Goal: Information Seeking & Learning: Find specific page/section

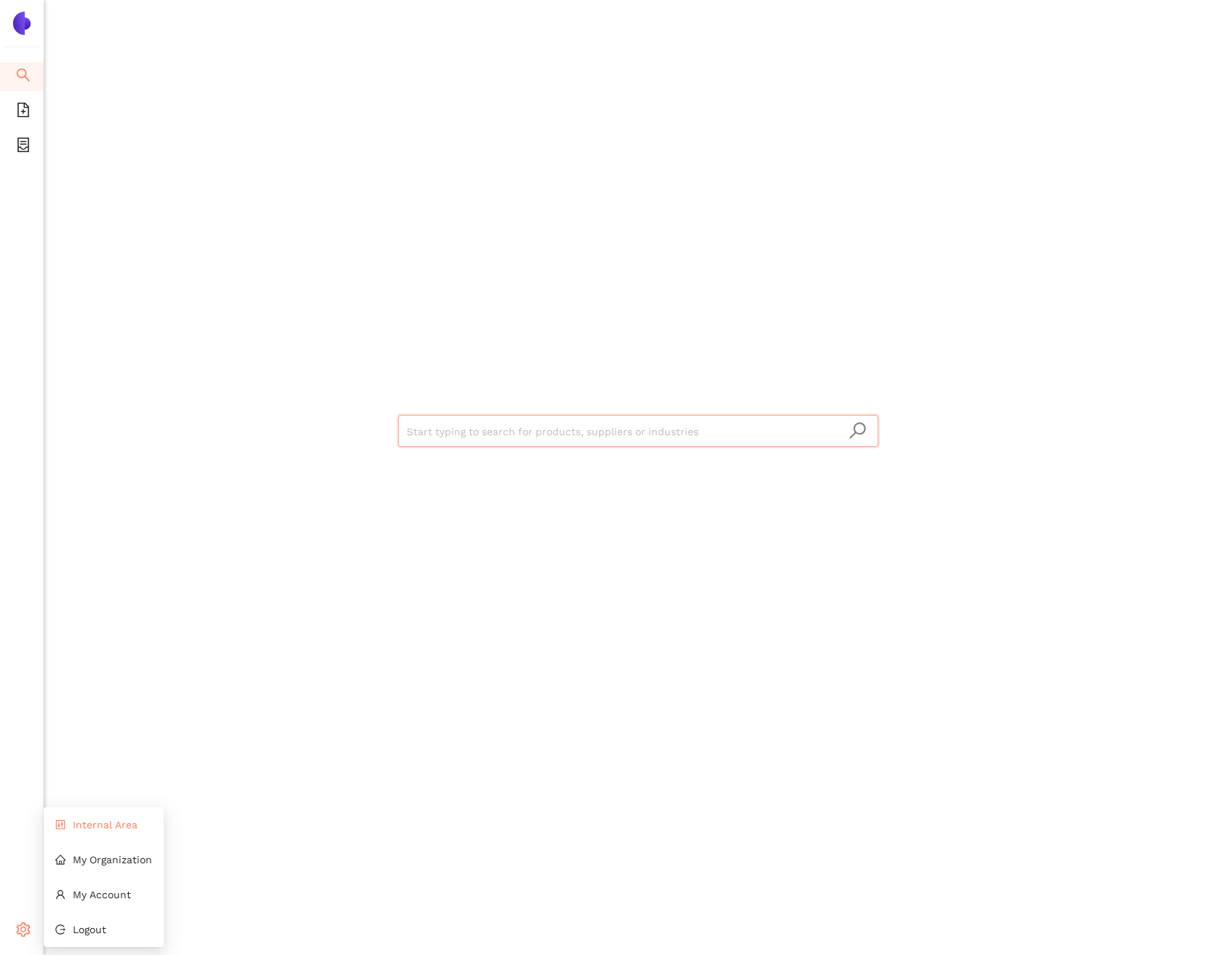
click at [103, 827] on span "Internal Area" at bounding box center [105, 825] width 65 height 12
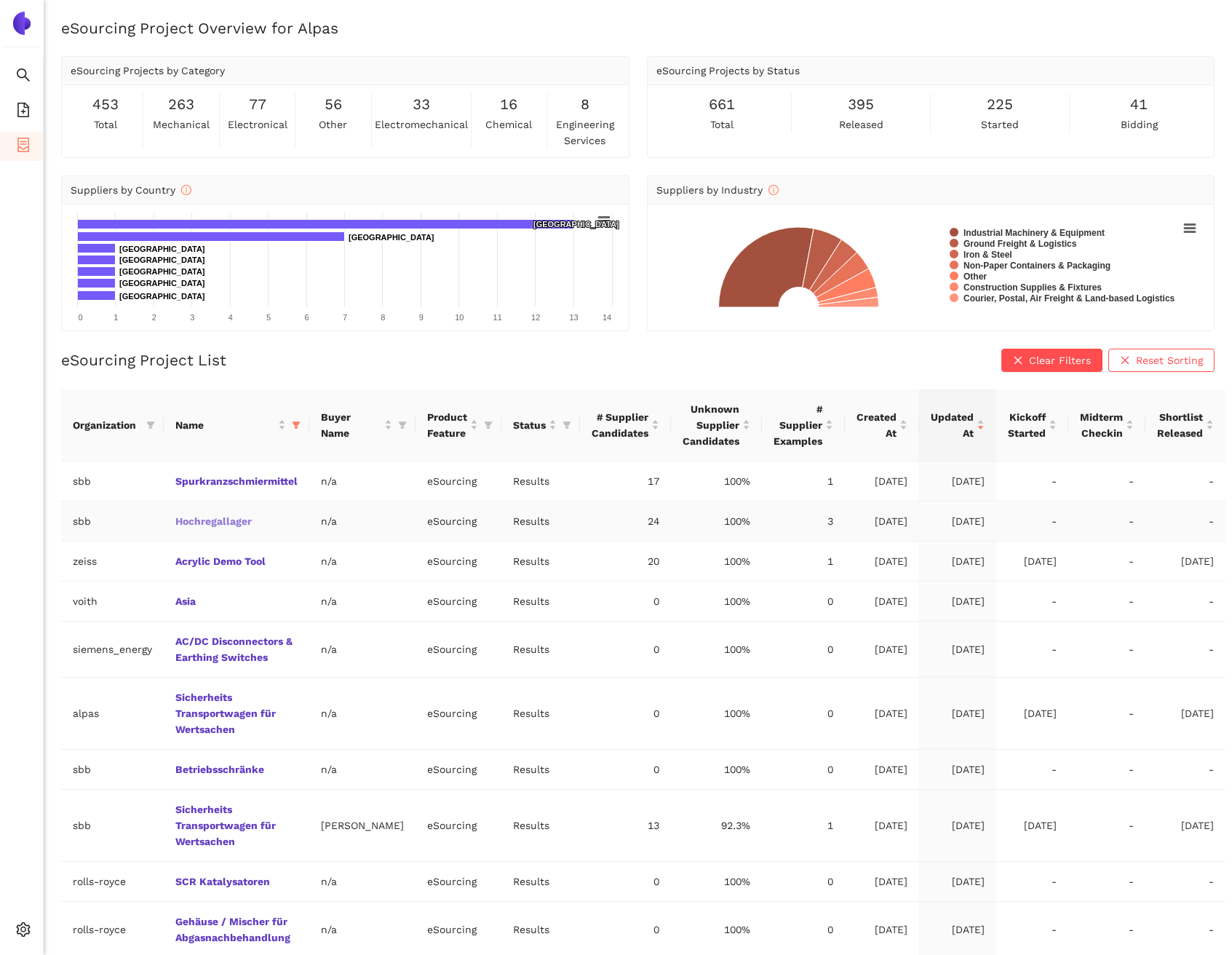
click at [0, 0] on link "Hochregallager" at bounding box center [0, 0] width 0 height 0
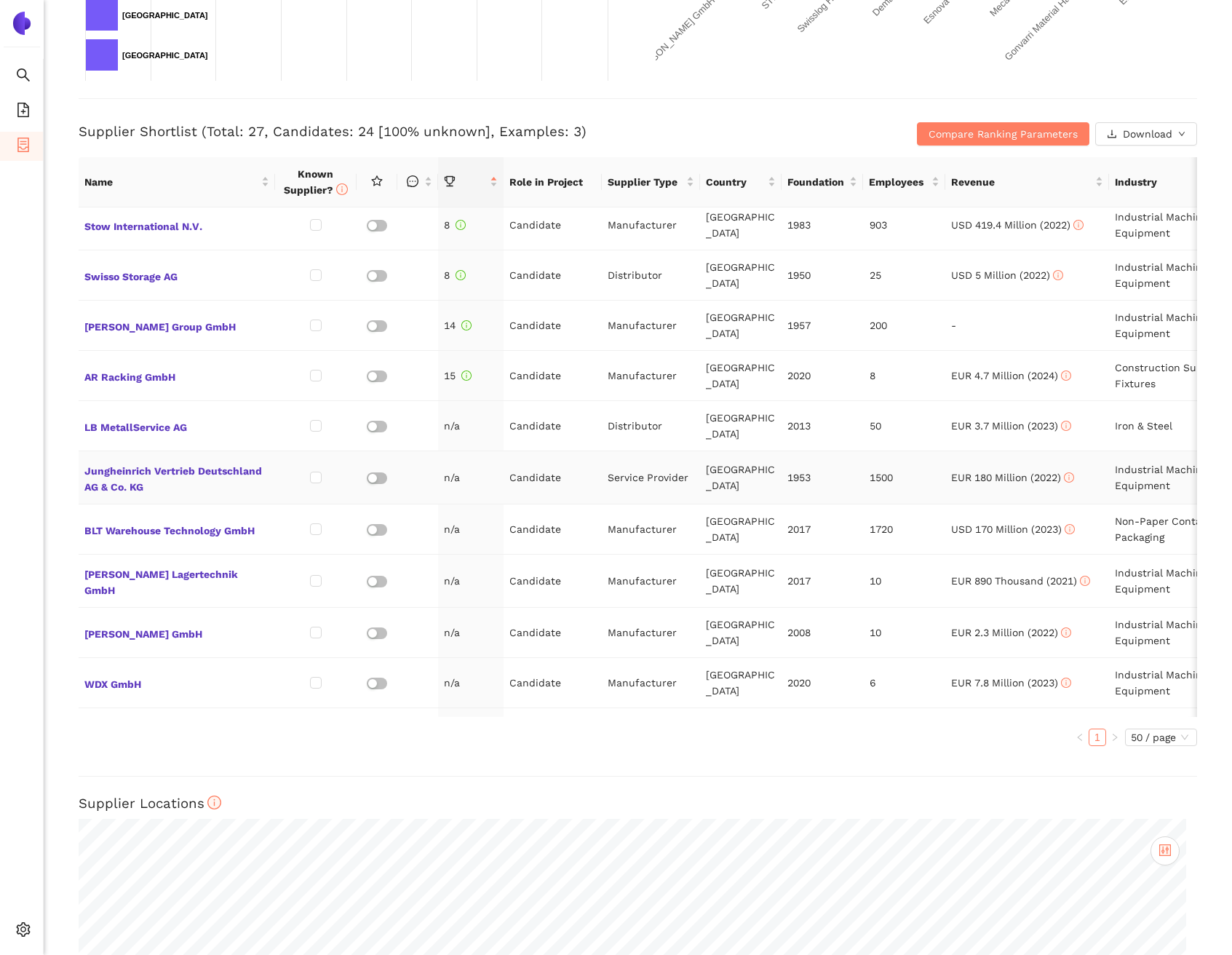
scroll to position [579, 0]
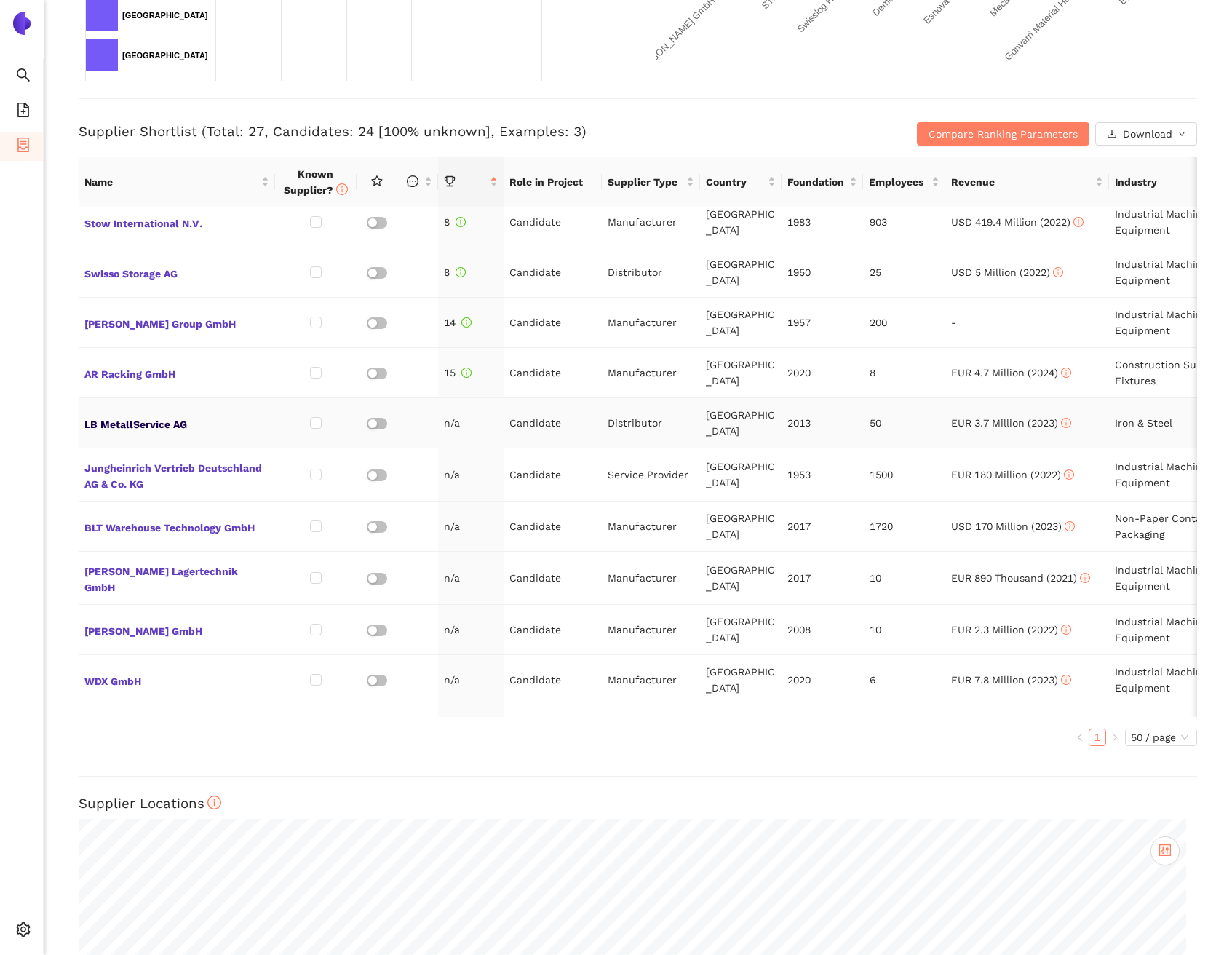
click at [169, 413] on span "LB MetallService AG" at bounding box center [177, 422] width 185 height 19
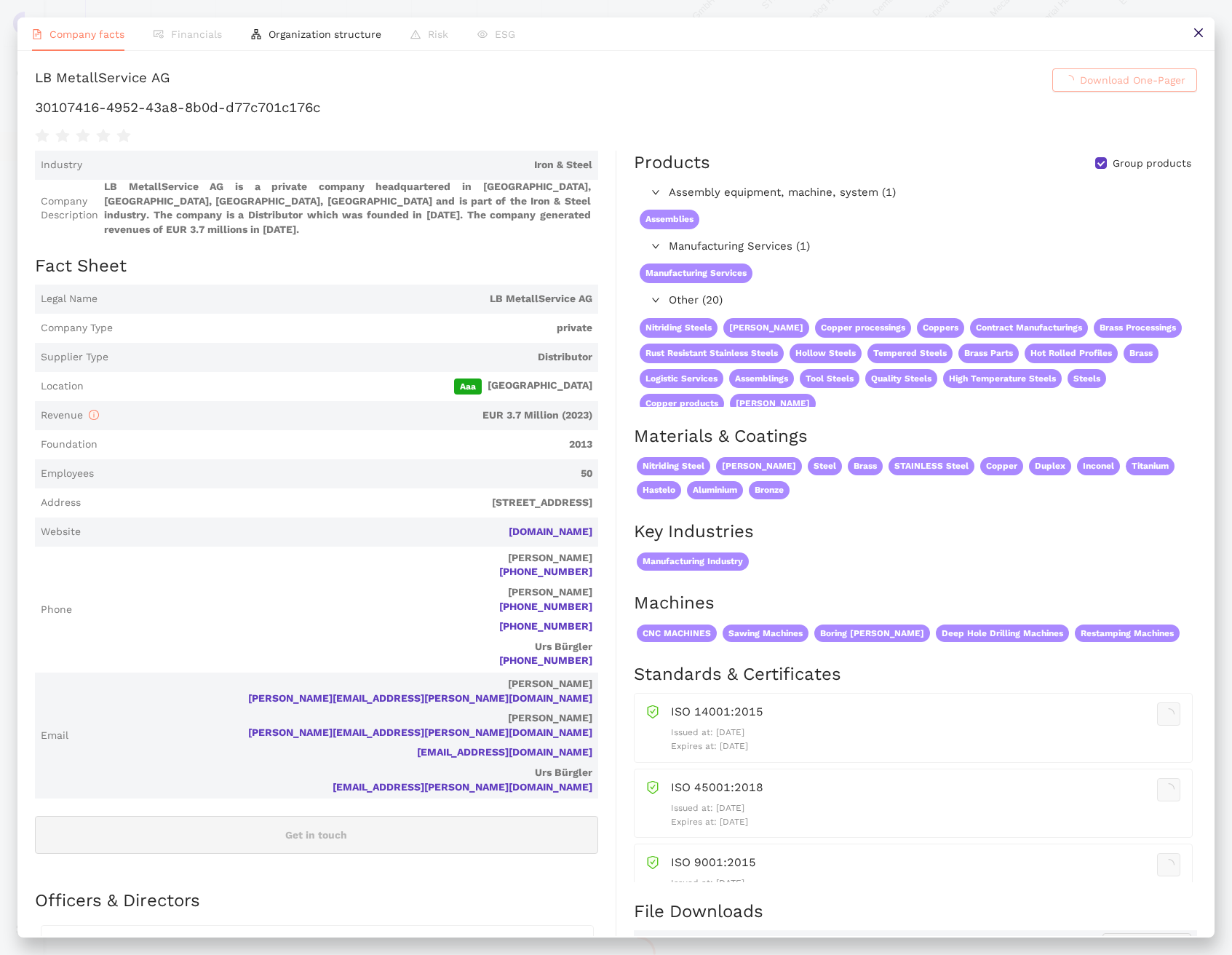
scroll to position [0, 0]
click at [195, 117] on h1 "30107416-4952-43a8-8b0d-d77c701c176c" at bounding box center [616, 107] width 1162 height 19
copy div "30107416-4952-43a8-8b0d-d77c701c176c"
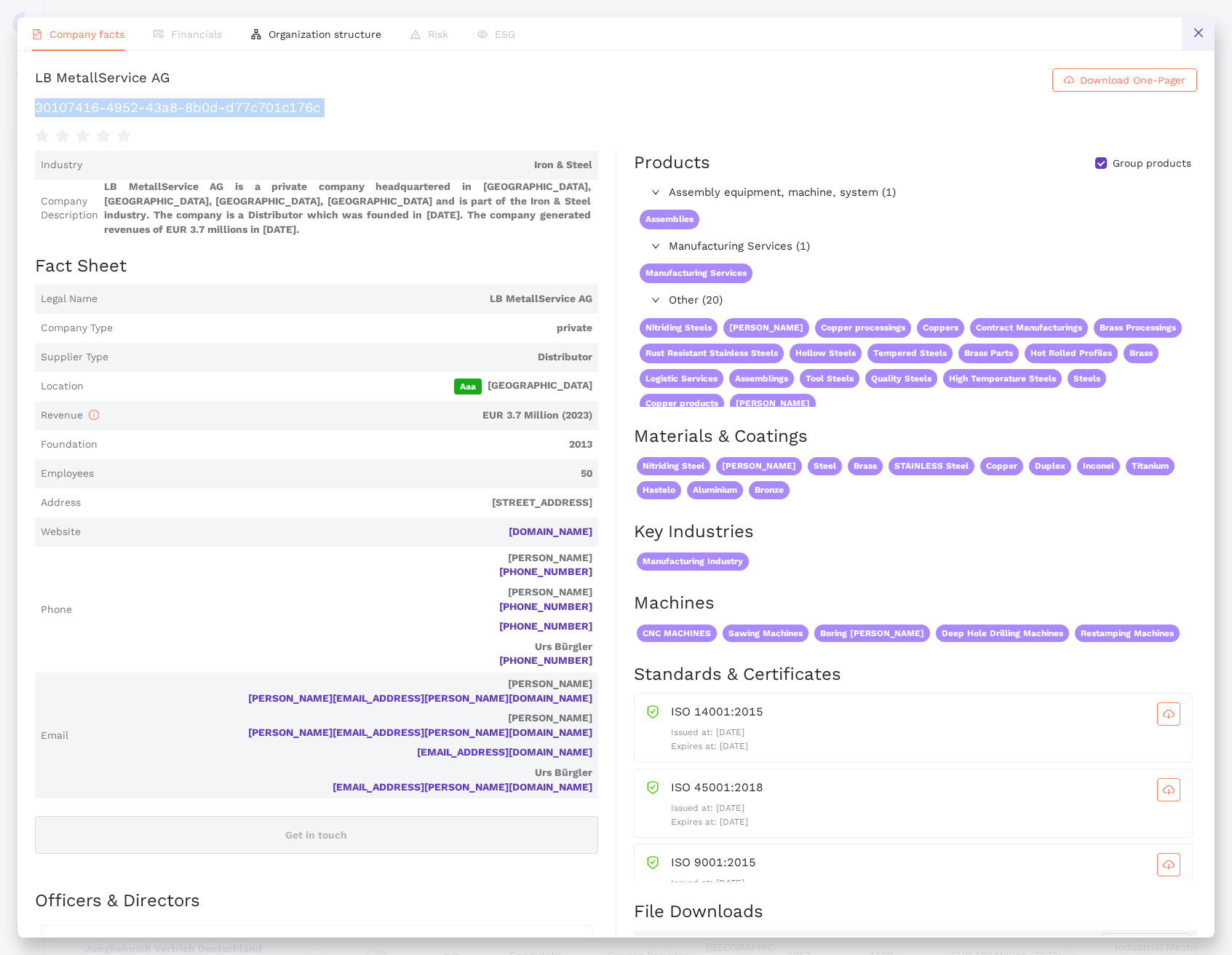
click at [1185, 36] on button at bounding box center [1198, 34] width 33 height 33
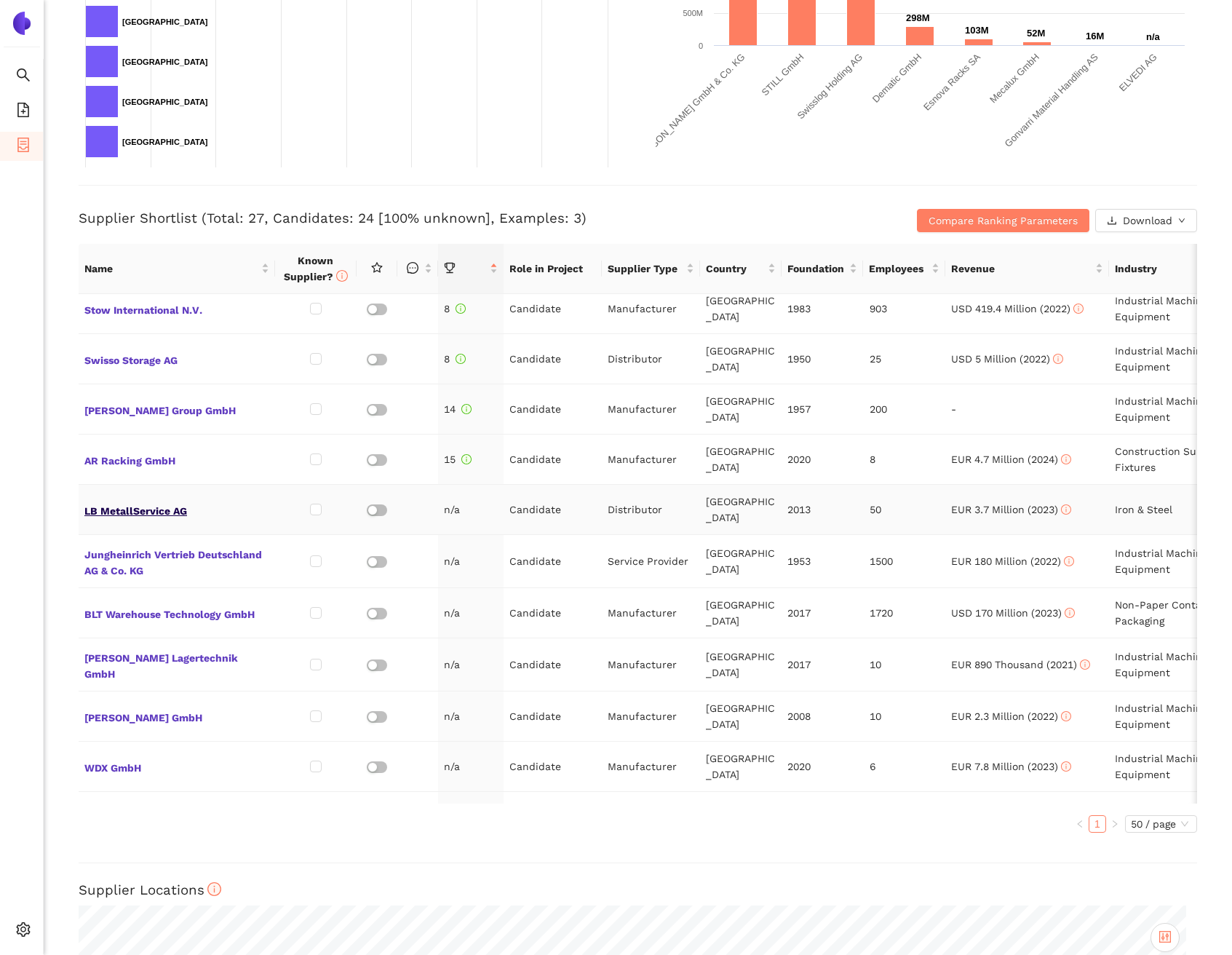
scroll to position [452, 0]
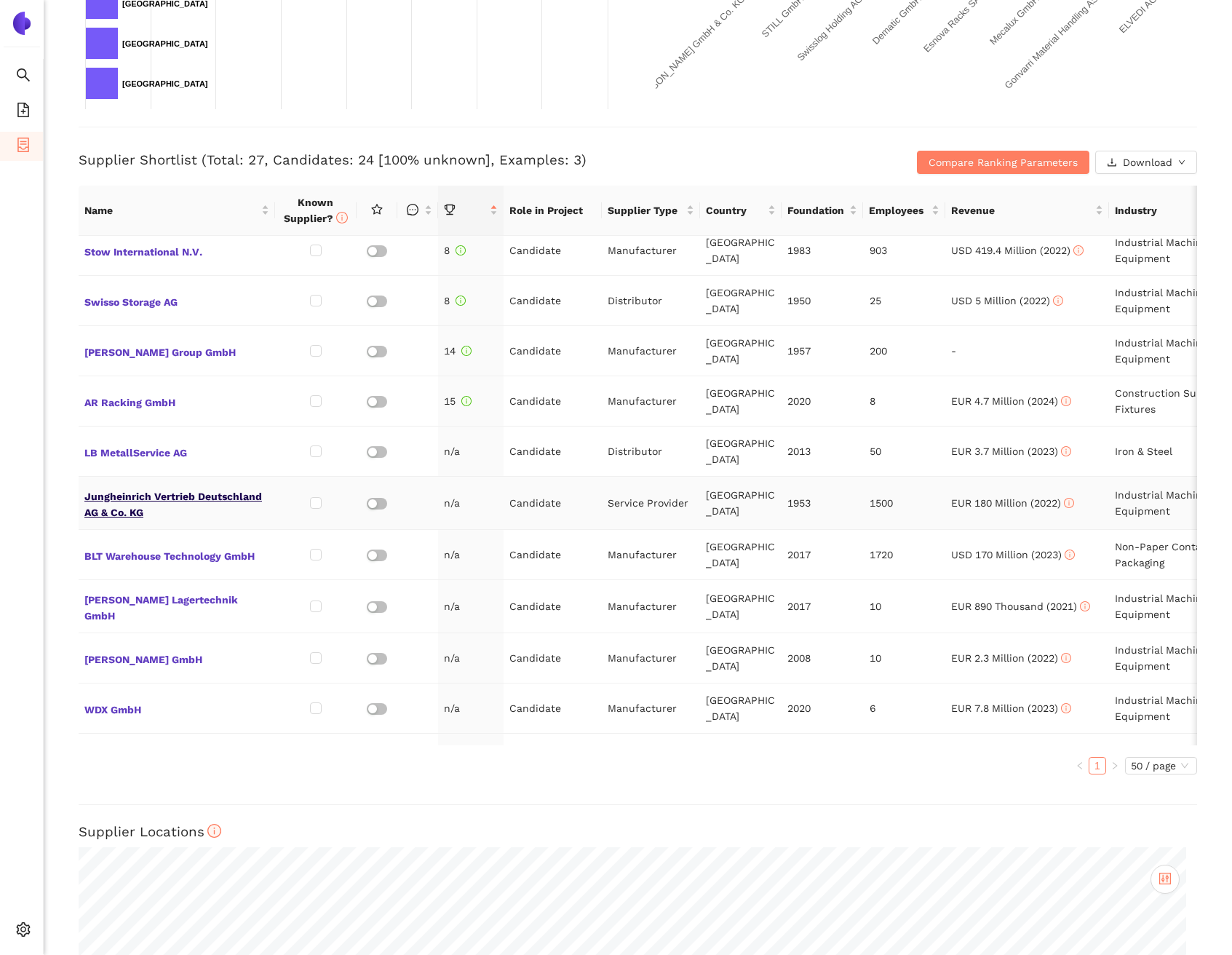
click at [171, 486] on span "Jungheinrich Vertrieb Deutschland AG & Co. KG" at bounding box center [177, 503] width 185 height 35
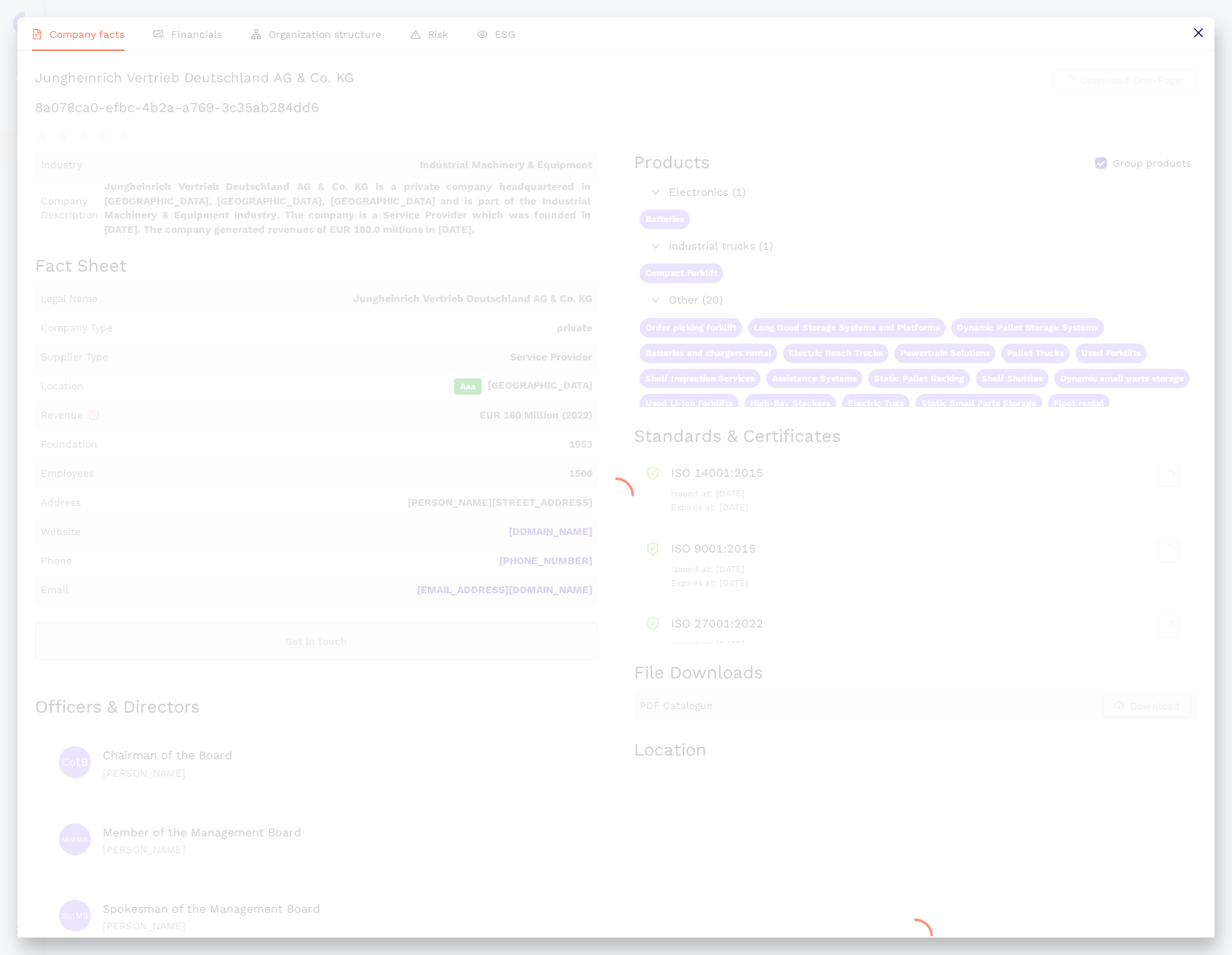
scroll to position [0, 0]
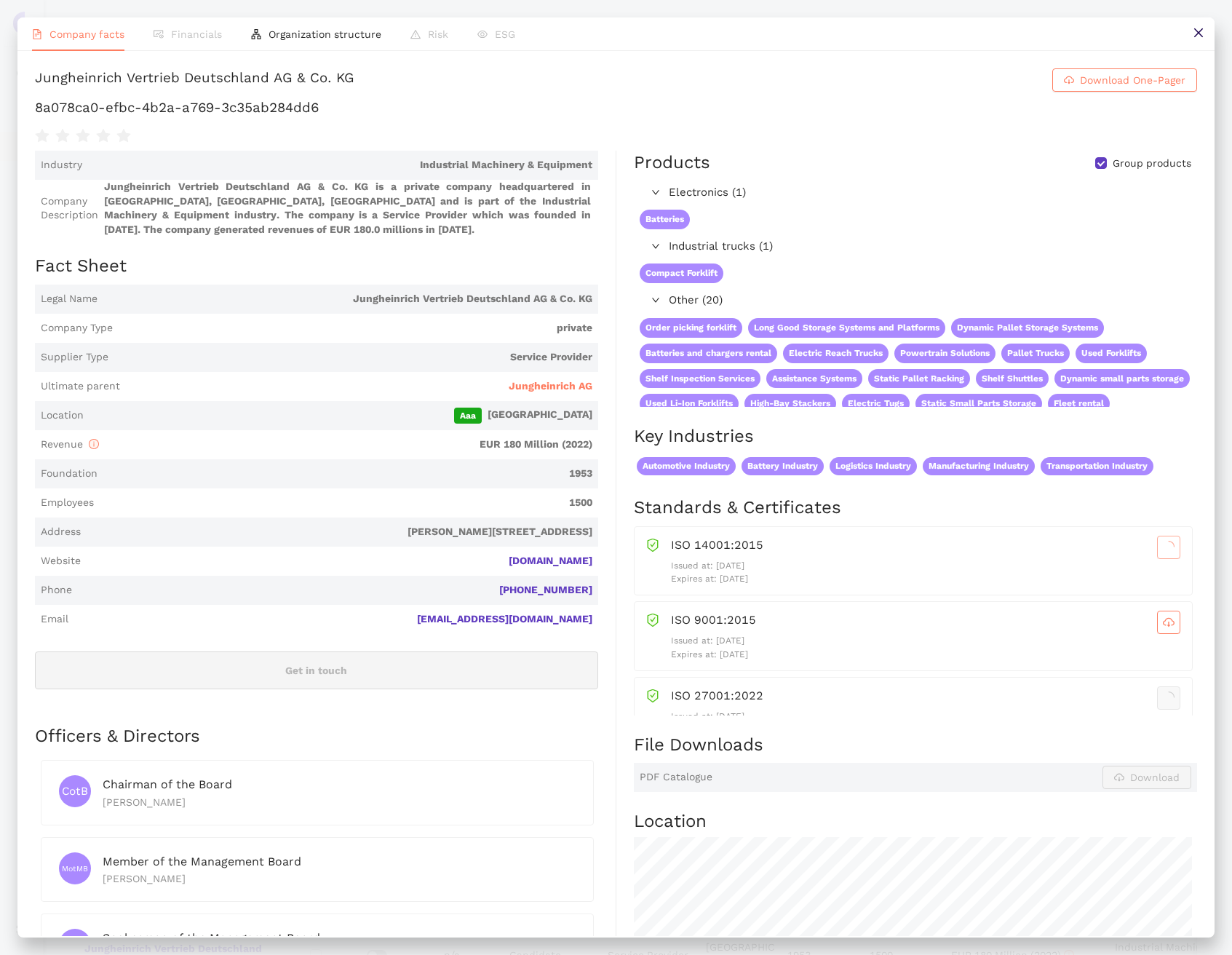
click at [236, 117] on h1 "8a078ca0-efbc-4b2a-a769-3c35ab284dd6" at bounding box center [616, 107] width 1162 height 19
copy div "8a078ca0-efbc-4b2a-a769-3c35ab284dd6"
click at [1199, 34] on icon "close" at bounding box center [1198, 33] width 9 height 9
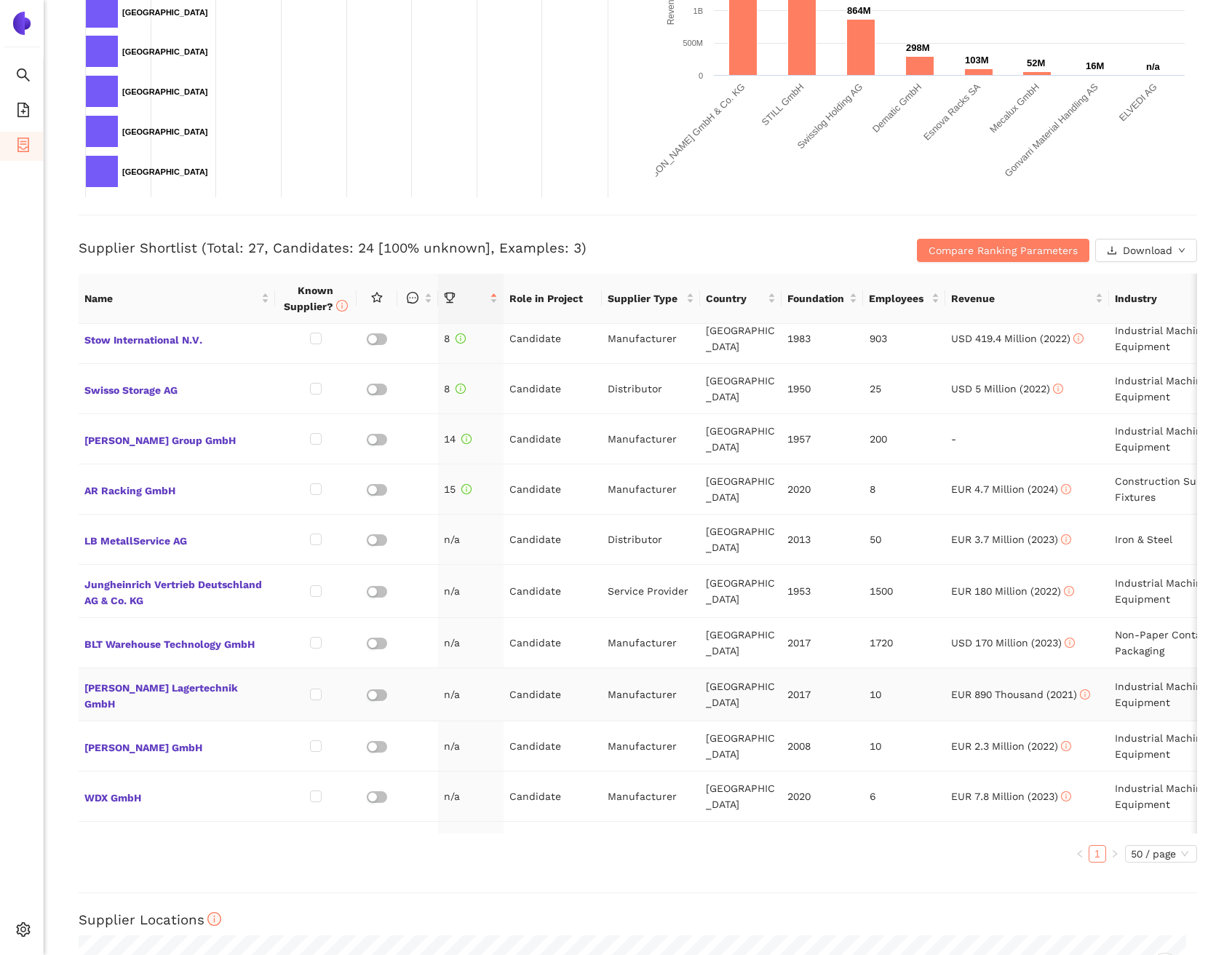
scroll to position [391, 0]
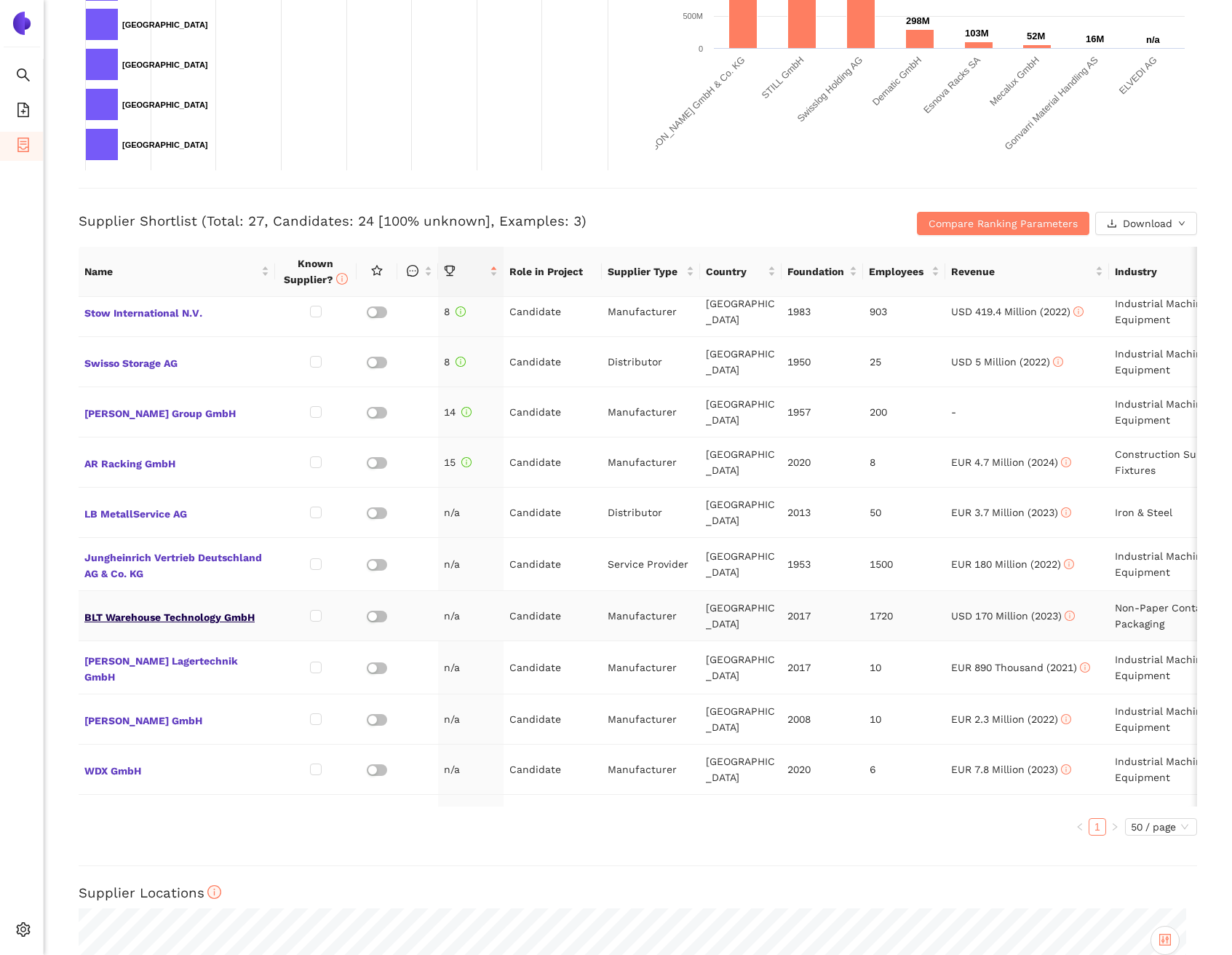
click at [198, 606] on span "BLT Warehouse Technology GmbH" at bounding box center [177, 615] width 185 height 19
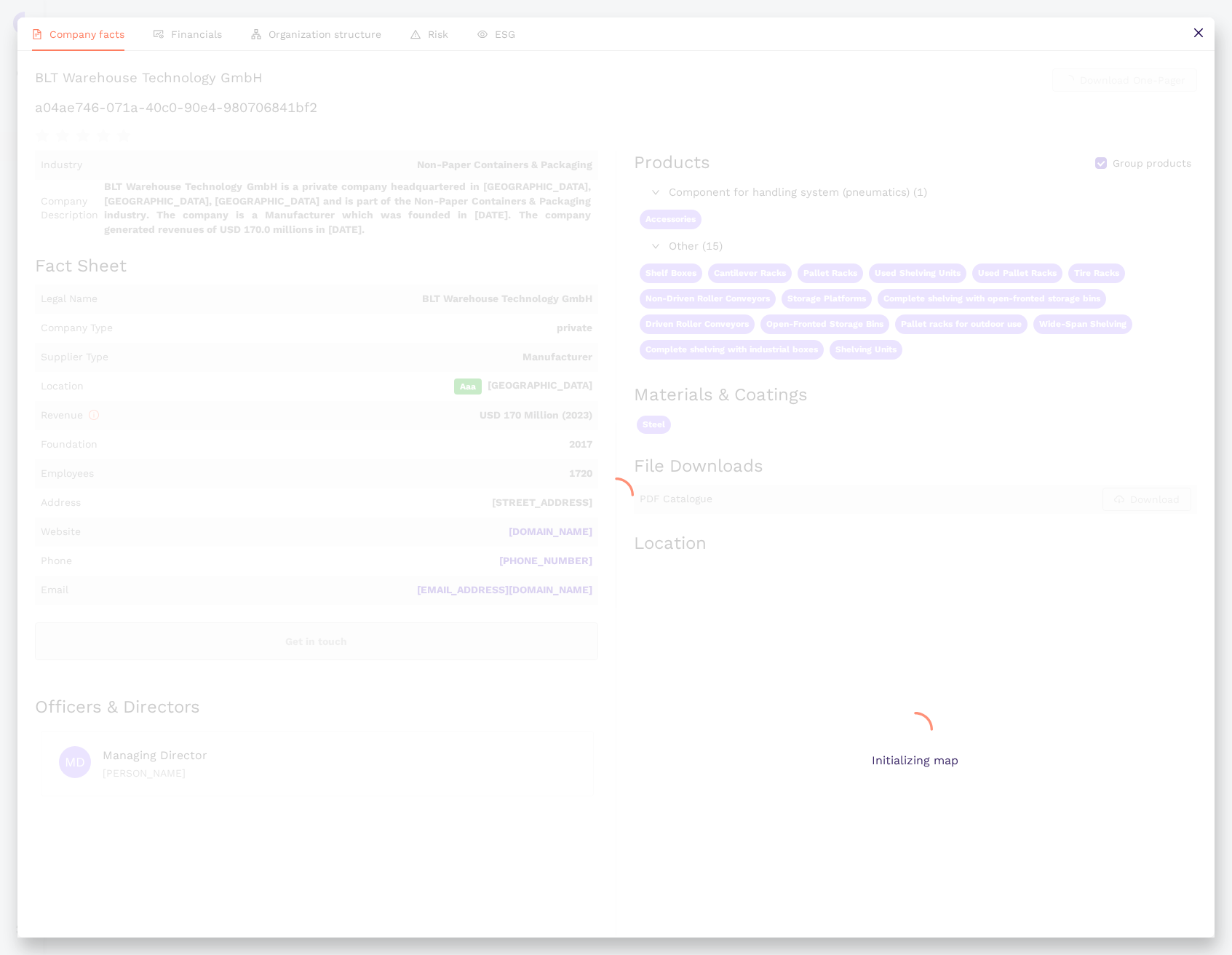
scroll to position [0, 0]
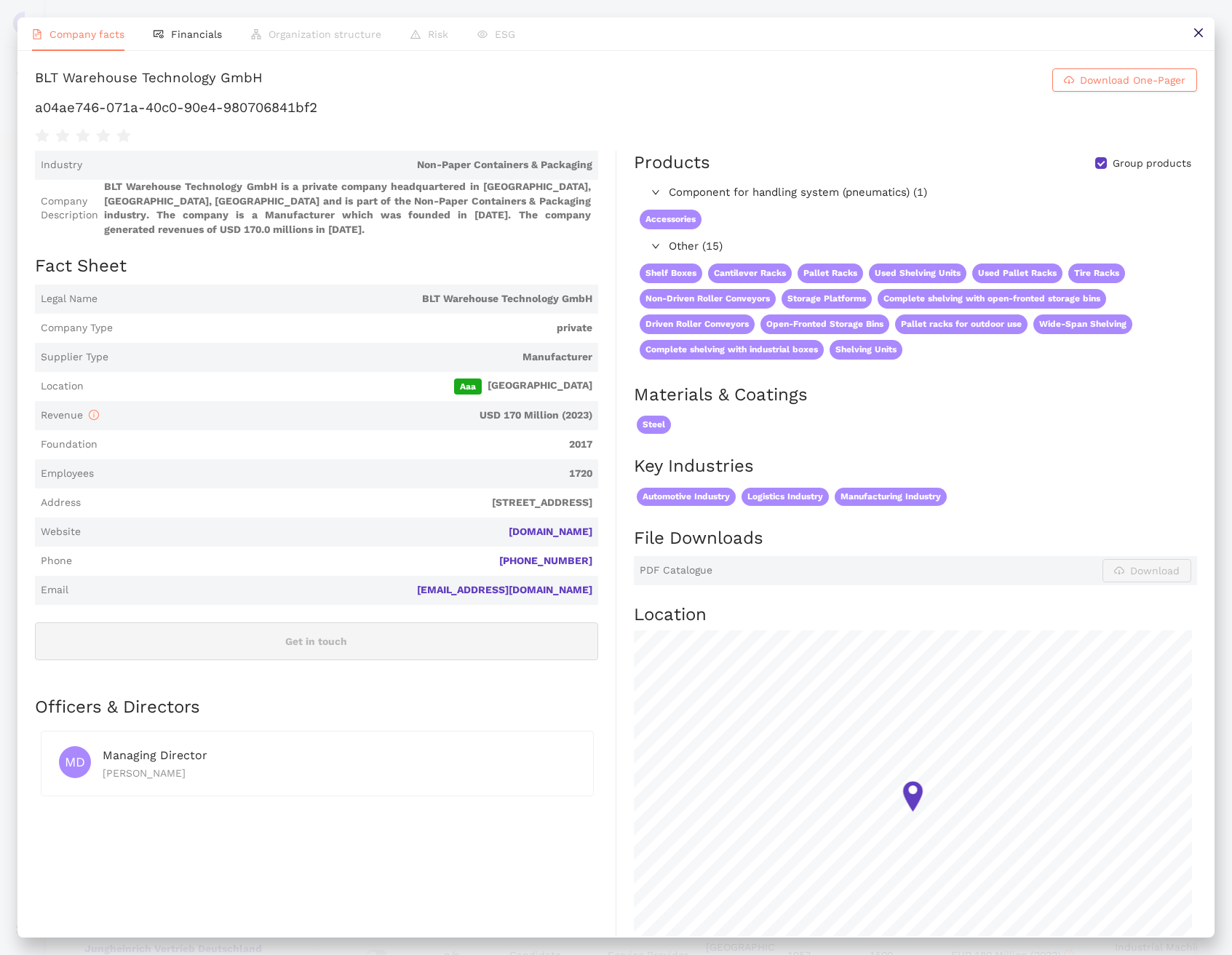
click at [259, 117] on h1 "a04ae746-071a-40c0-90e4-980706841bf2" at bounding box center [616, 107] width 1162 height 19
copy div "a04ae746-071a-40c0-90e4-980706841bf2"
click at [1191, 42] on button at bounding box center [1198, 34] width 33 height 33
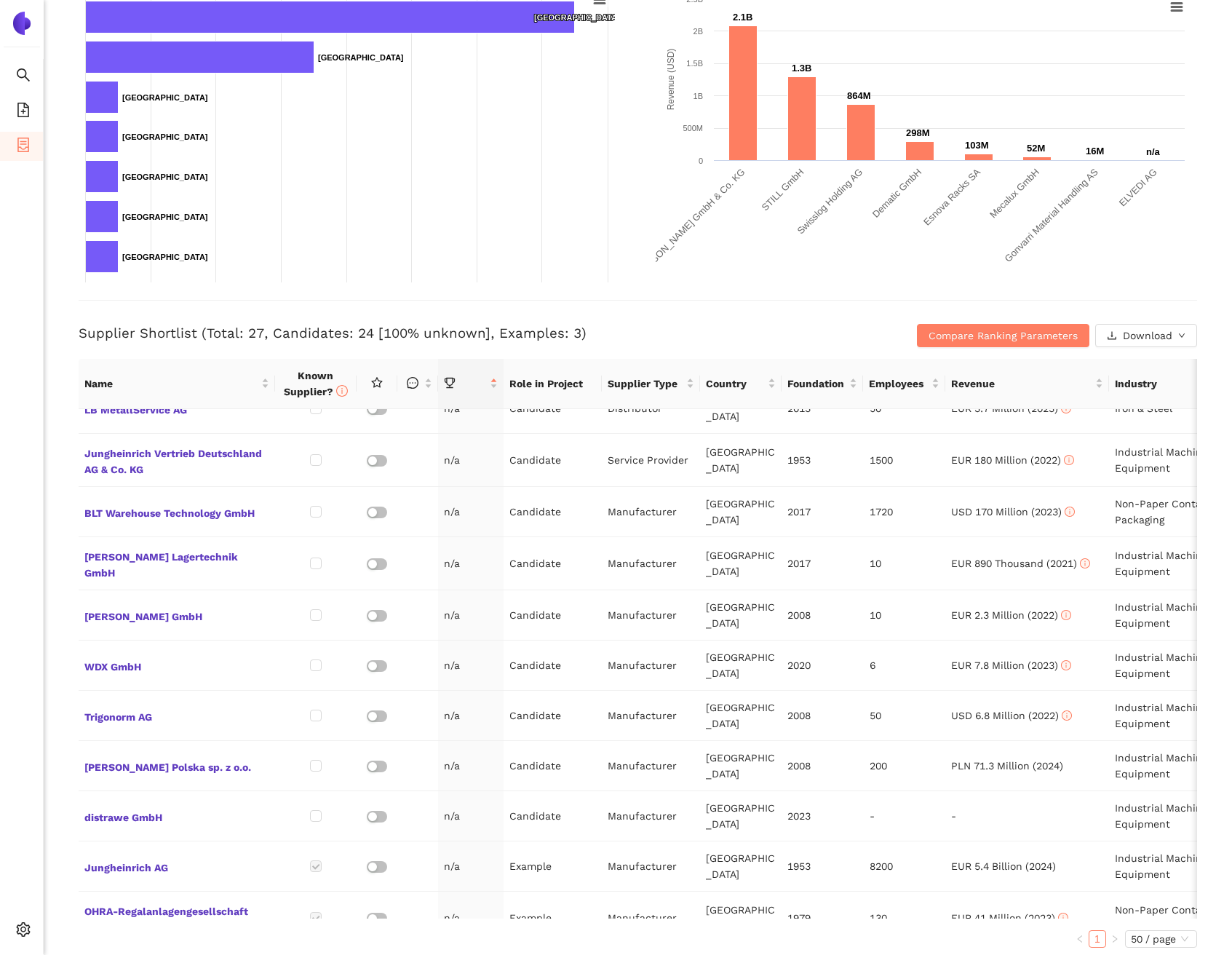
scroll to position [289, 0]
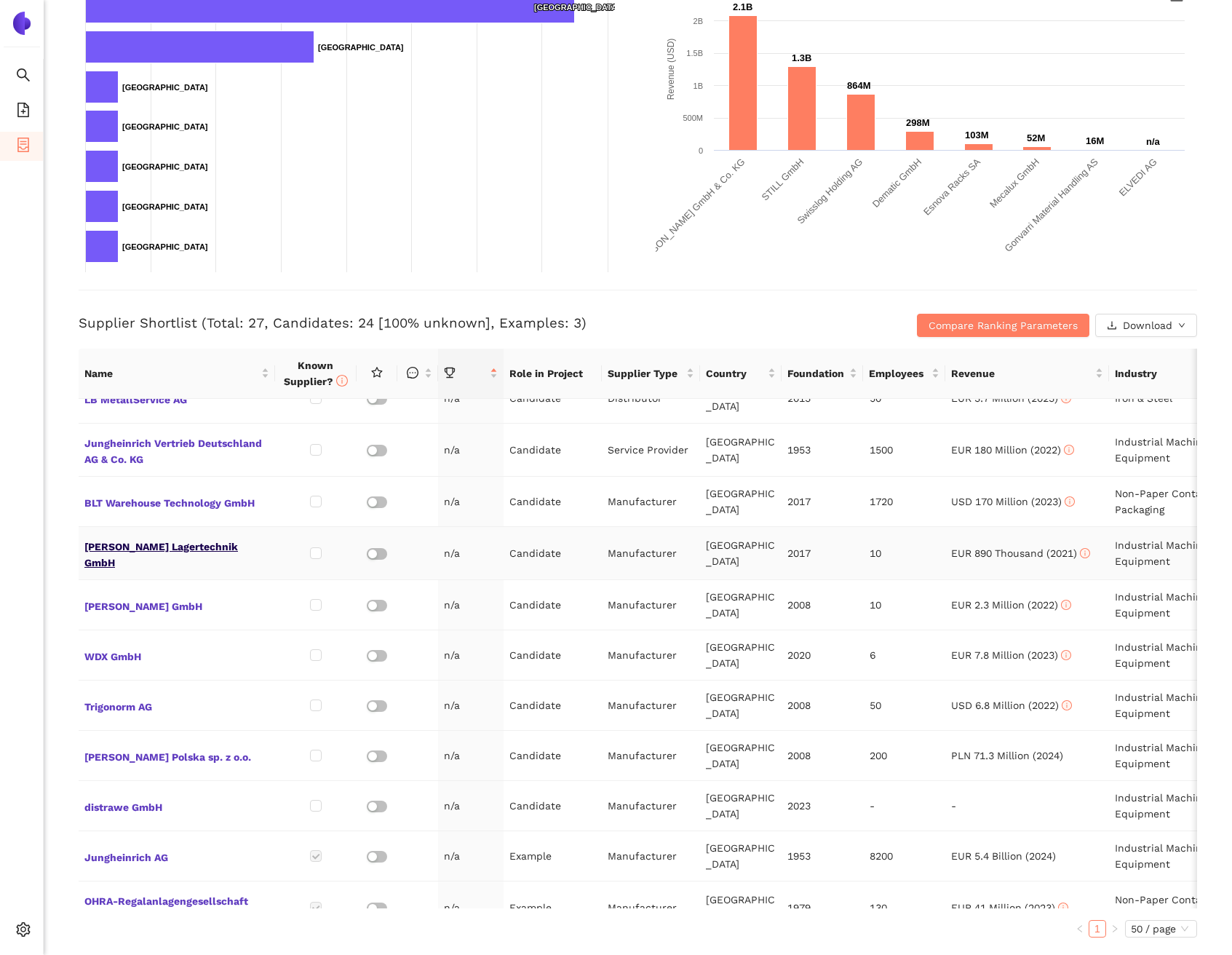
click at [186, 535] on span "Stolle Lagertechnik GmbH" at bounding box center [177, 553] width 185 height 35
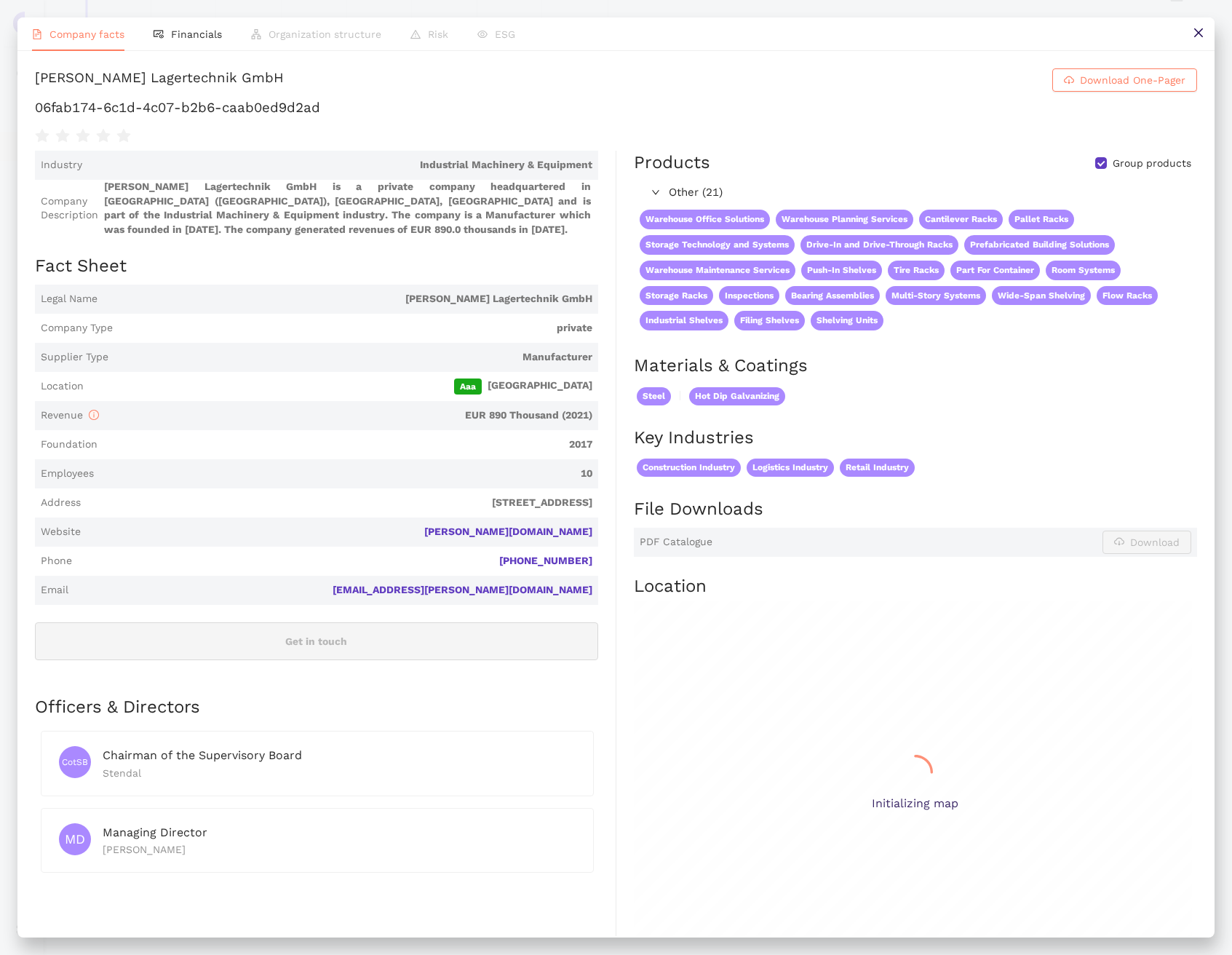
scroll to position [0, 0]
click at [269, 117] on h1 "06fab174-6c1d-4c07-b2b6-caab0ed9d2ad" at bounding box center [616, 107] width 1162 height 19
copy div "06fab174-6c1d-4c07-b2b6-caab0ed9d2ad"
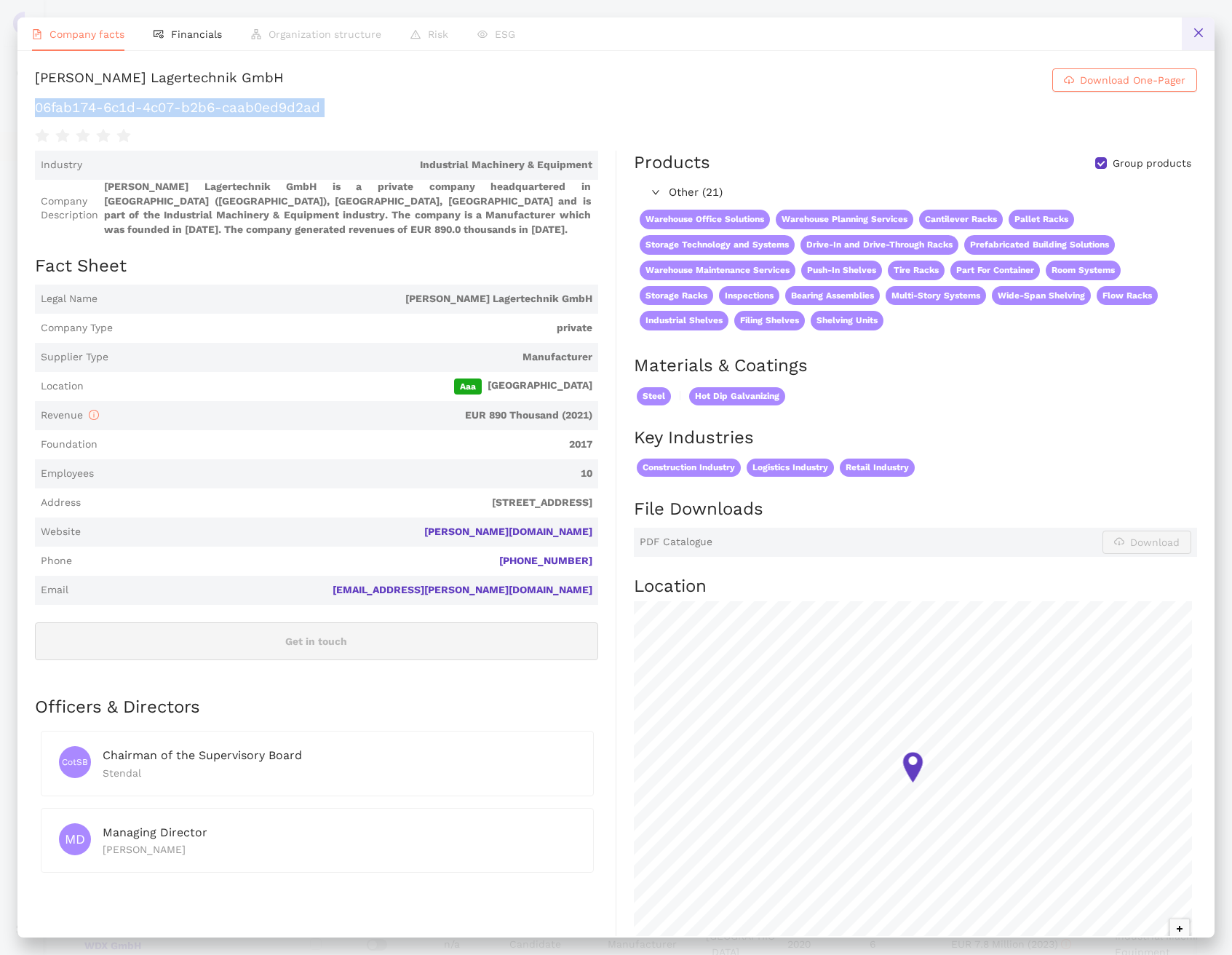
click at [1185, 34] on button at bounding box center [1198, 34] width 33 height 33
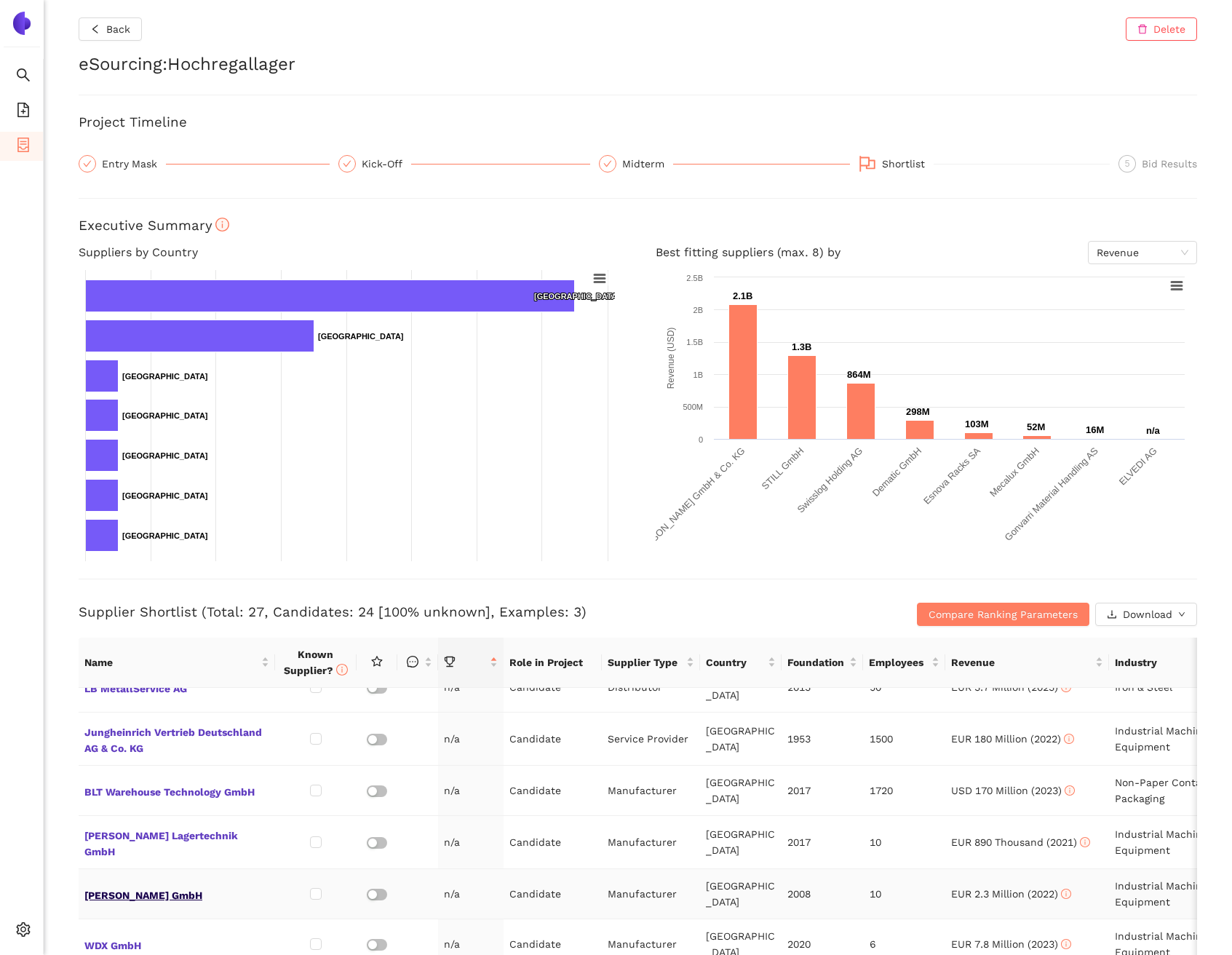
click at [116, 884] on span "KRECKLER GmbH" at bounding box center [177, 893] width 185 height 19
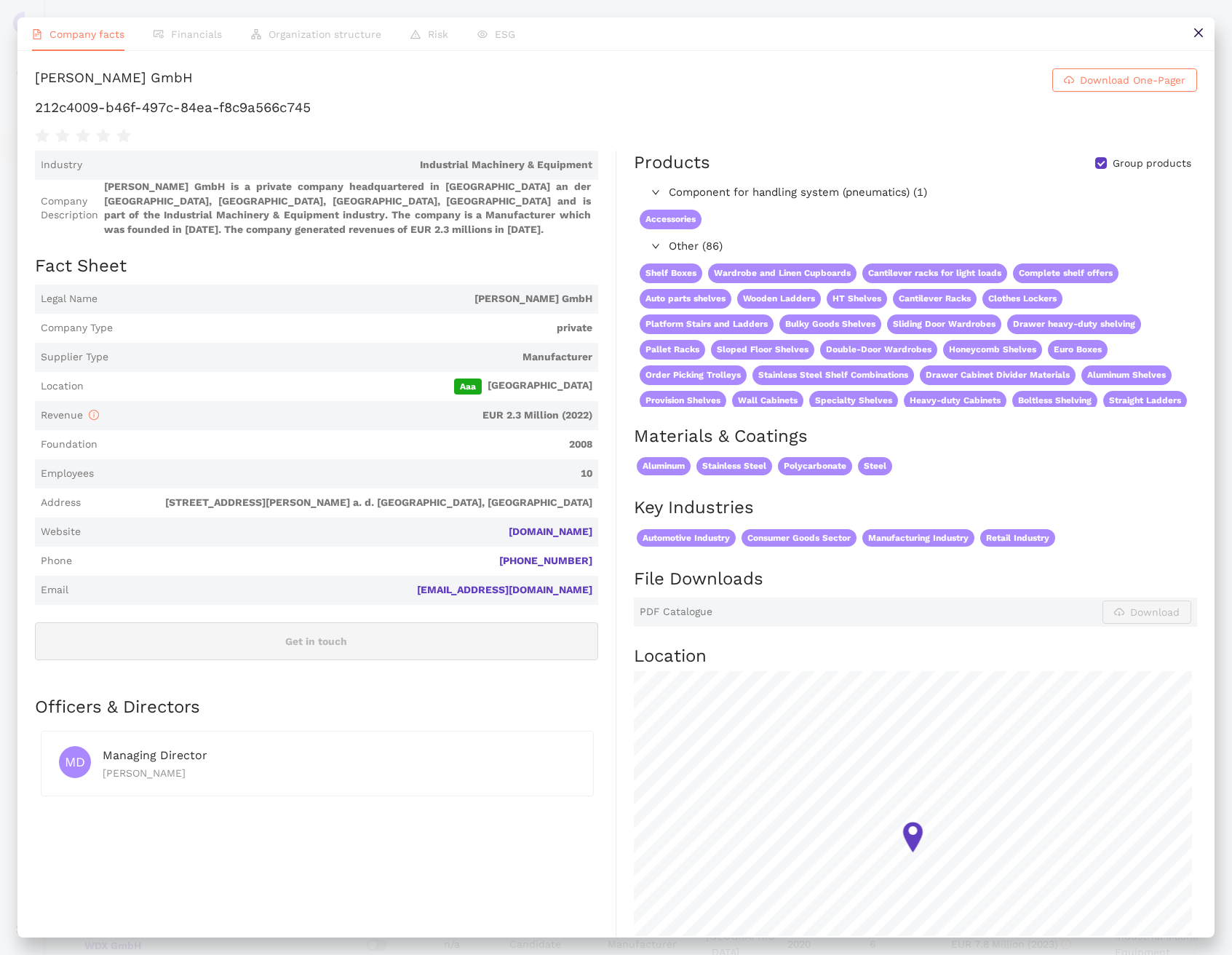
click at [319, 117] on h1 "212c4009-b46f-497c-84ea-f8c9a566c745" at bounding box center [616, 107] width 1162 height 19
copy div "212c4009-b46f-497c-84ea-f8c9a566c745"
click at [1206, 32] on button at bounding box center [1198, 34] width 33 height 33
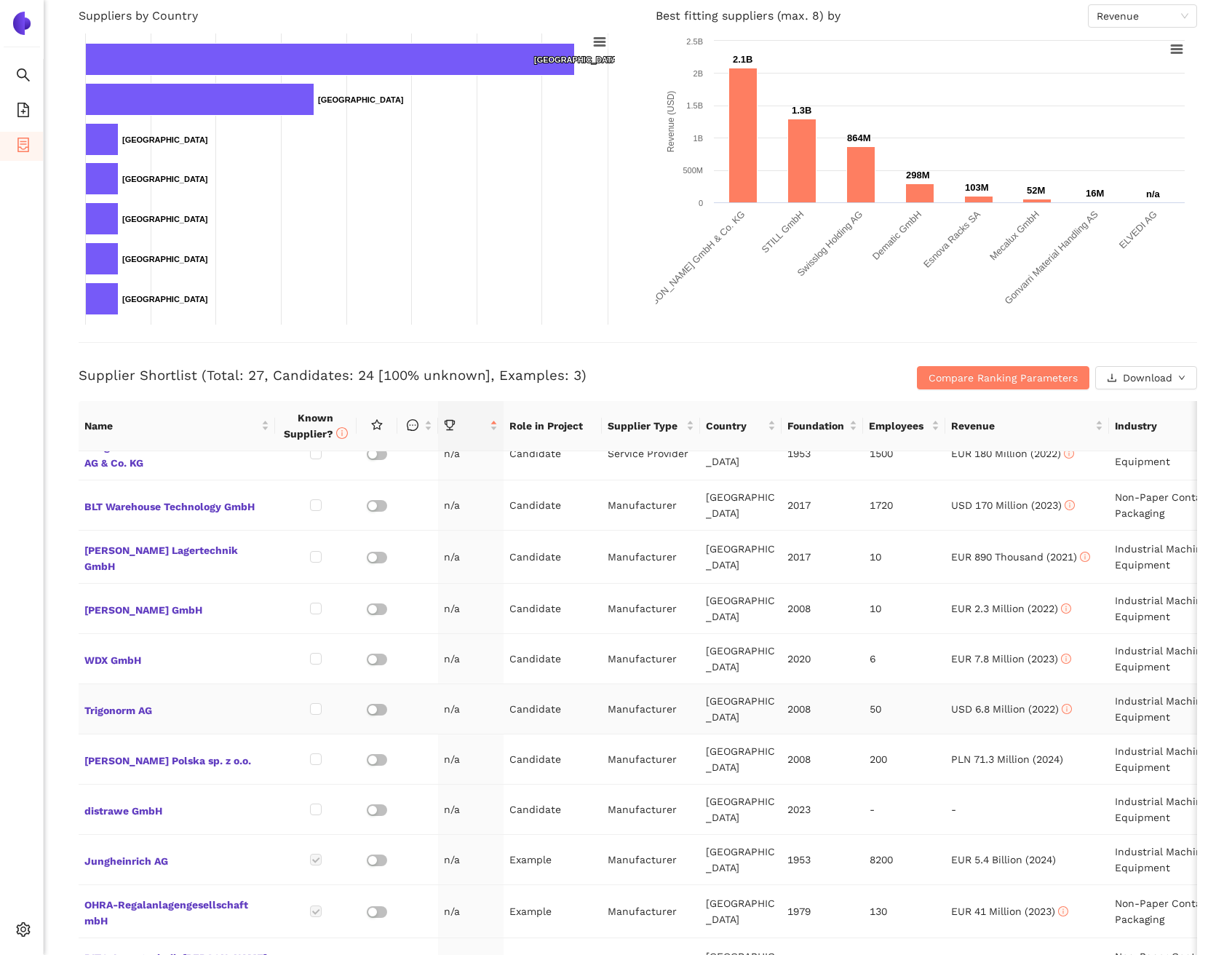
scroll to position [854, 0]
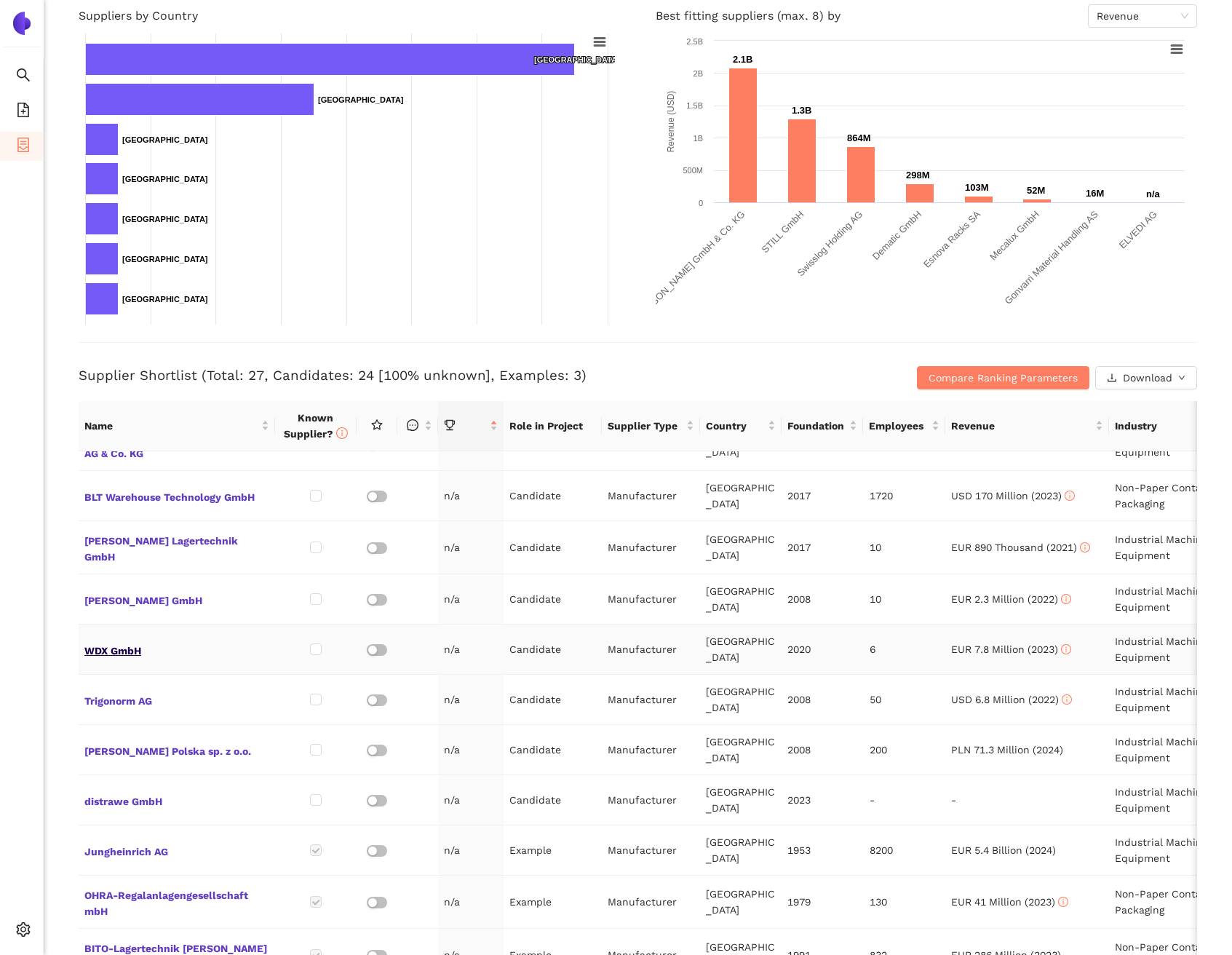
click at [98, 640] on span "WDX GmbH" at bounding box center [177, 649] width 185 height 19
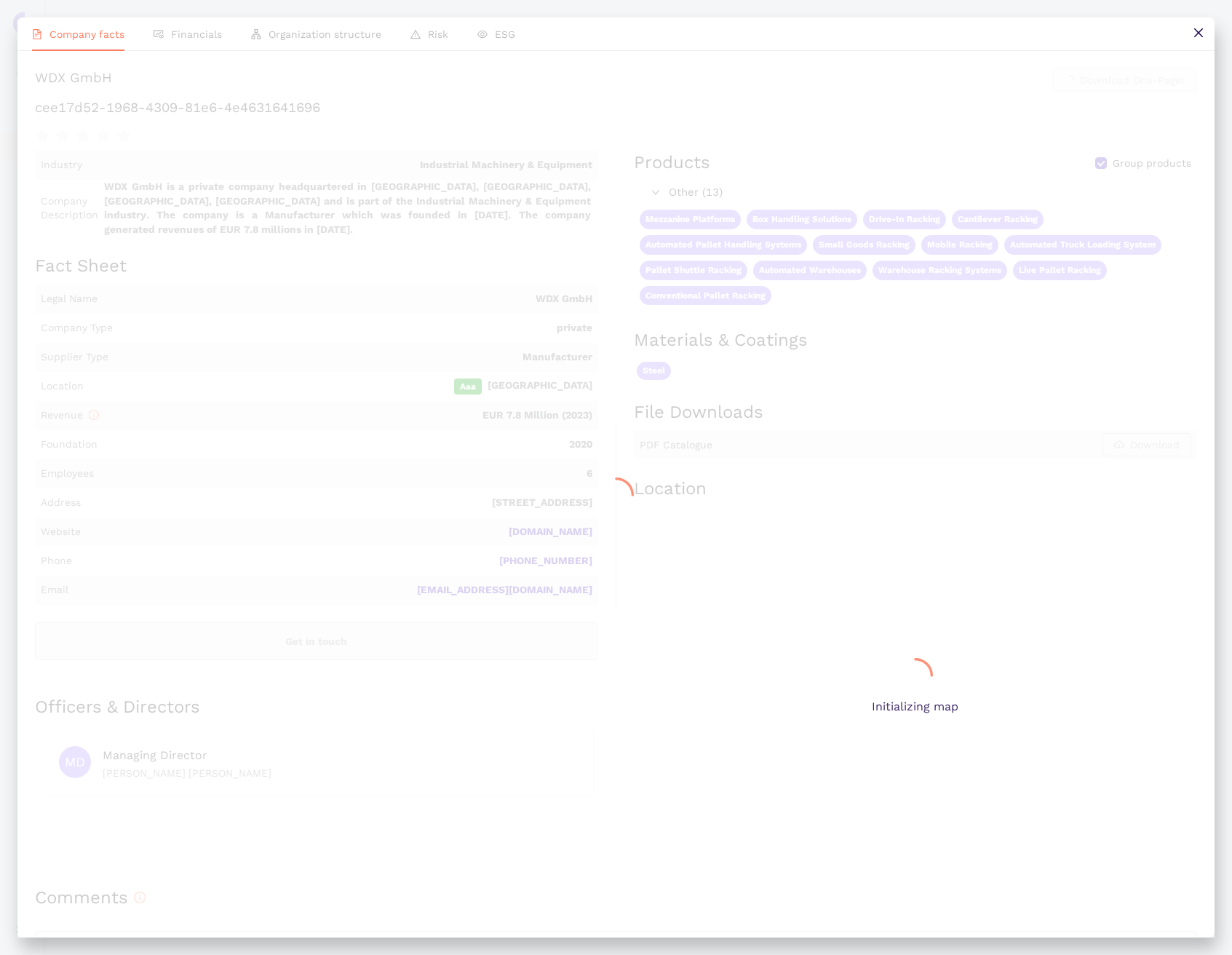
scroll to position [0, 0]
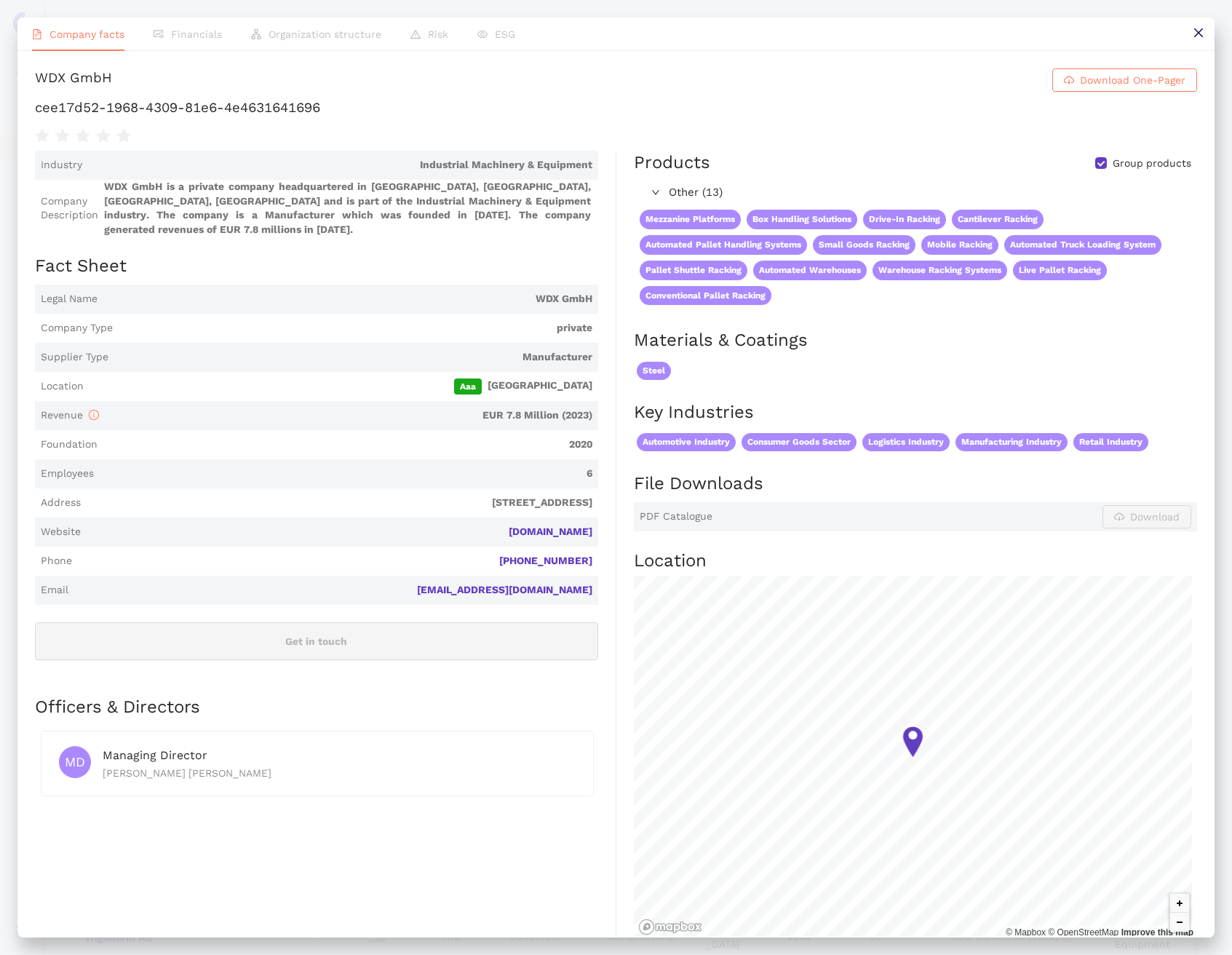
click at [245, 117] on h1 "cee17d52-1968-4309-81e6-4e4631641696" at bounding box center [616, 107] width 1162 height 19
copy div "cee17d52-1968-4309-81e6-4e4631641696"
click at [1203, 42] on button at bounding box center [1198, 34] width 33 height 33
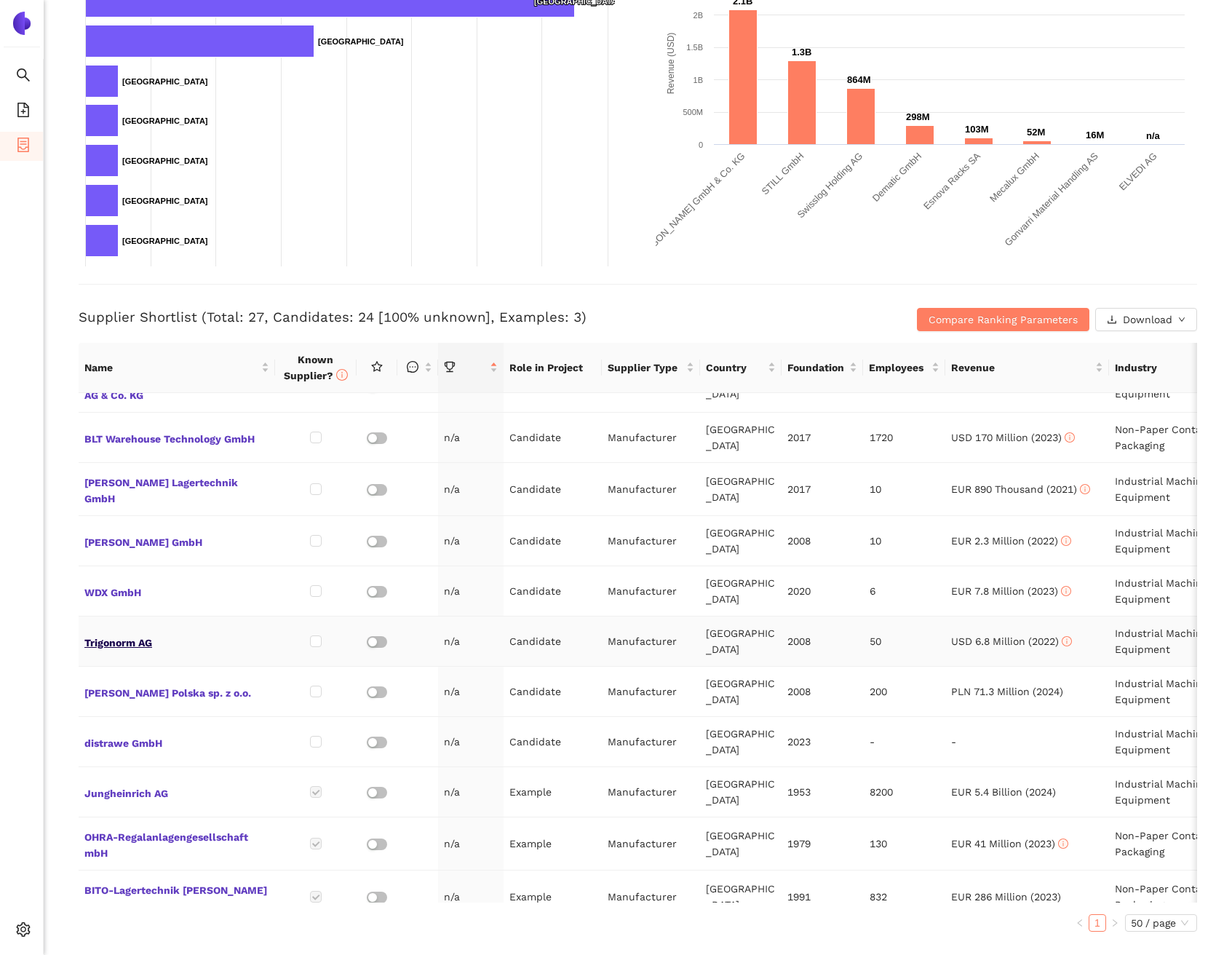
scroll to position [297, 0]
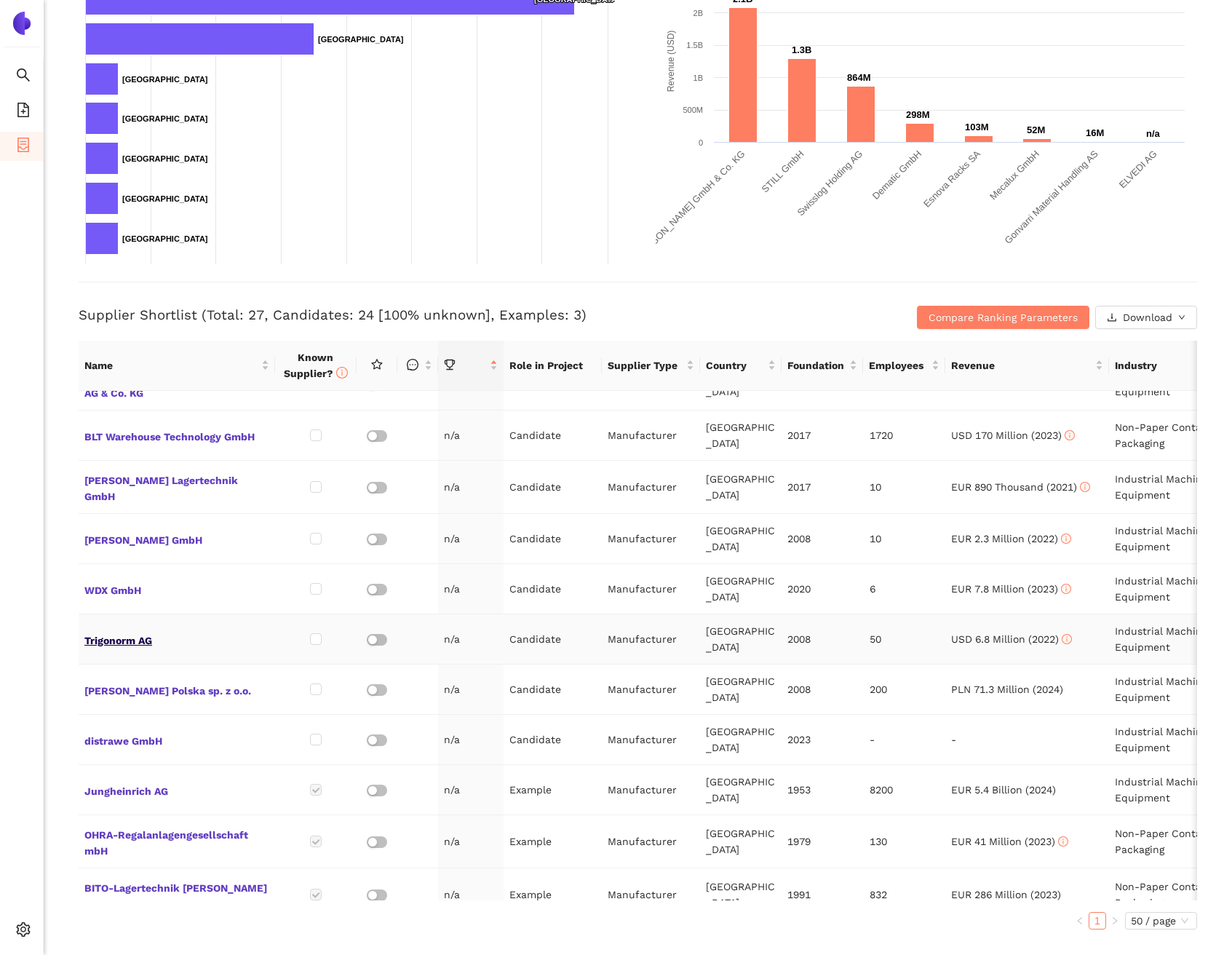
click at [147, 630] on span "Trigonorm AG" at bounding box center [177, 639] width 185 height 19
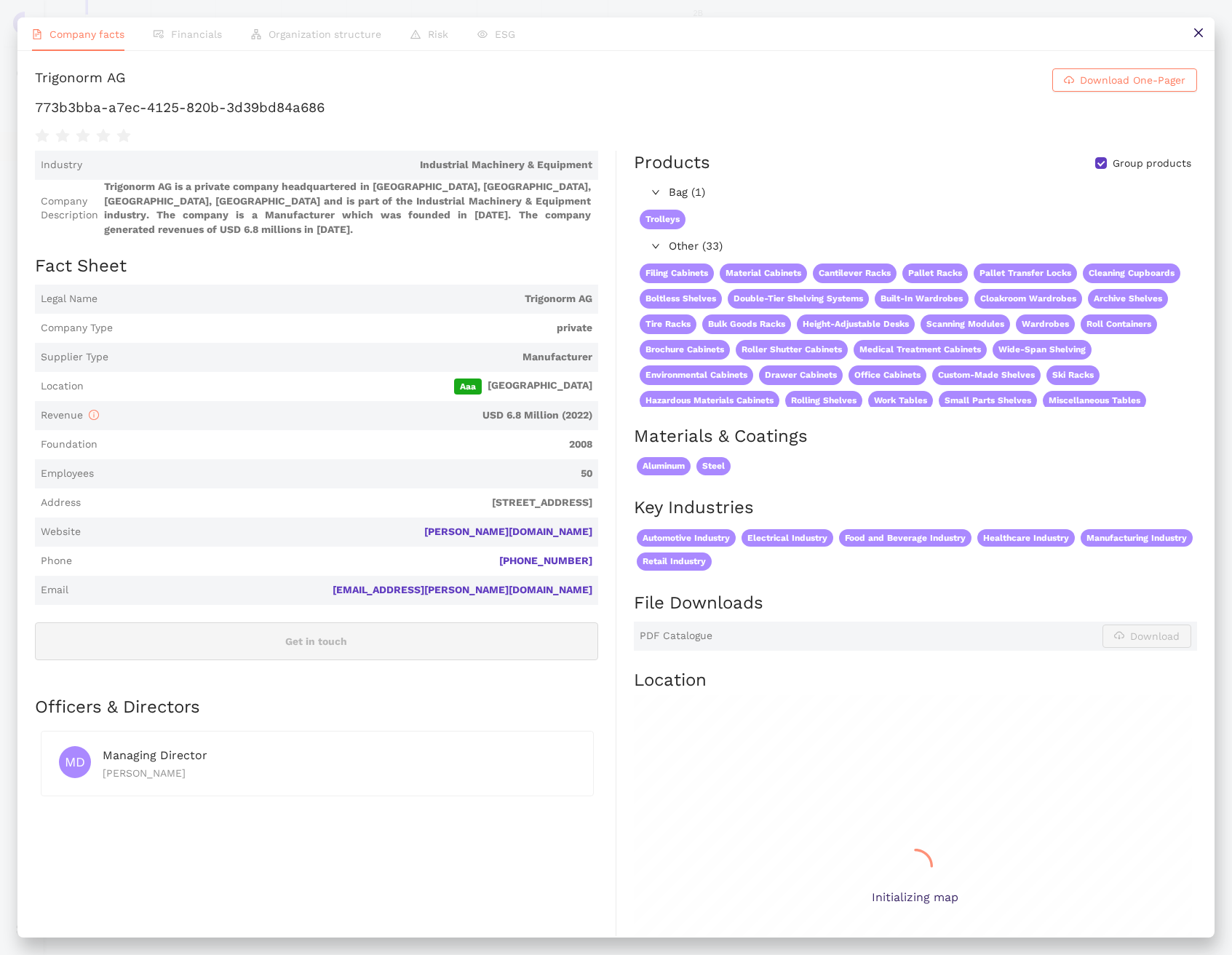
scroll to position [0, 0]
click at [265, 117] on h1 "773b3bba-a7ec-4125-820b-3d39bd84a686" at bounding box center [616, 107] width 1162 height 19
copy div "773b3bba-a7ec-4125-820b-3d39bd84a686"
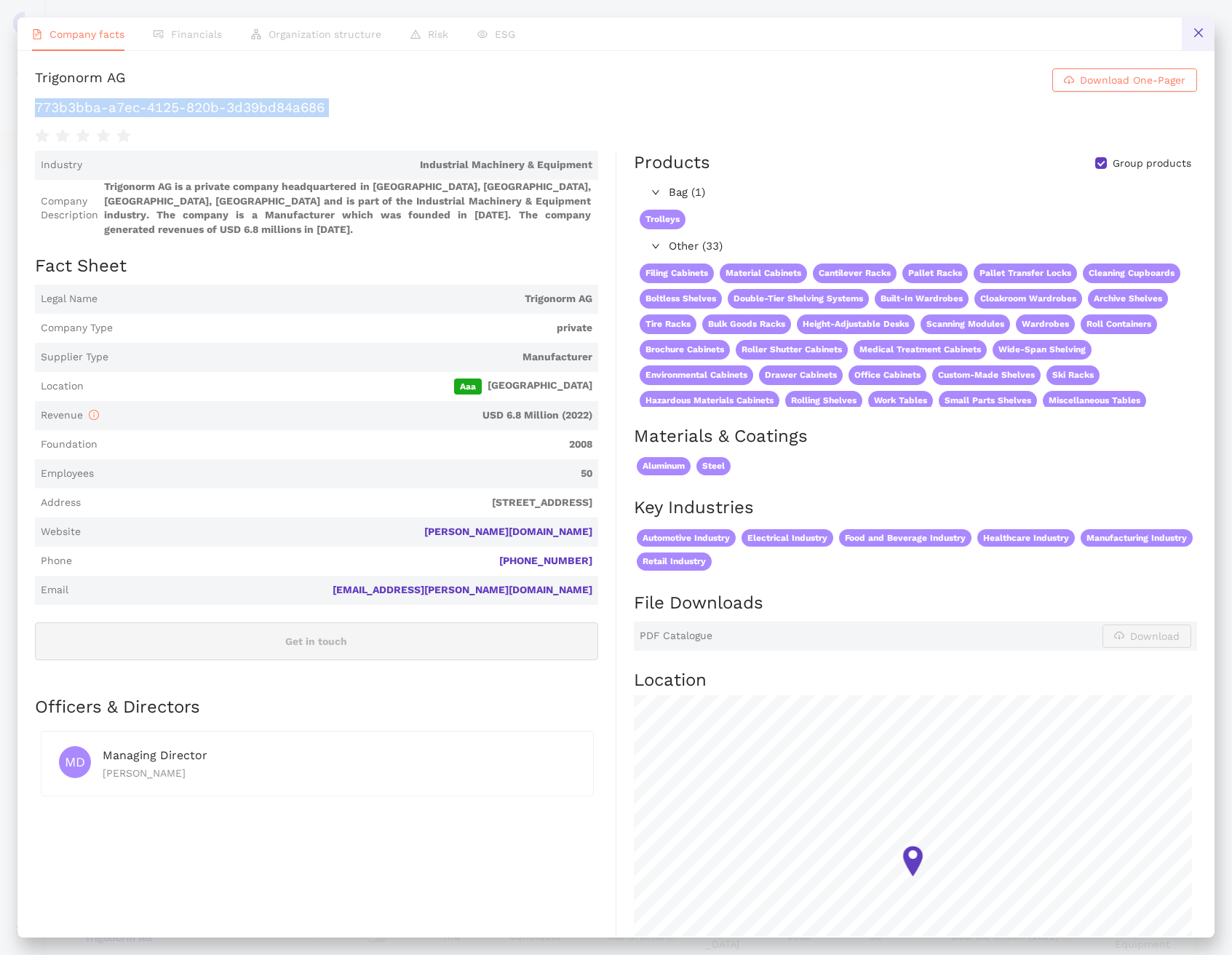
click at [1190, 43] on button at bounding box center [1198, 34] width 33 height 33
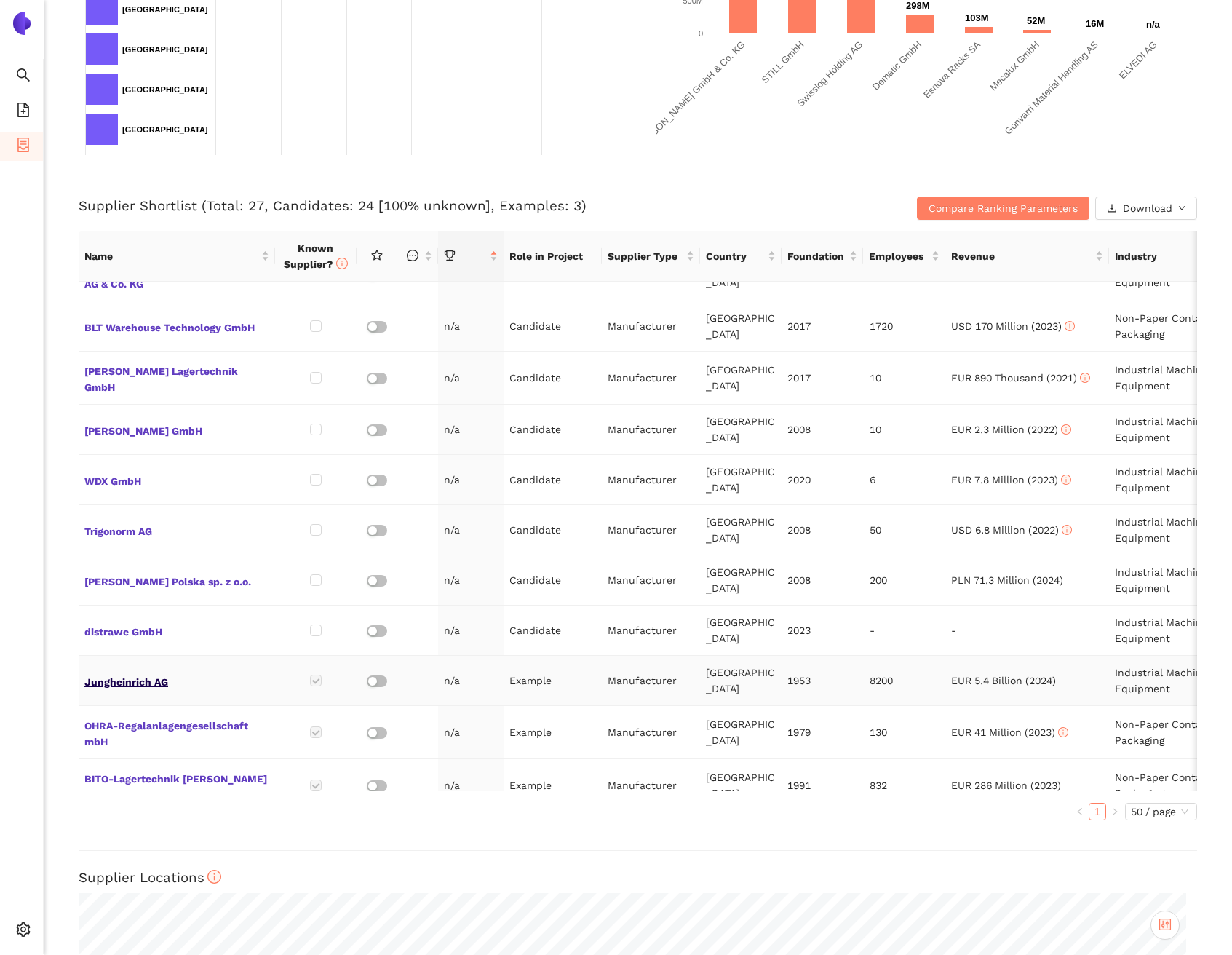
scroll to position [437, 0]
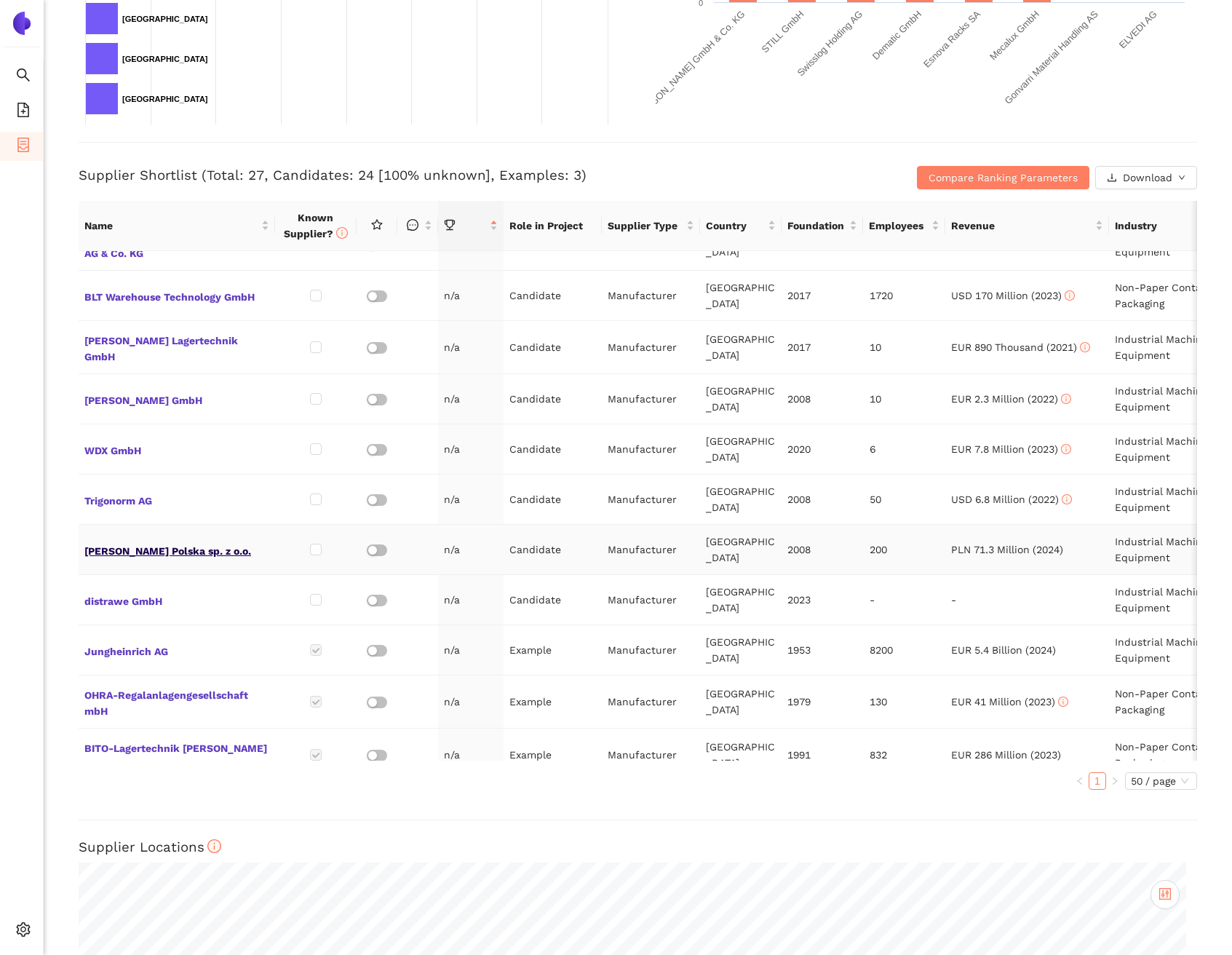
click at [173, 540] on span "Provost Polska sp. z o.o." at bounding box center [177, 549] width 185 height 19
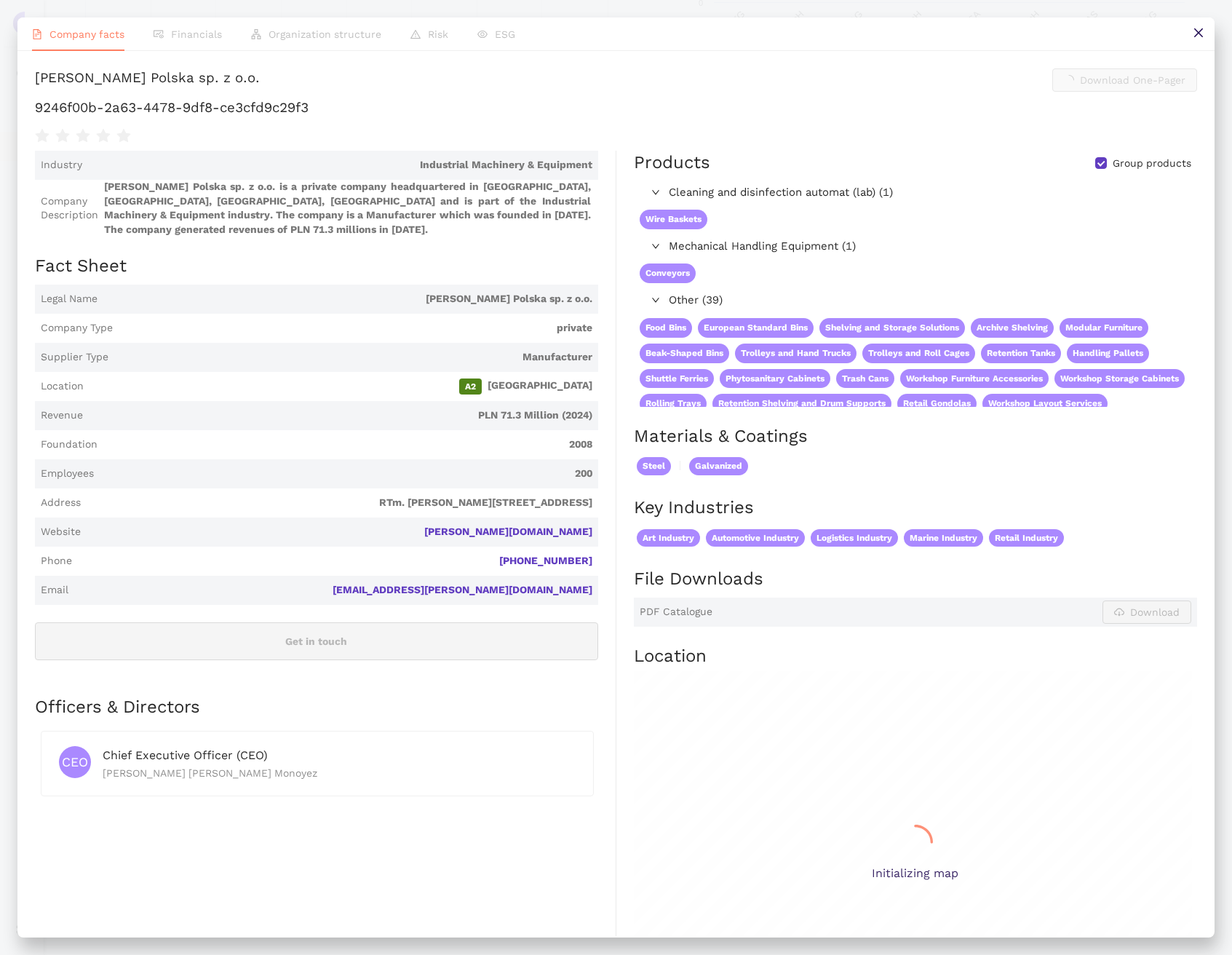
scroll to position [0, 0]
click at [317, 117] on h1 "9246f00b-2a63-4478-9df8-ce3cfd9c29f3" at bounding box center [616, 107] width 1162 height 19
copy div "9246f00b-2a63-4478-9df8-ce3cfd9c29f3"
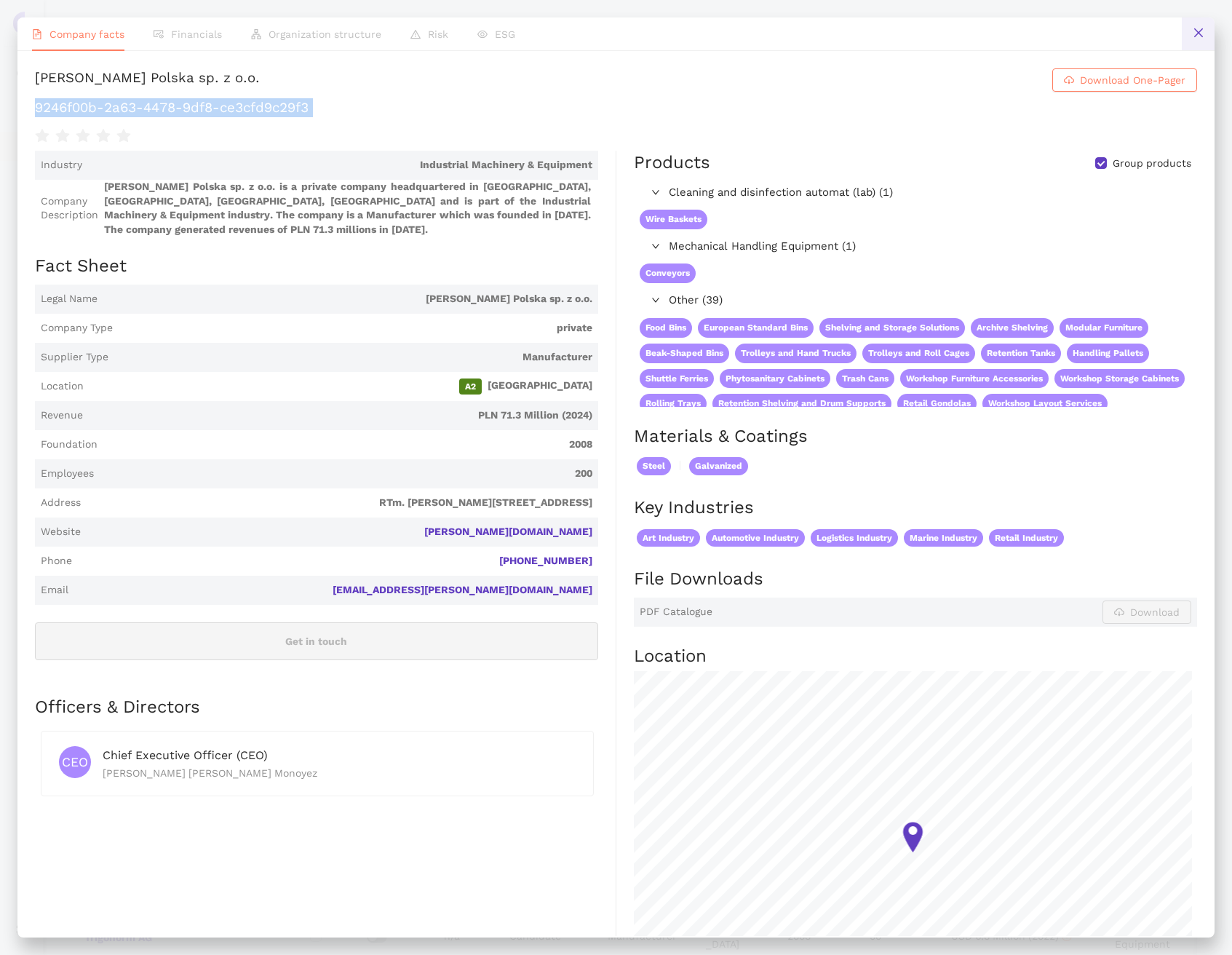
click at [1202, 35] on icon "close" at bounding box center [1198, 33] width 12 height 12
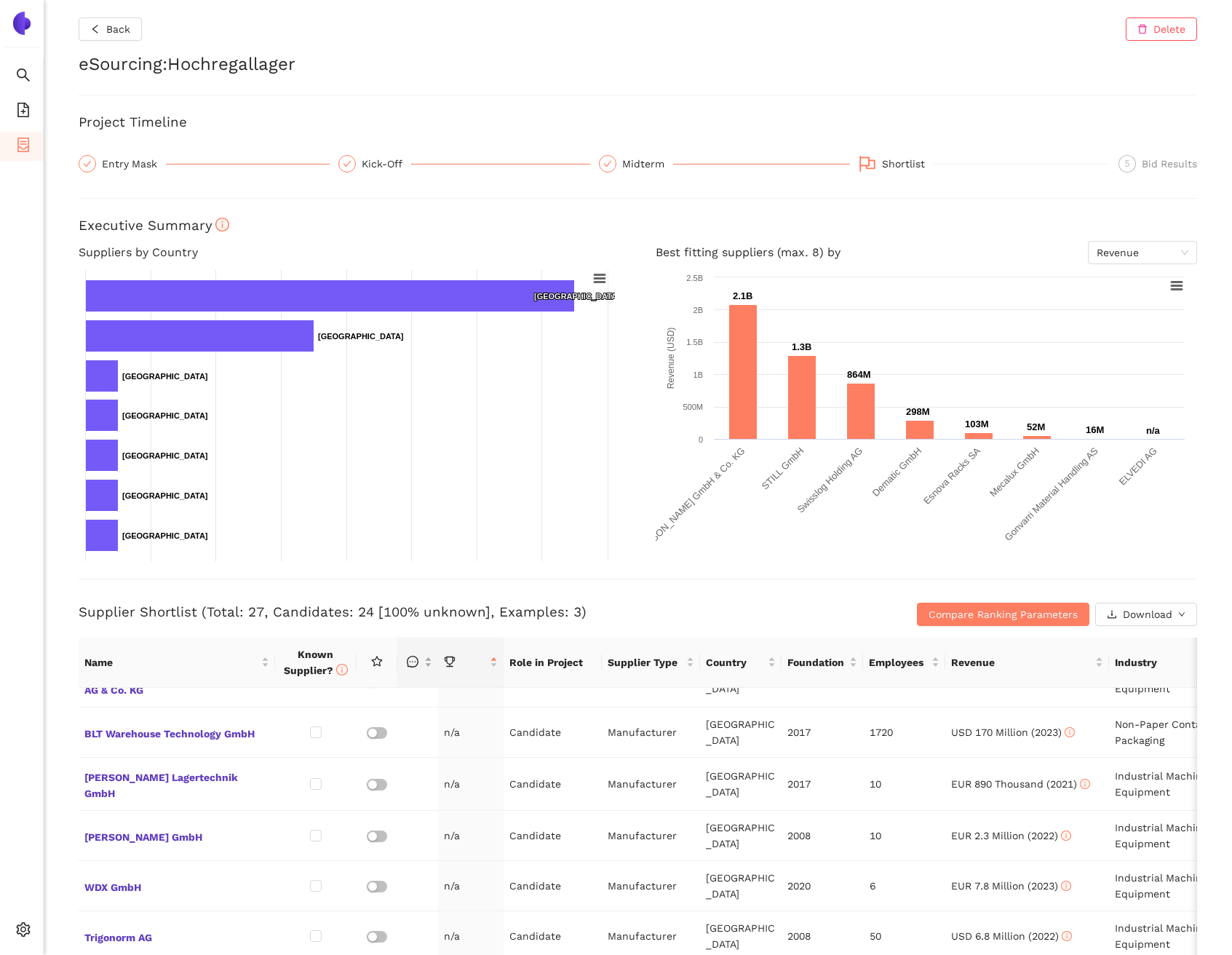
scroll to position [376, 0]
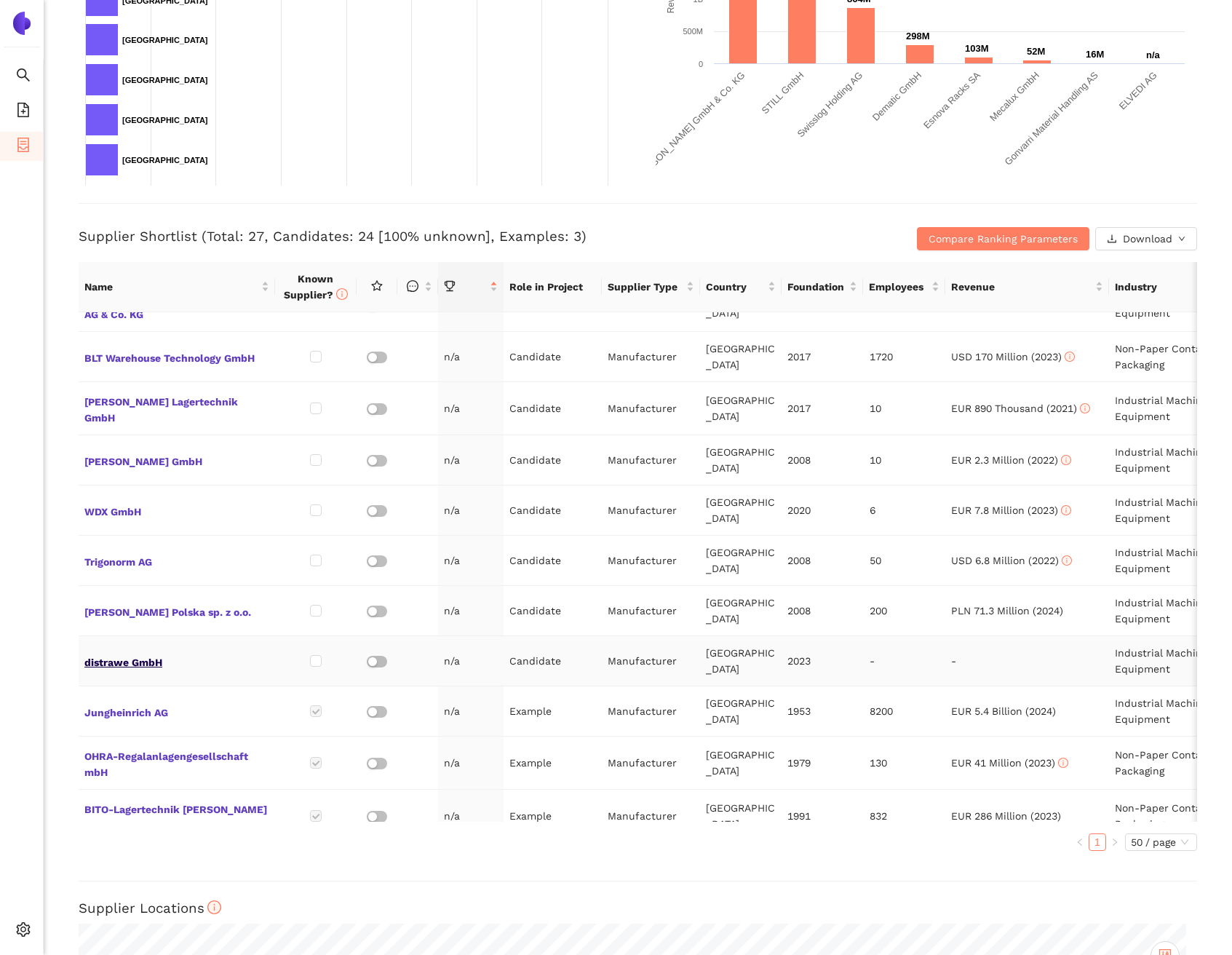
click at [152, 651] on span "distrawe GmbH" at bounding box center [177, 661] width 185 height 19
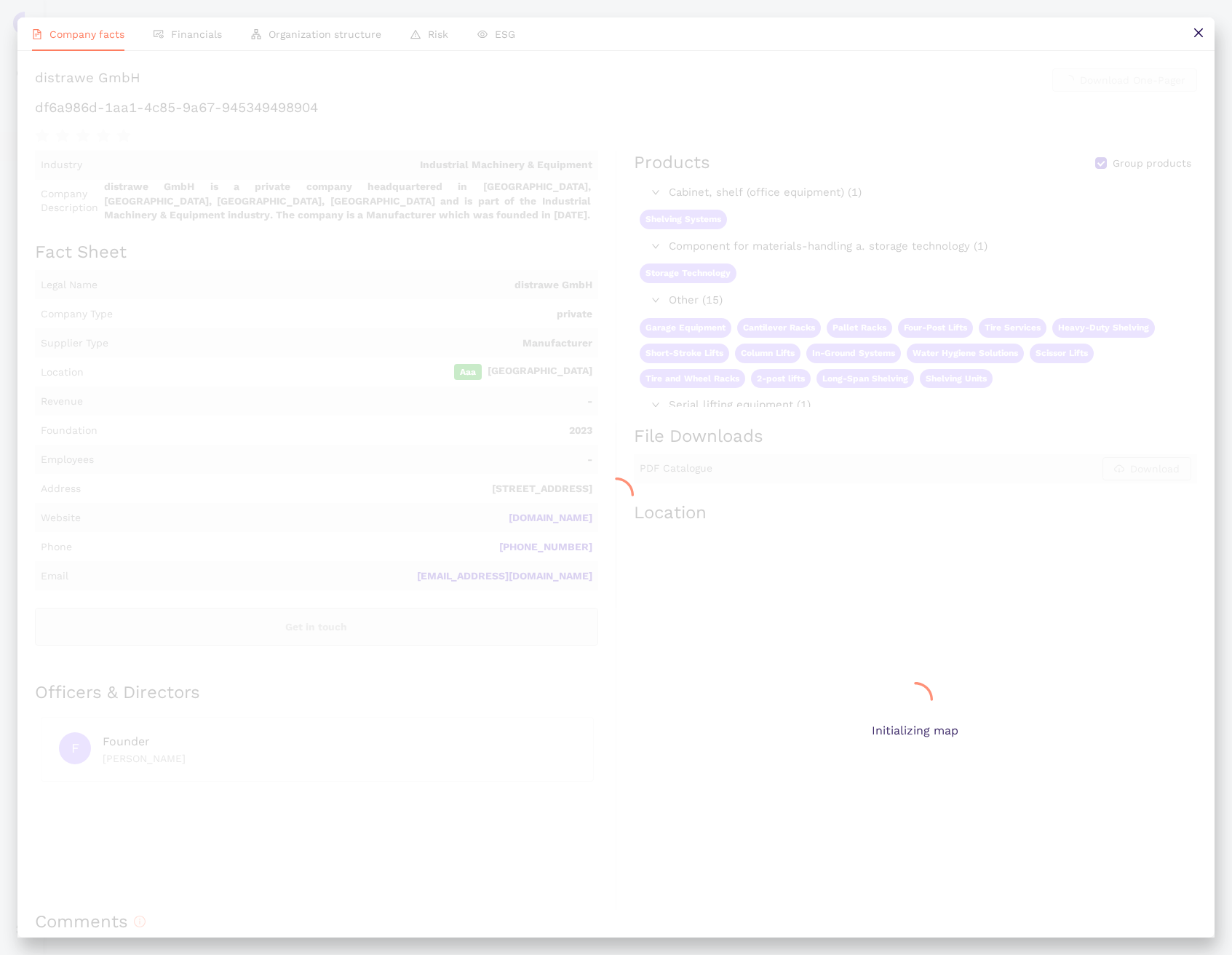
scroll to position [0, 0]
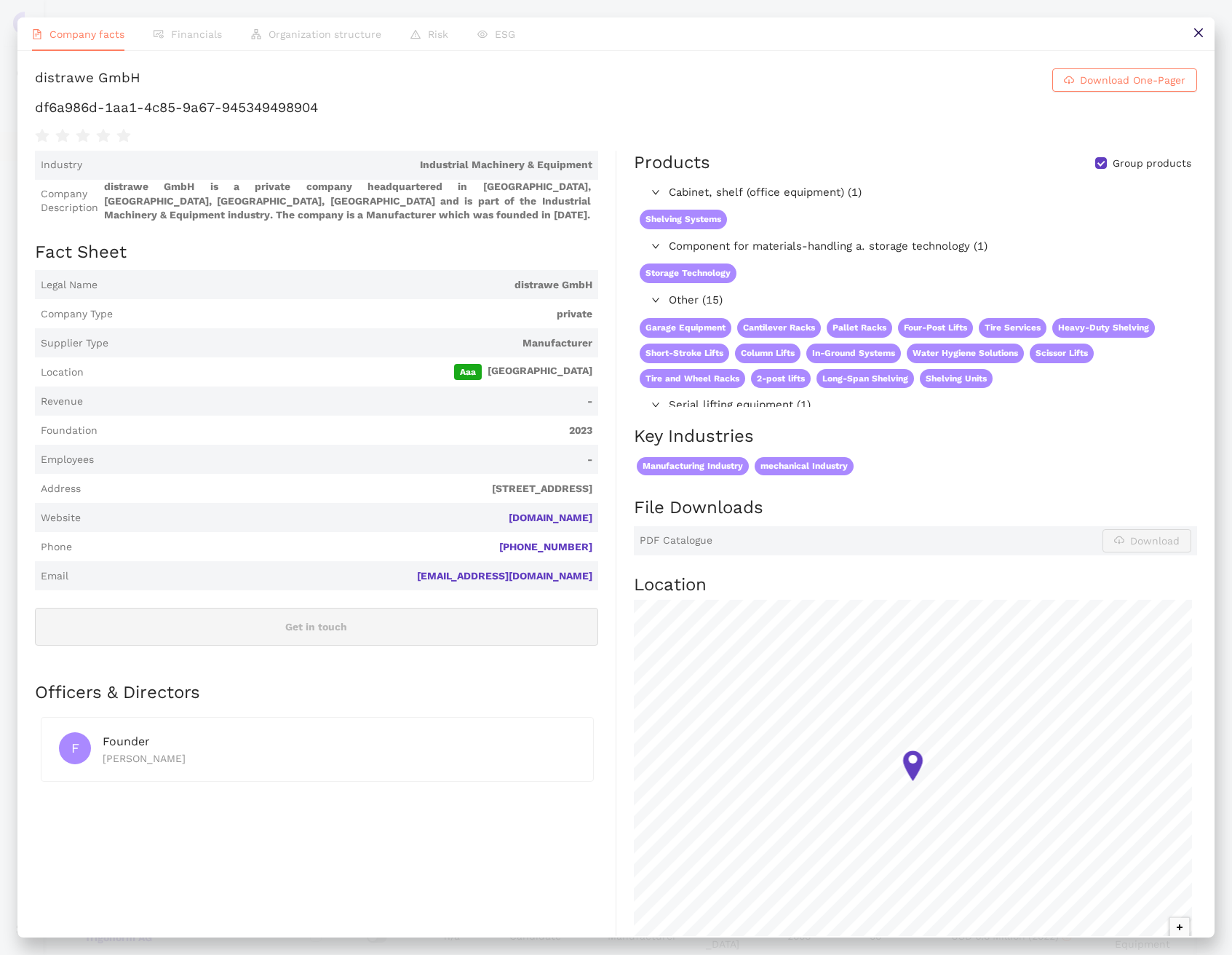
click at [285, 117] on h1 "df6a986d-1aa1-4c85-9a67-945349498904" at bounding box center [616, 107] width 1162 height 19
copy div "df6a986d-1aa1-4c85-9a67-945349498904"
click at [1203, 34] on icon "close" at bounding box center [1198, 33] width 12 height 12
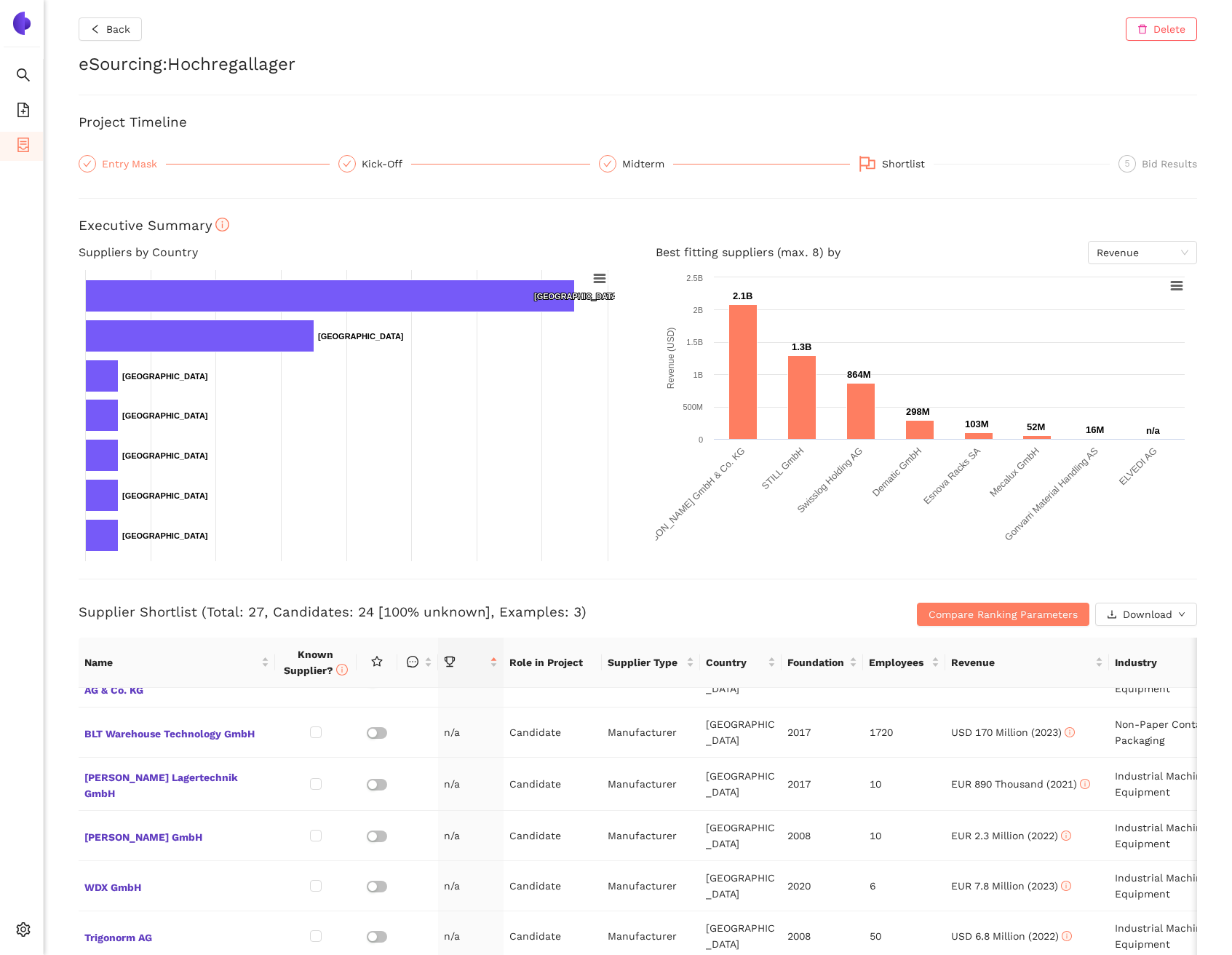
click at [135, 158] on div "Entry Mask" at bounding box center [133, 163] width 64 height 17
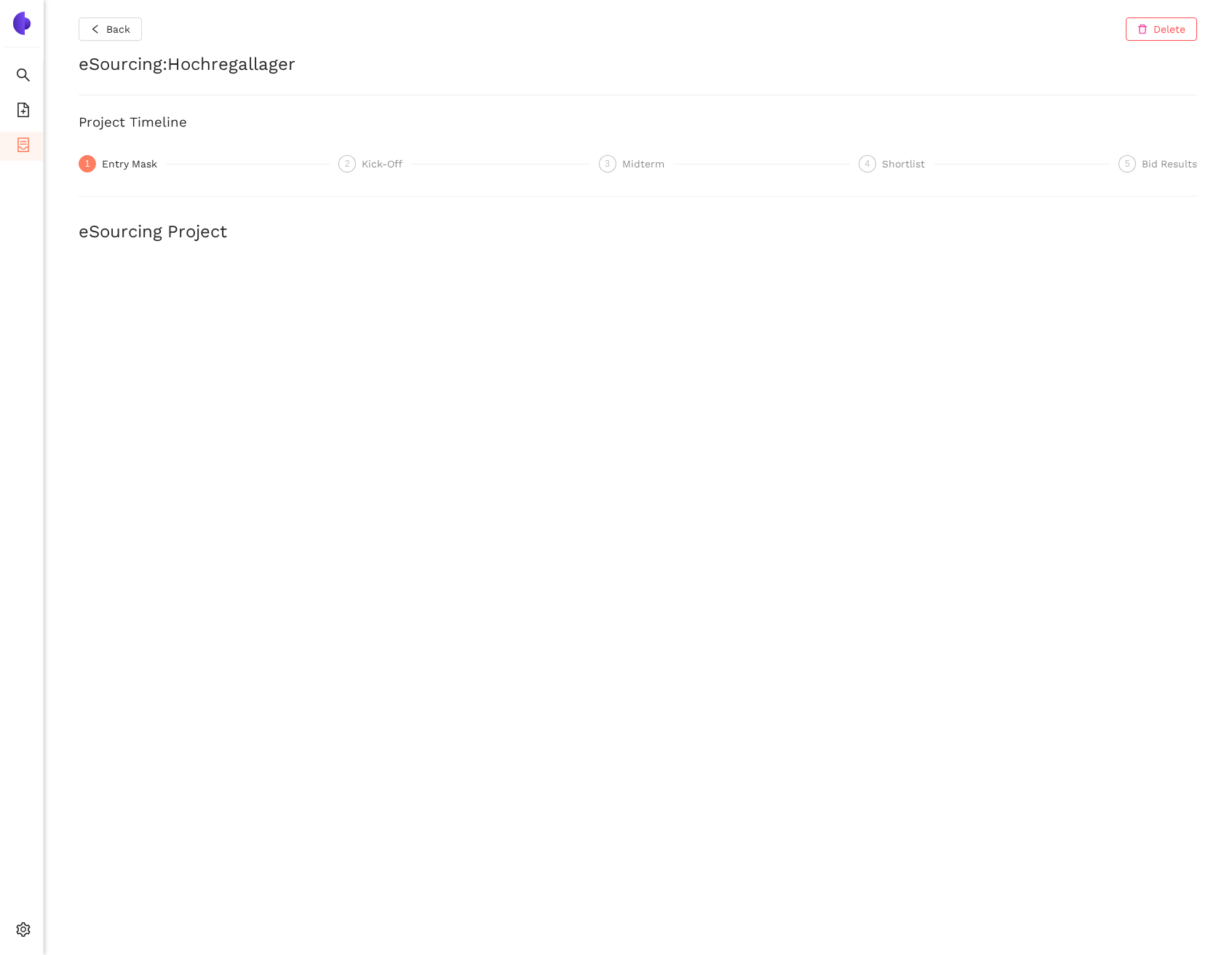
click at [533, 227] on h2 "eSourcing Project" at bounding box center [638, 232] width 1119 height 24
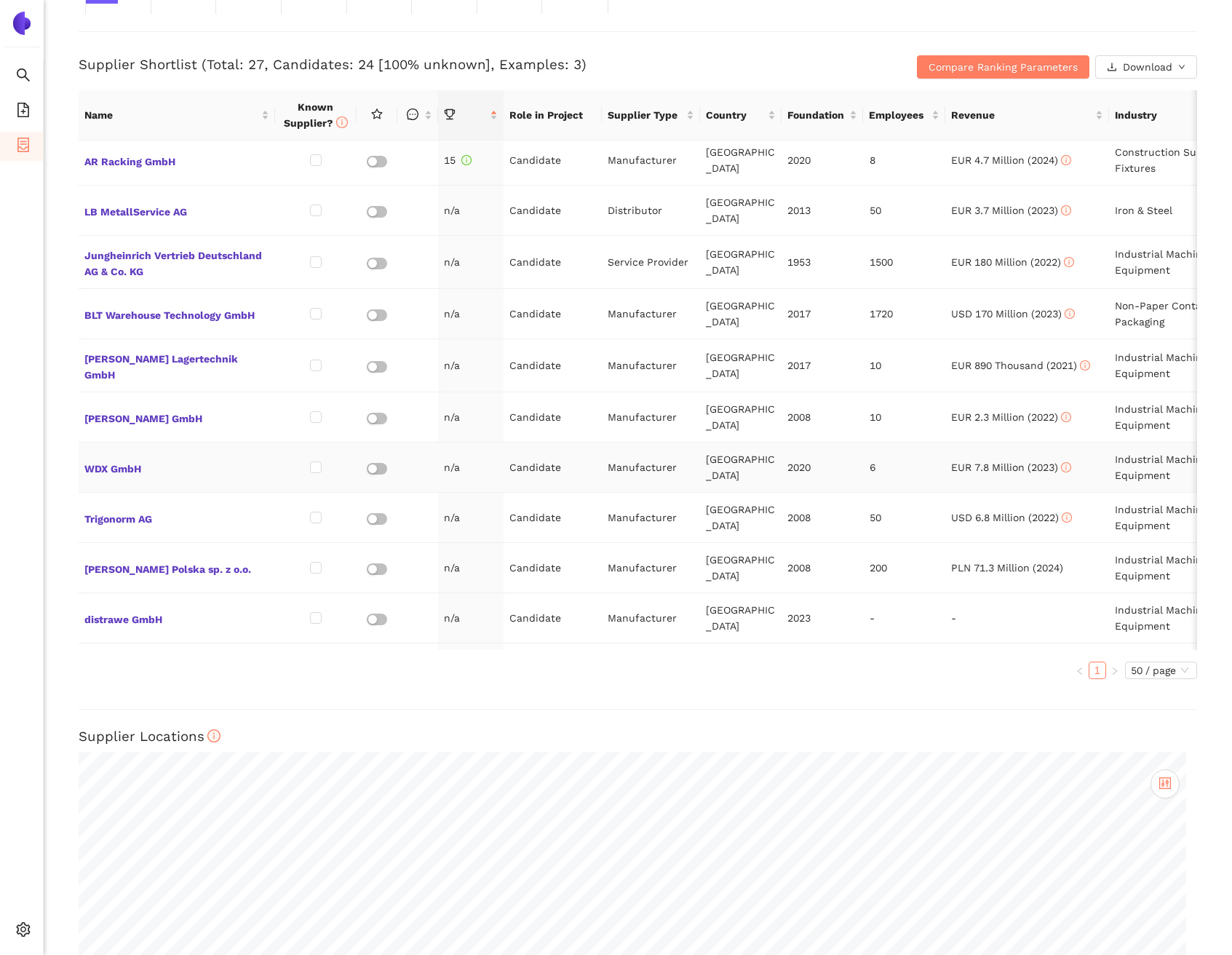
scroll to position [717, 0]
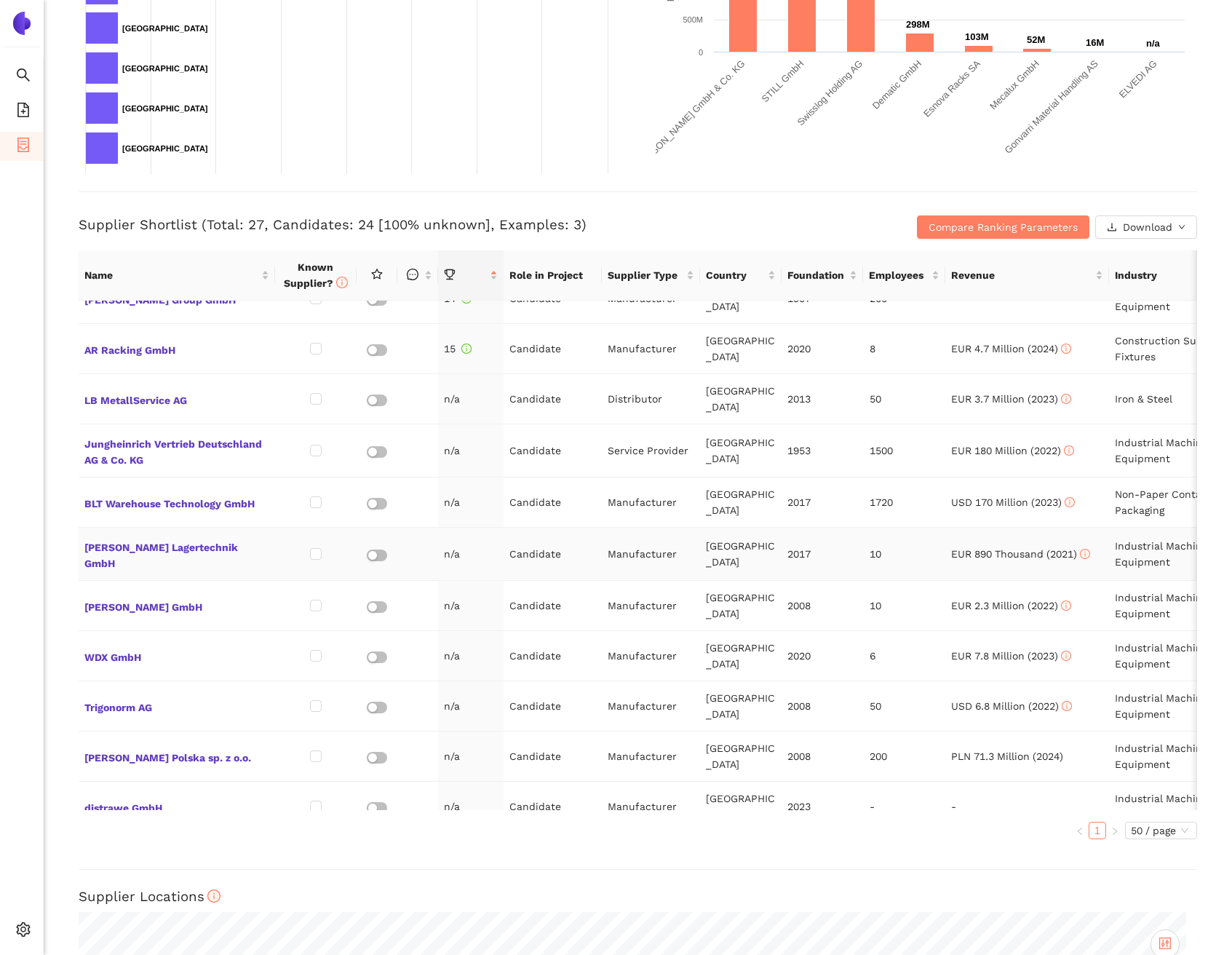
scroll to position [694, 0]
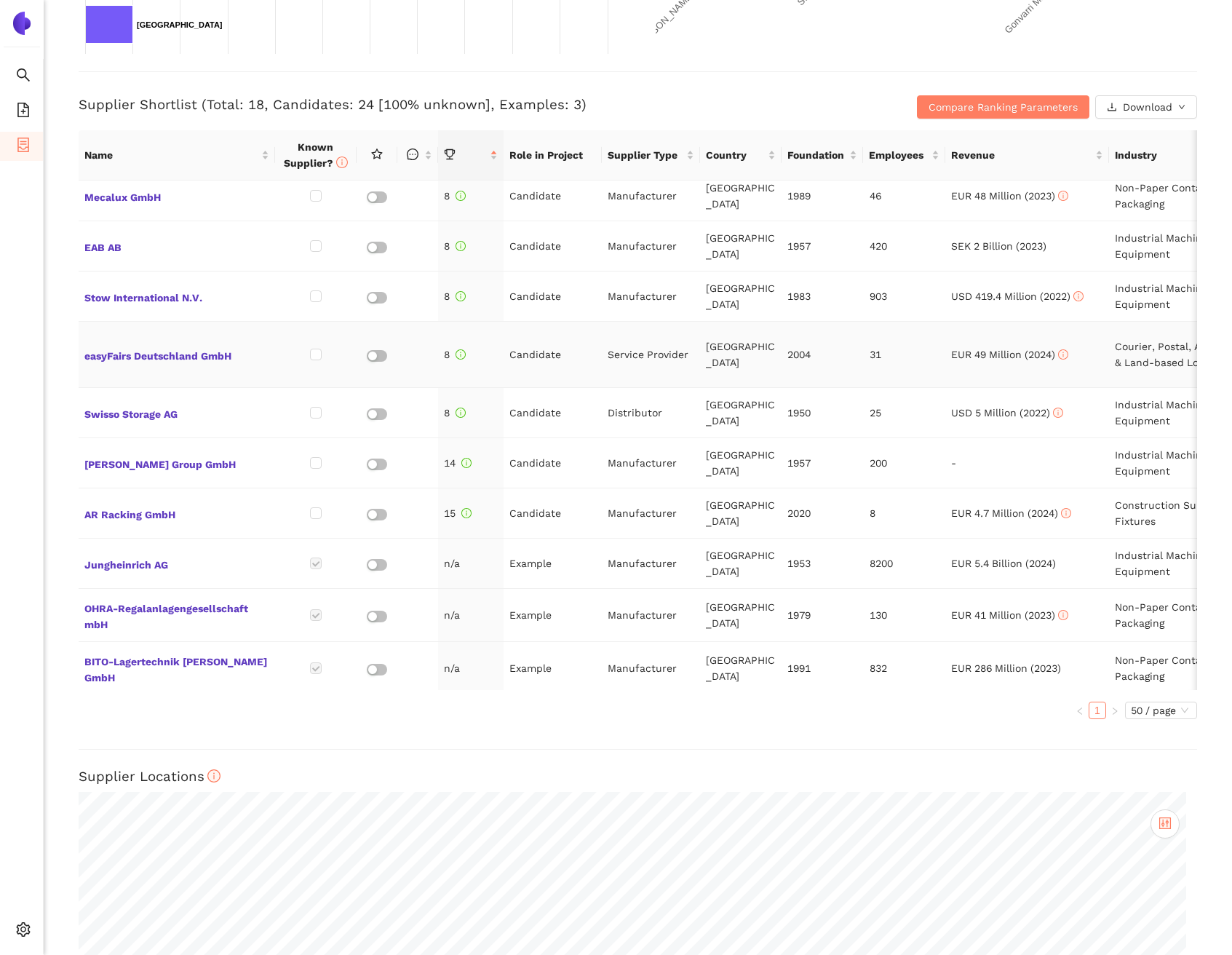
scroll to position [547, 0]
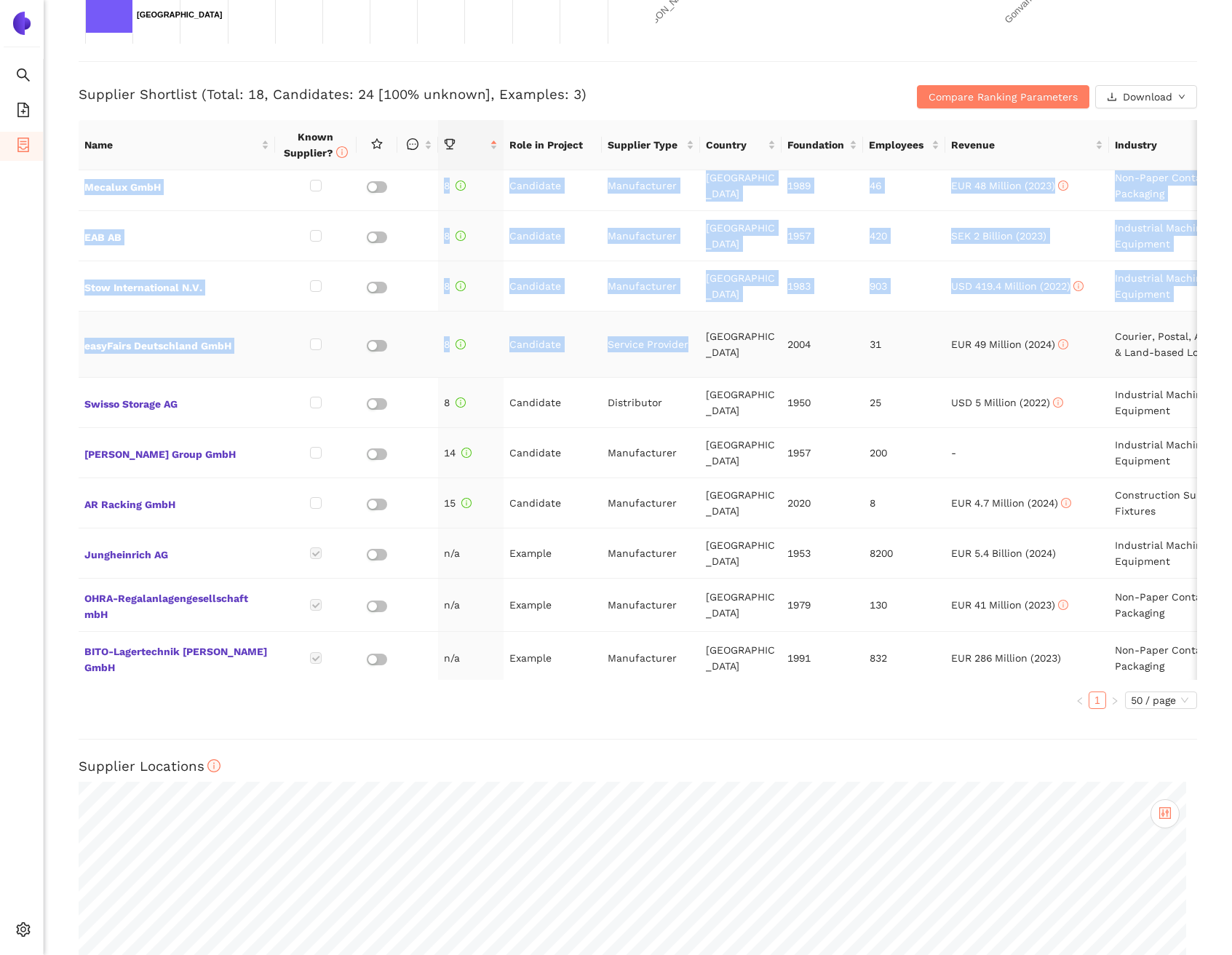
drag, startPoint x: 67, startPoint y: 336, endPoint x: 694, endPoint y: 338, distance: 627.0
click at [694, 338] on div "Back Delete eSourcing : Hochregallager Project Timeline Entry Mask Kick-Off Don…" at bounding box center [638, 478] width 1189 height 955
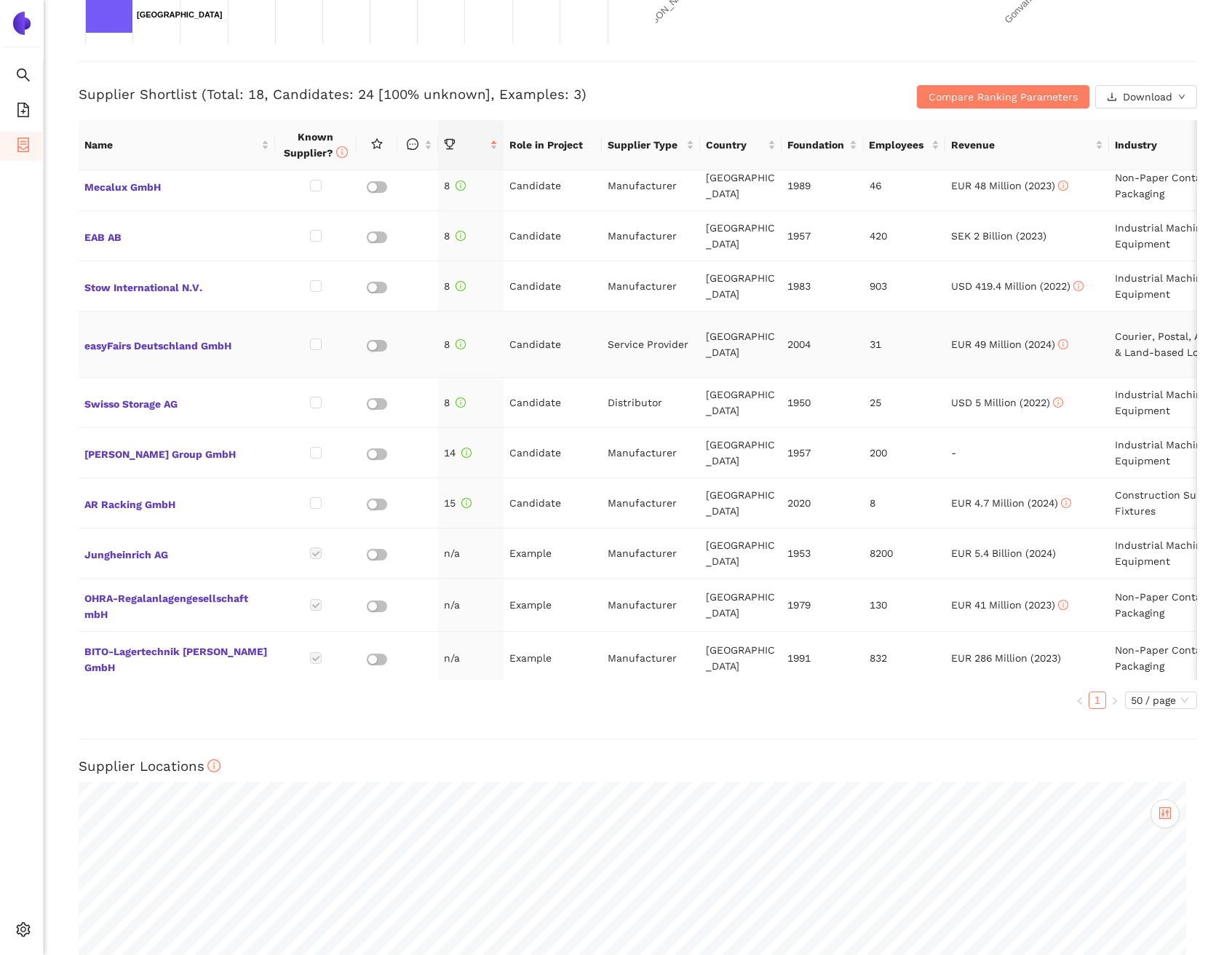
click at [700, 335] on td "[GEOGRAPHIC_DATA]" at bounding box center [741, 344] width 82 height 66
drag, startPoint x: 694, startPoint y: 332, endPoint x: 601, endPoint y: 333, distance: 93.0
click at [601, 333] on tr "easyFairs Deutschland GmbH 8 Candidate Service Provider Germany 2004 31 EUR 49 …" at bounding box center [741, 344] width 1324 height 66
click at [202, 335] on span "easyFairs Deutschland GmbH" at bounding box center [177, 344] width 185 height 19
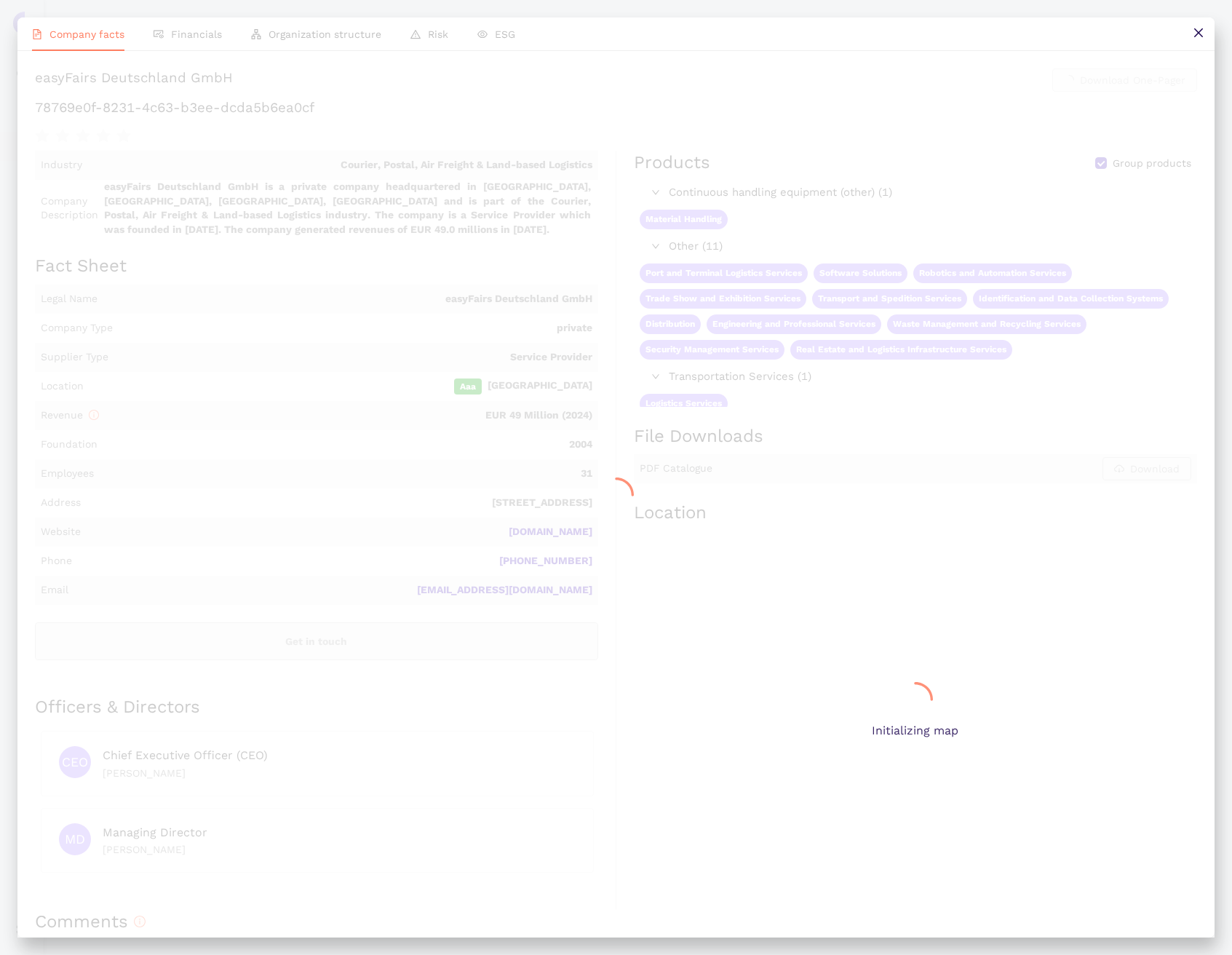
scroll to position [0, 0]
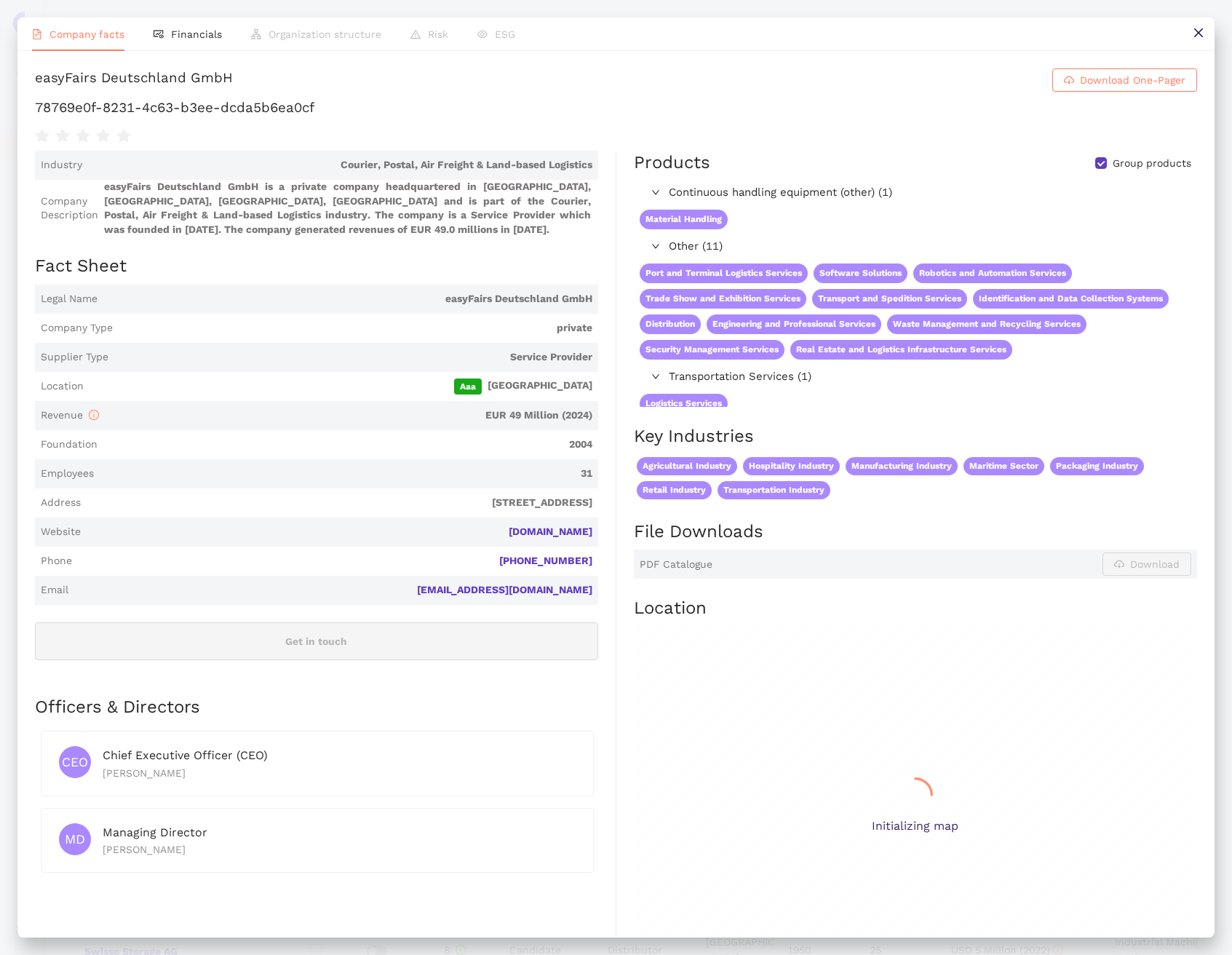
click at [278, 117] on h1 "78769e0f-8231-4c63-b3ee-dcda5b6ea0cf" at bounding box center [616, 107] width 1162 height 19
copy div "78769e0f-8231-4c63-b3ee-dcda5b6ea0cf"
click at [1207, 36] on button at bounding box center [1198, 34] width 33 height 33
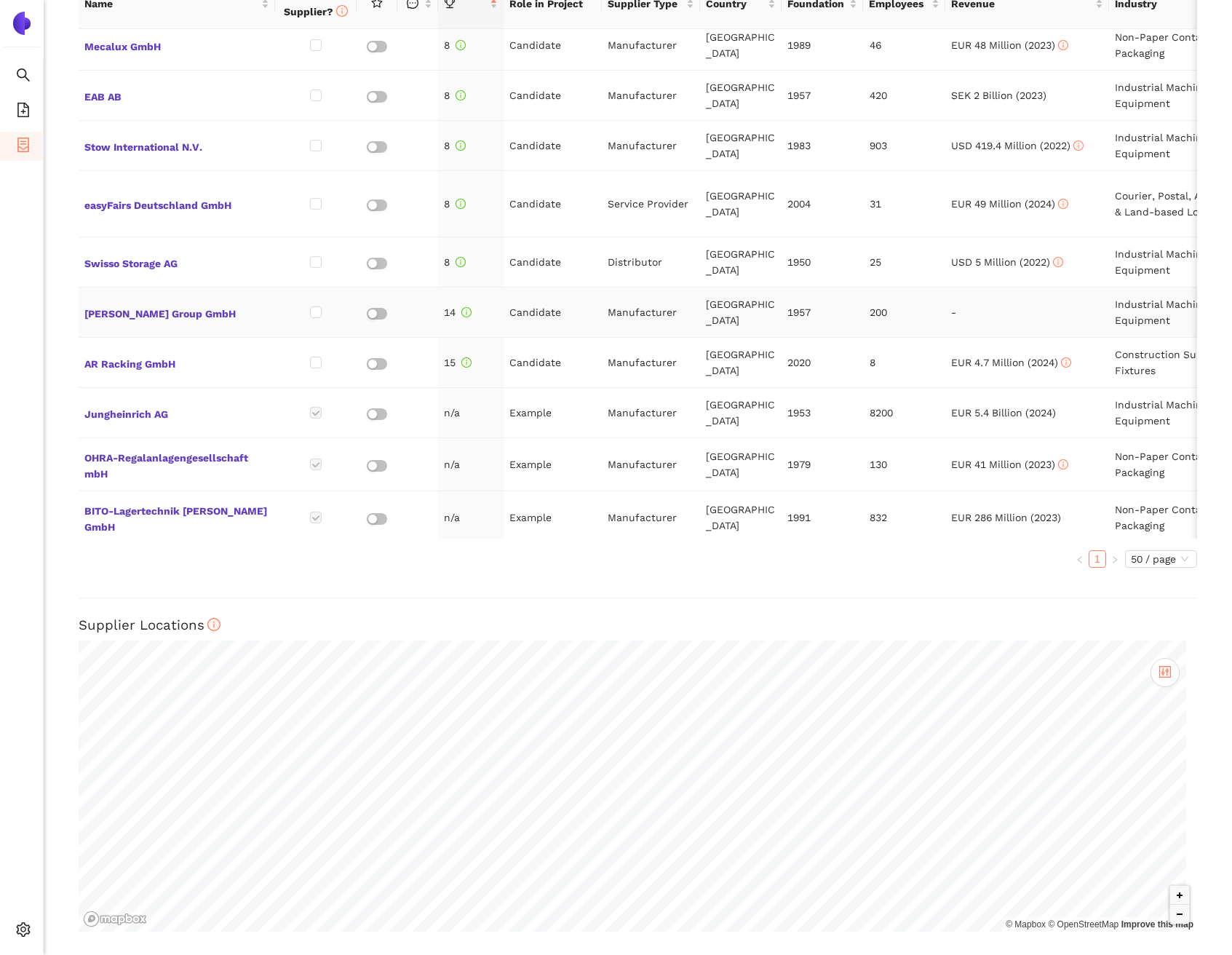
scroll to position [411, 0]
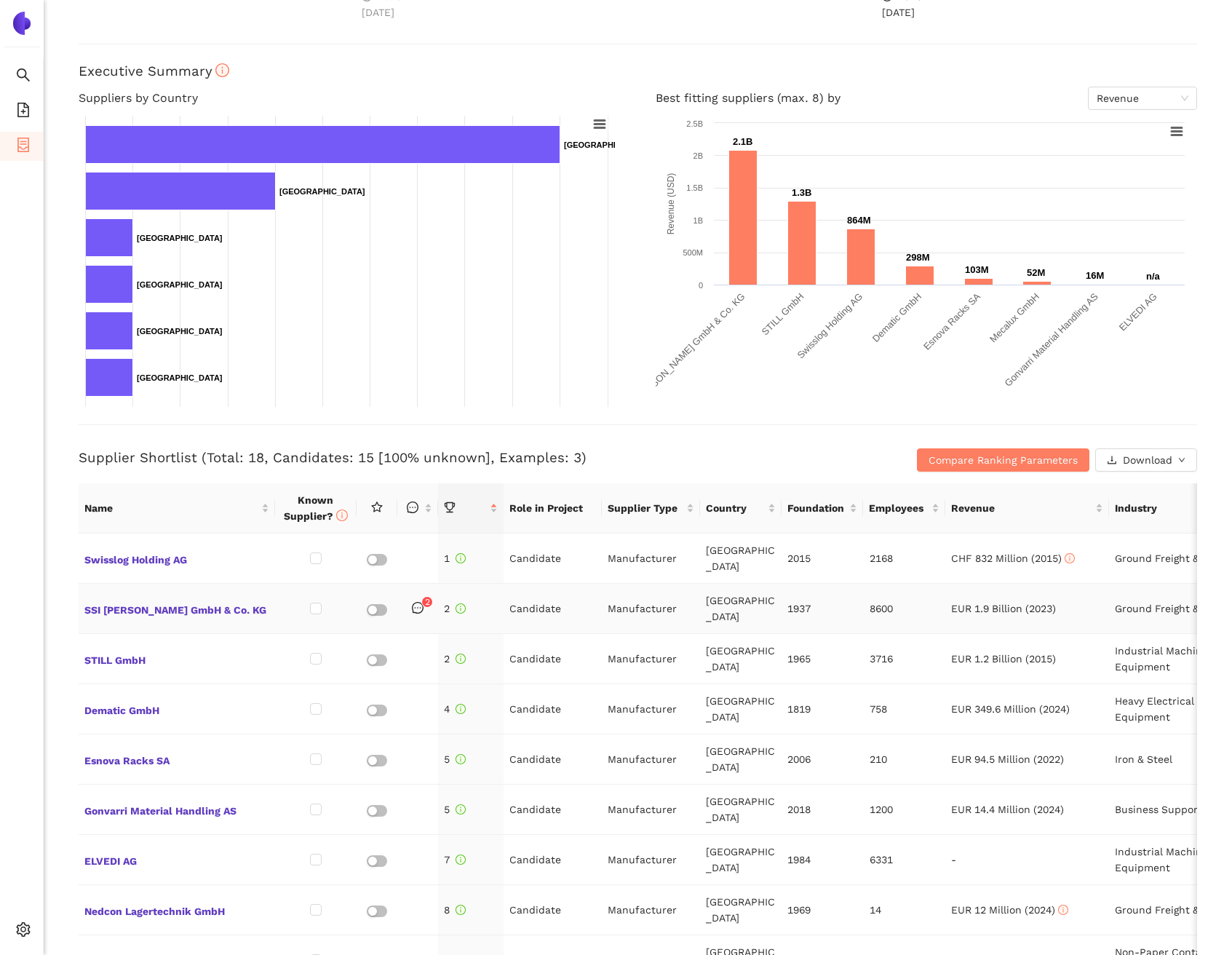
scroll to position [181, 0]
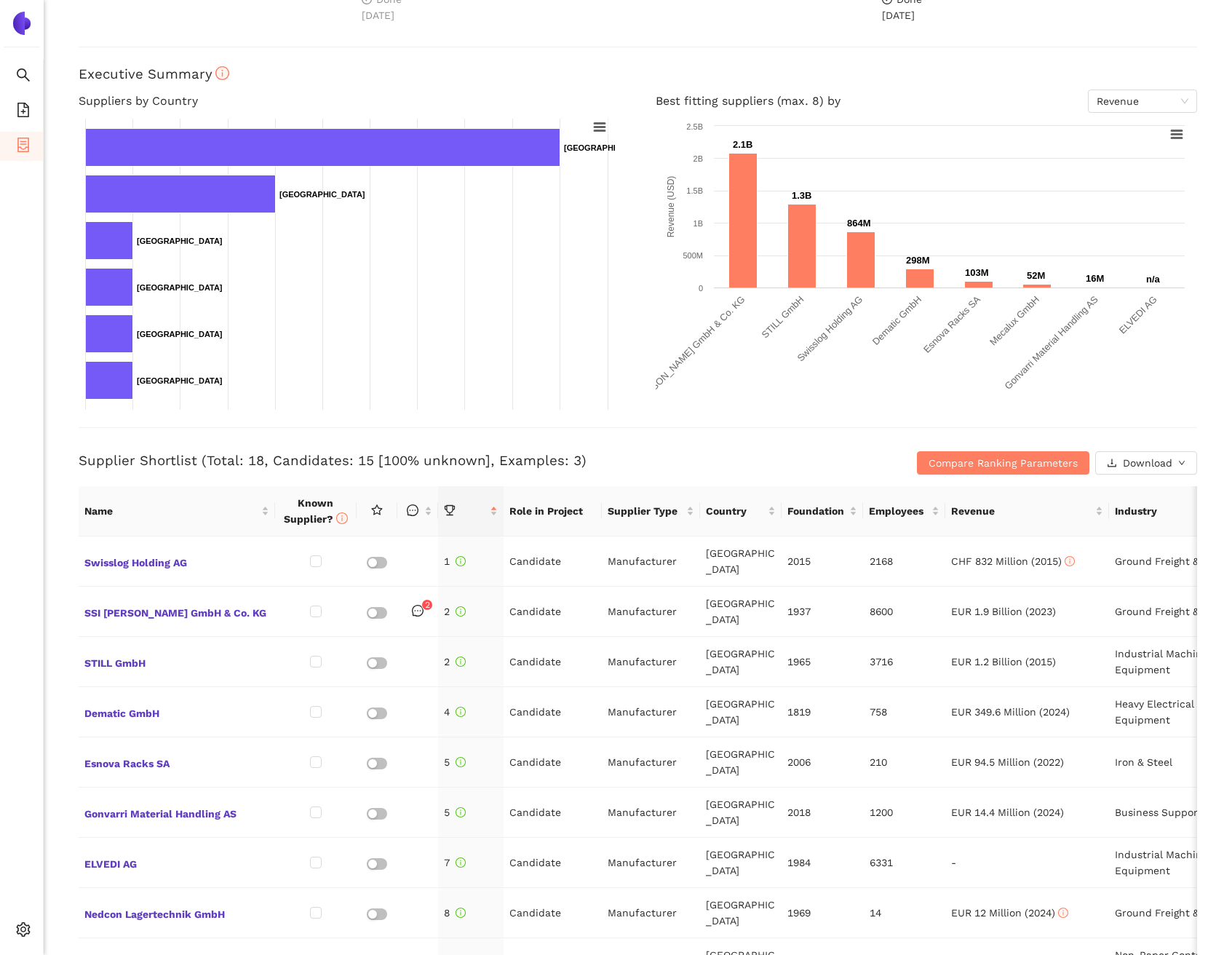
click at [672, 464] on h3 "Supplier Shortlist (Total: 18, Candidates: 15 [100% unknown], Examples: 3)" at bounding box center [452, 460] width 746 height 19
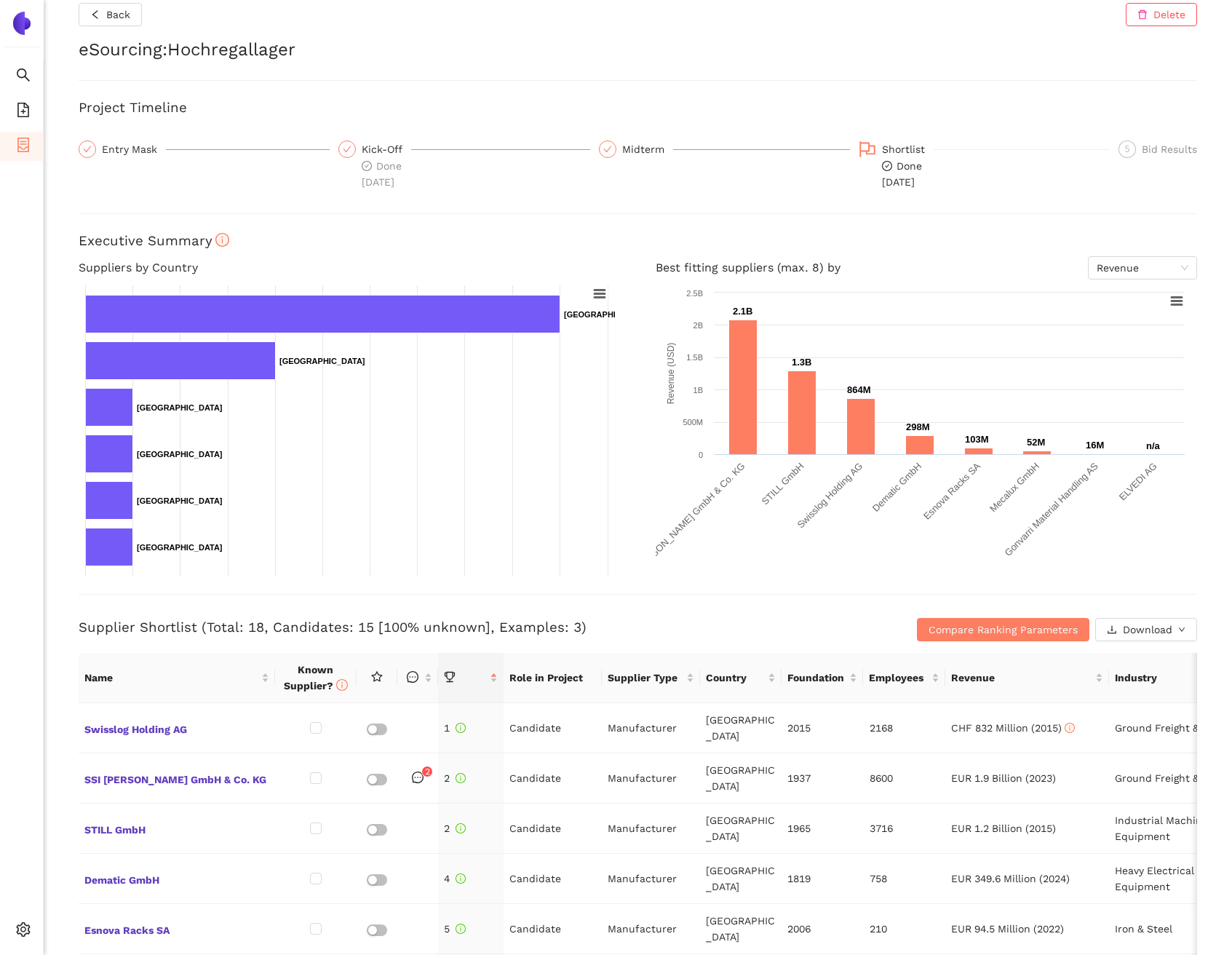
scroll to position [0, 0]
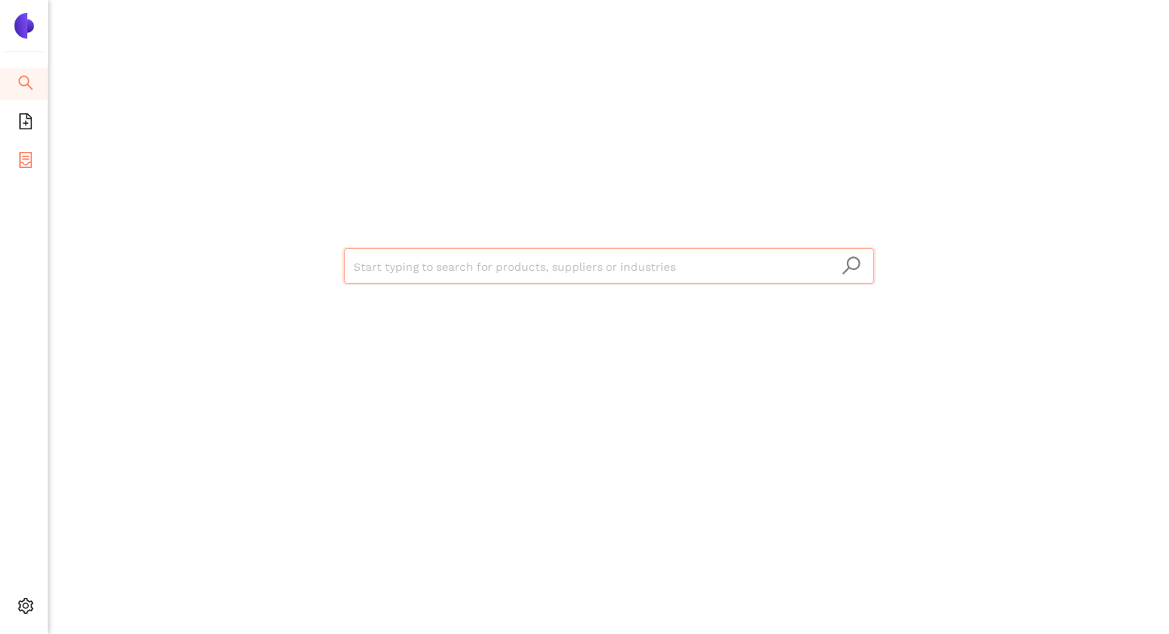
click at [26, 160] on icon "container" at bounding box center [26, 160] width 16 height 16
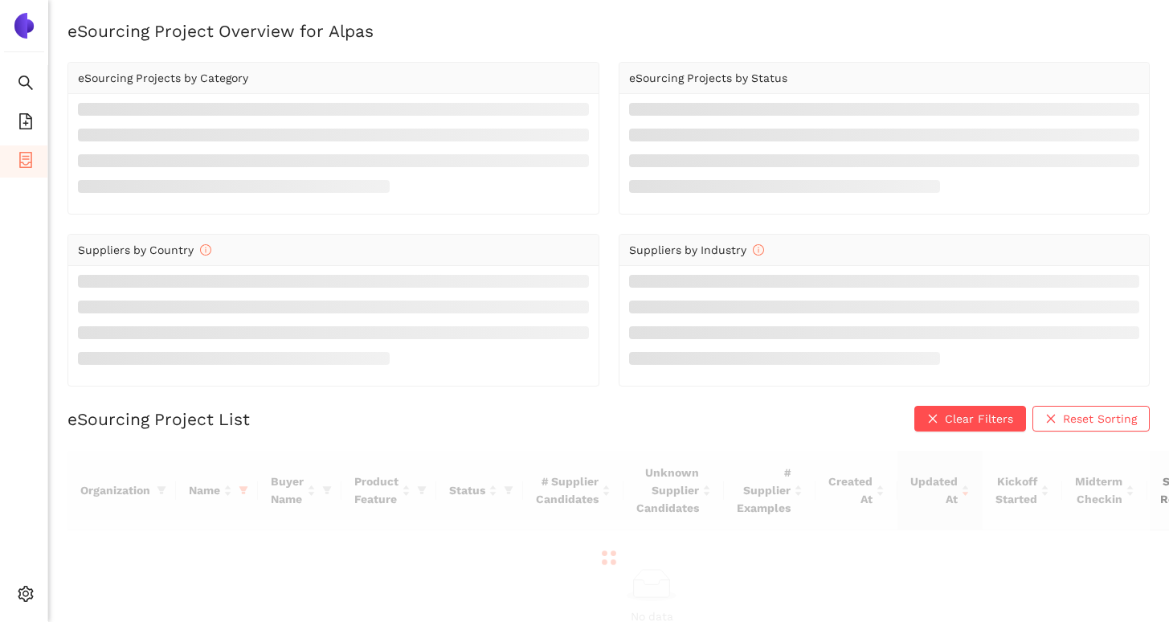
scroll to position [43, 0]
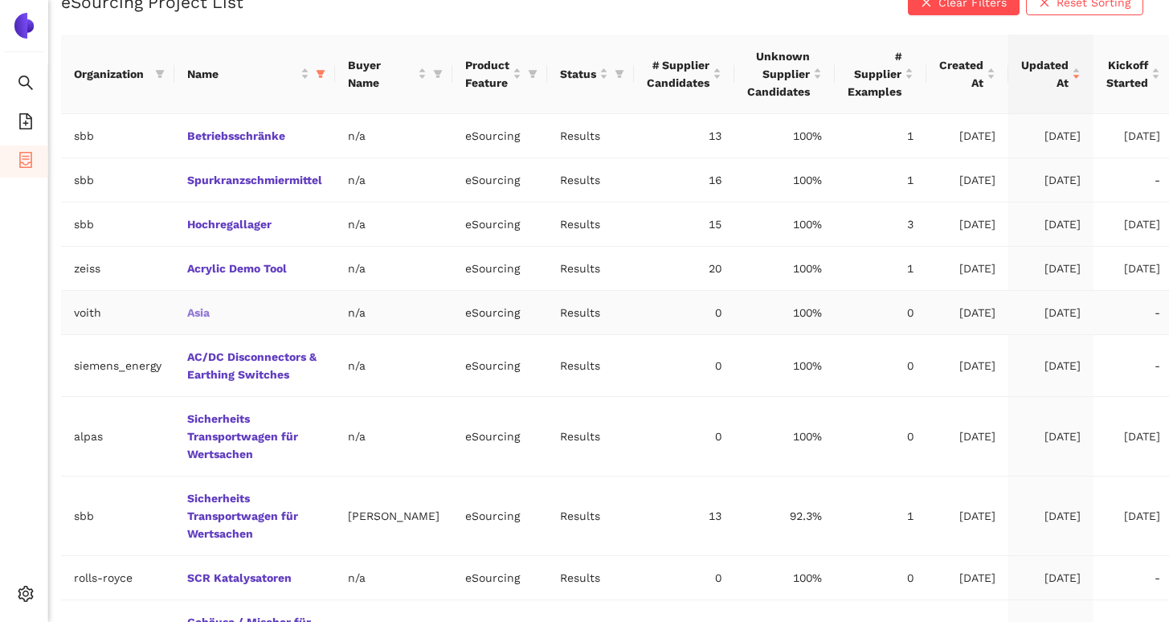
click at [0, 0] on link "Asia" at bounding box center [0, 0] width 0 height 0
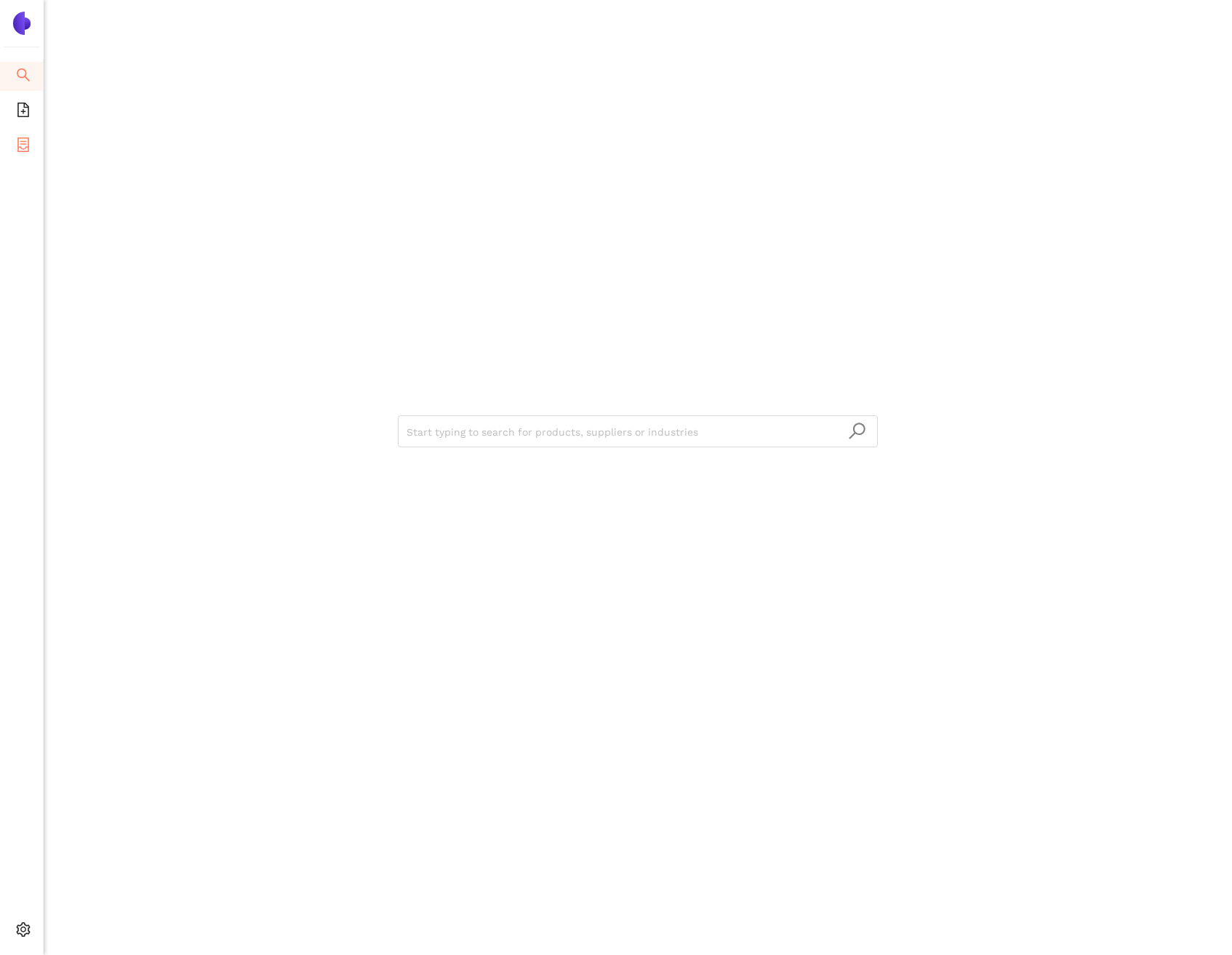
click at [36, 148] on li "eSourcing Projects" at bounding box center [21, 146] width 43 height 29
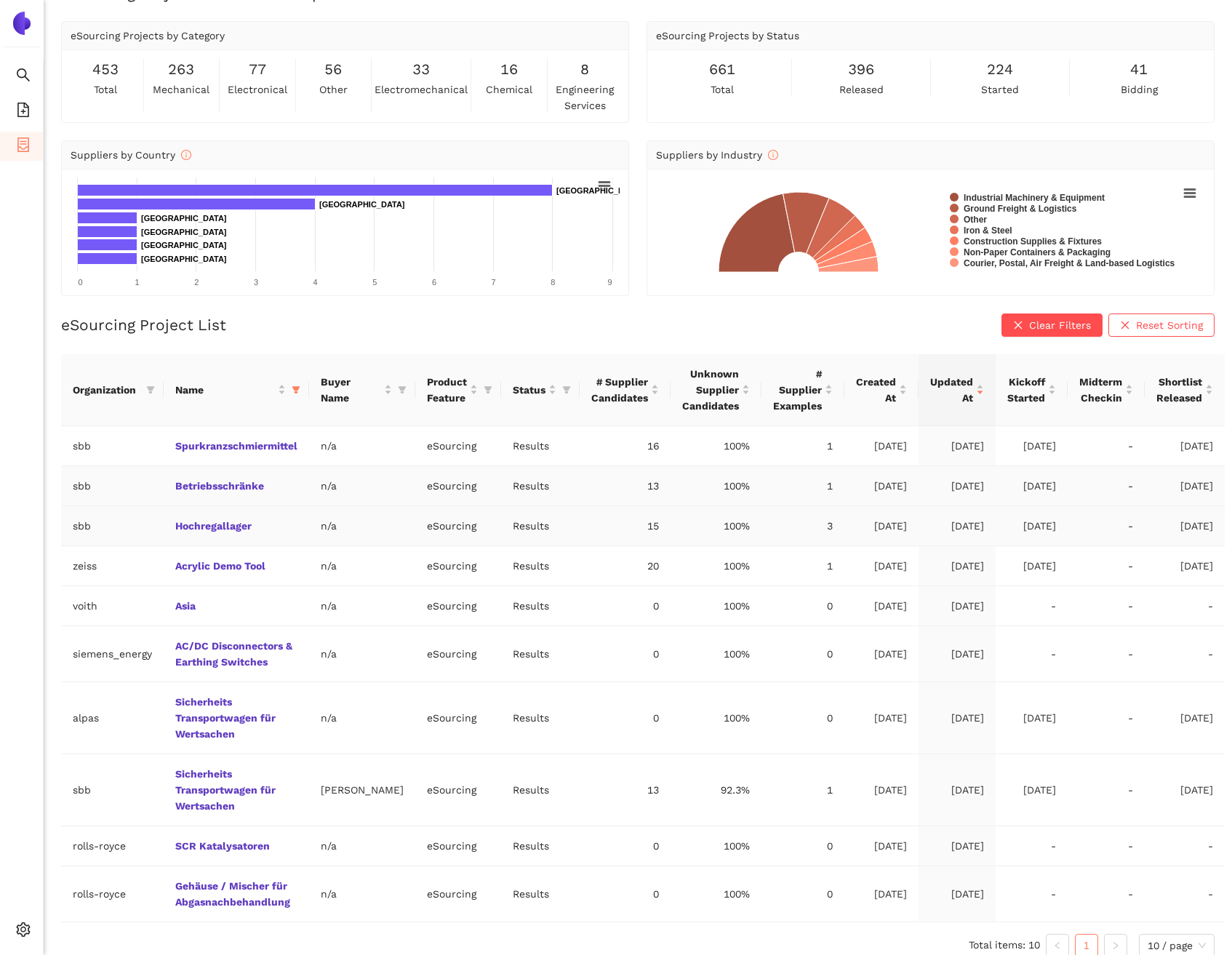
scroll to position [49, 0]
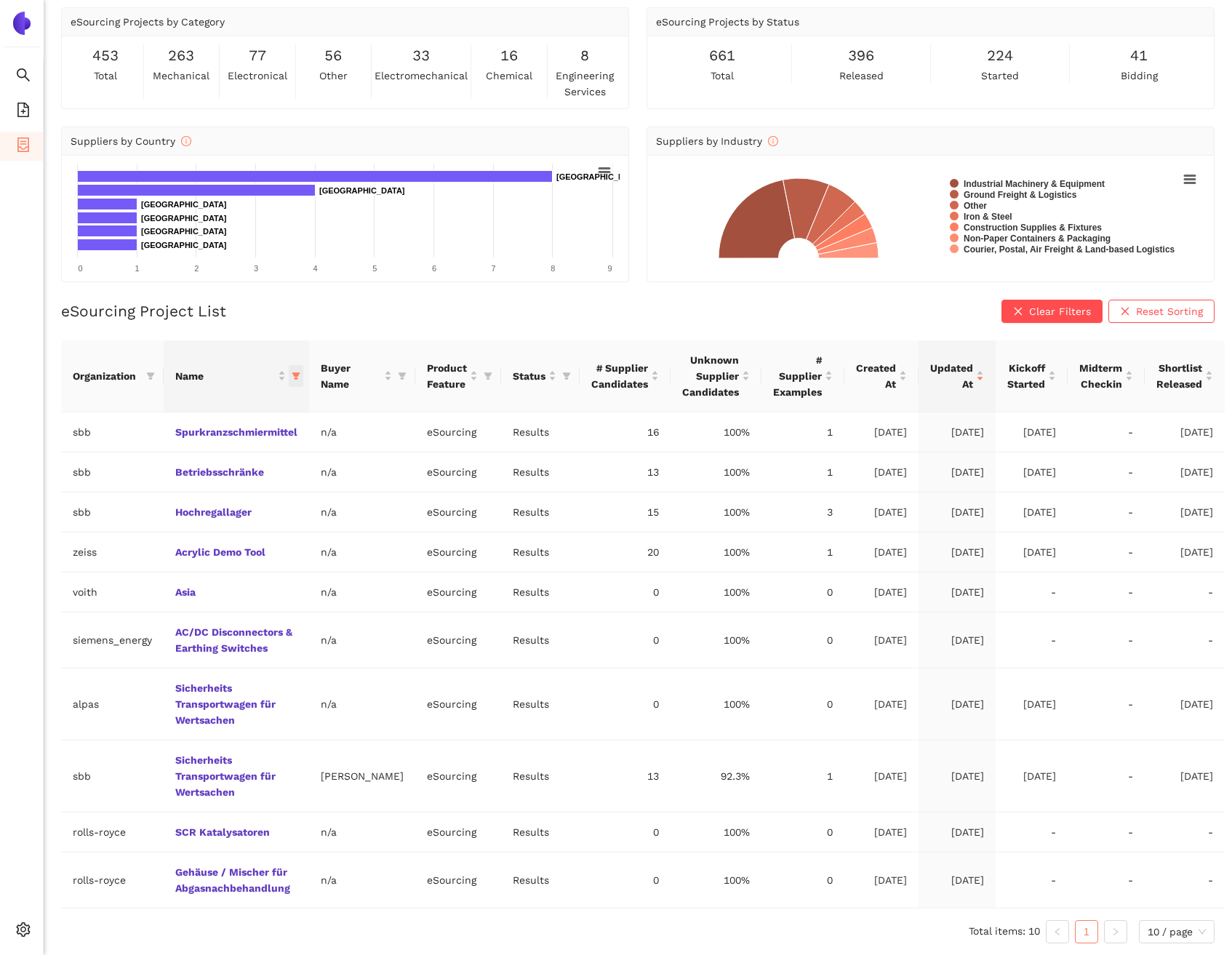
click at [301, 370] on span "this column's title is Name,this column is sortable" at bounding box center [296, 376] width 14 height 22
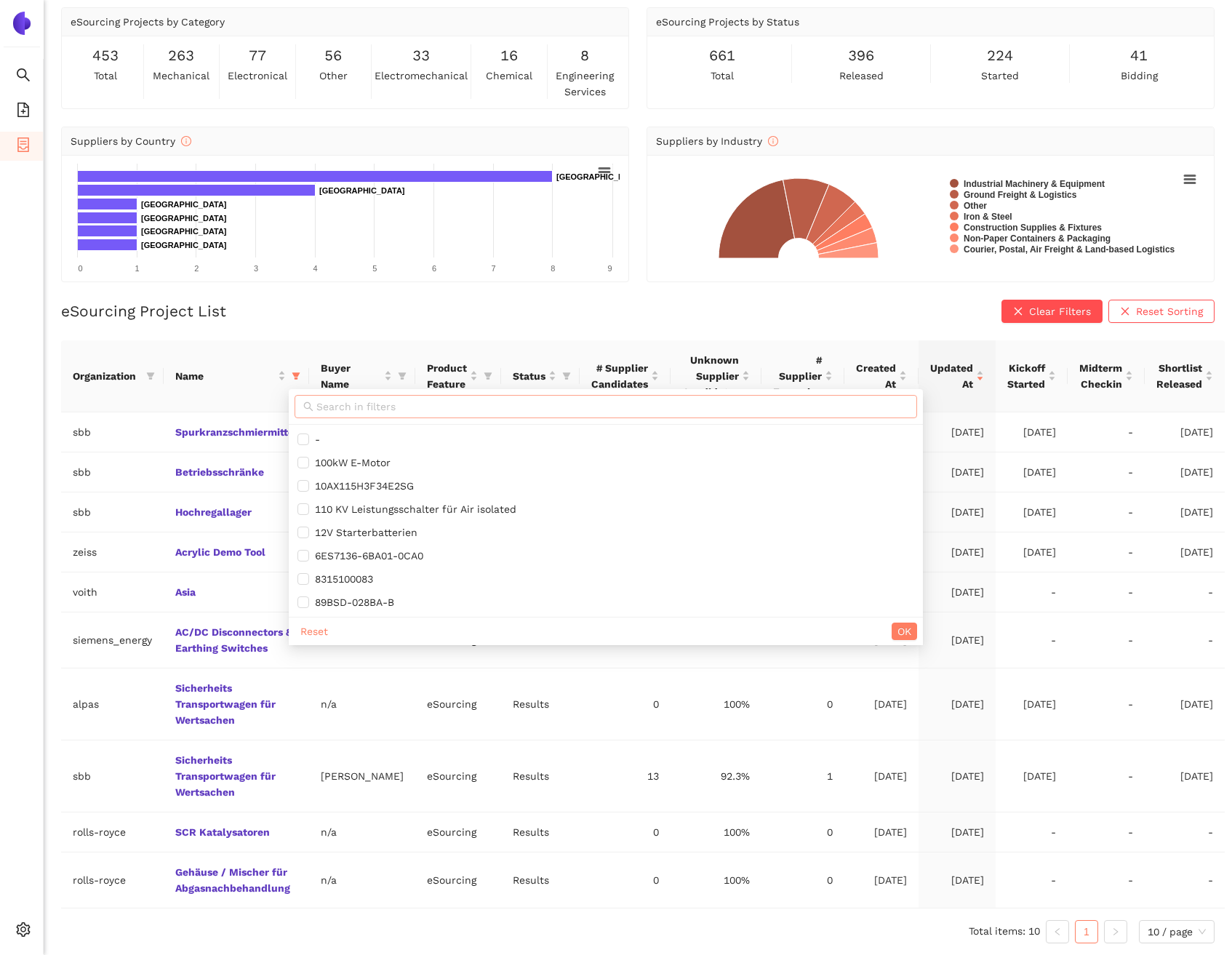
click at [346, 402] on input "text" at bounding box center [613, 406] width 592 height 16
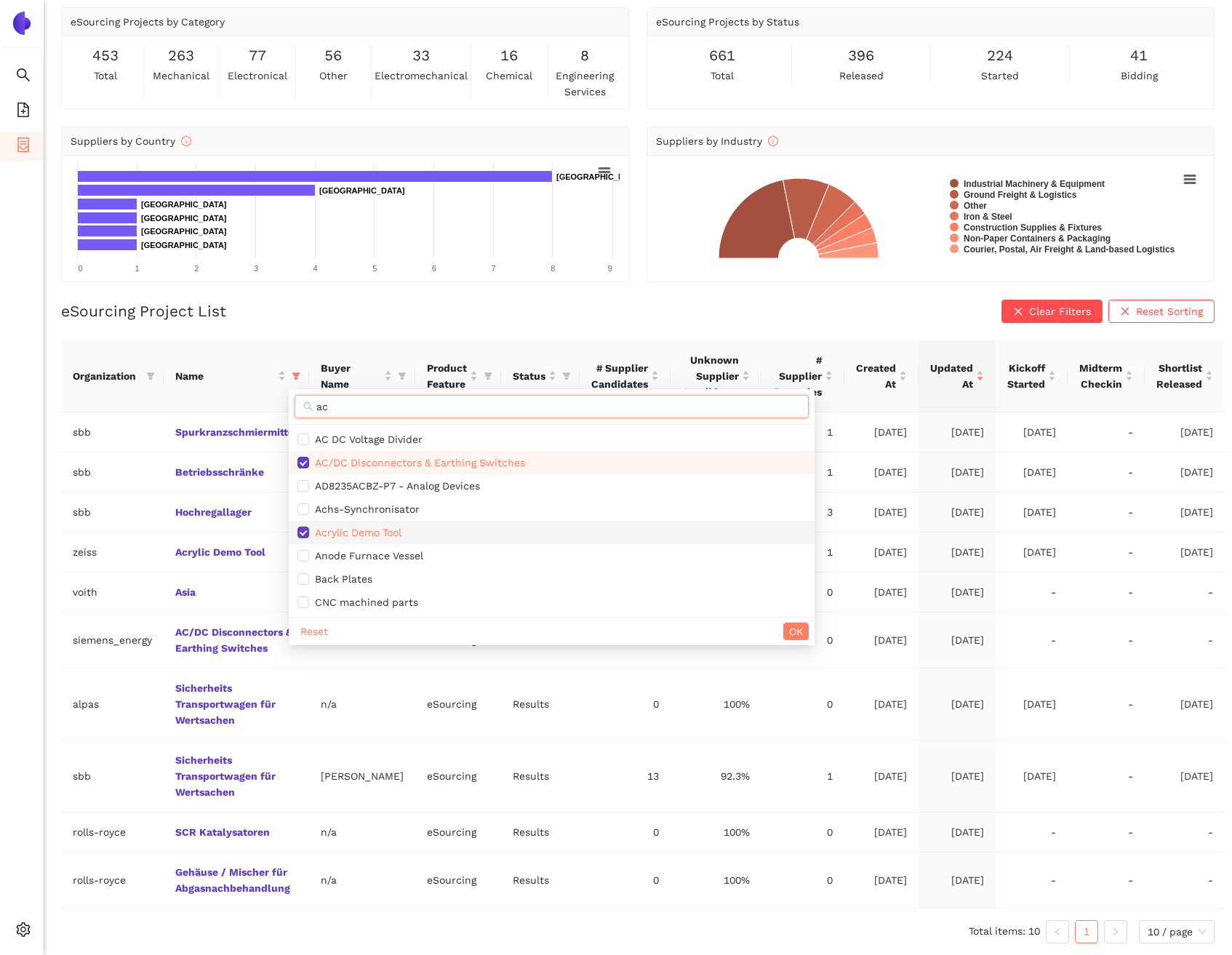
type input "ac"
click at [317, 528] on span "Acrylic Demo Tool" at bounding box center [356, 532] width 92 height 12
checkbox input "false"
click at [339, 406] on input "ac" at bounding box center [559, 406] width 483 height 16
type input "a"
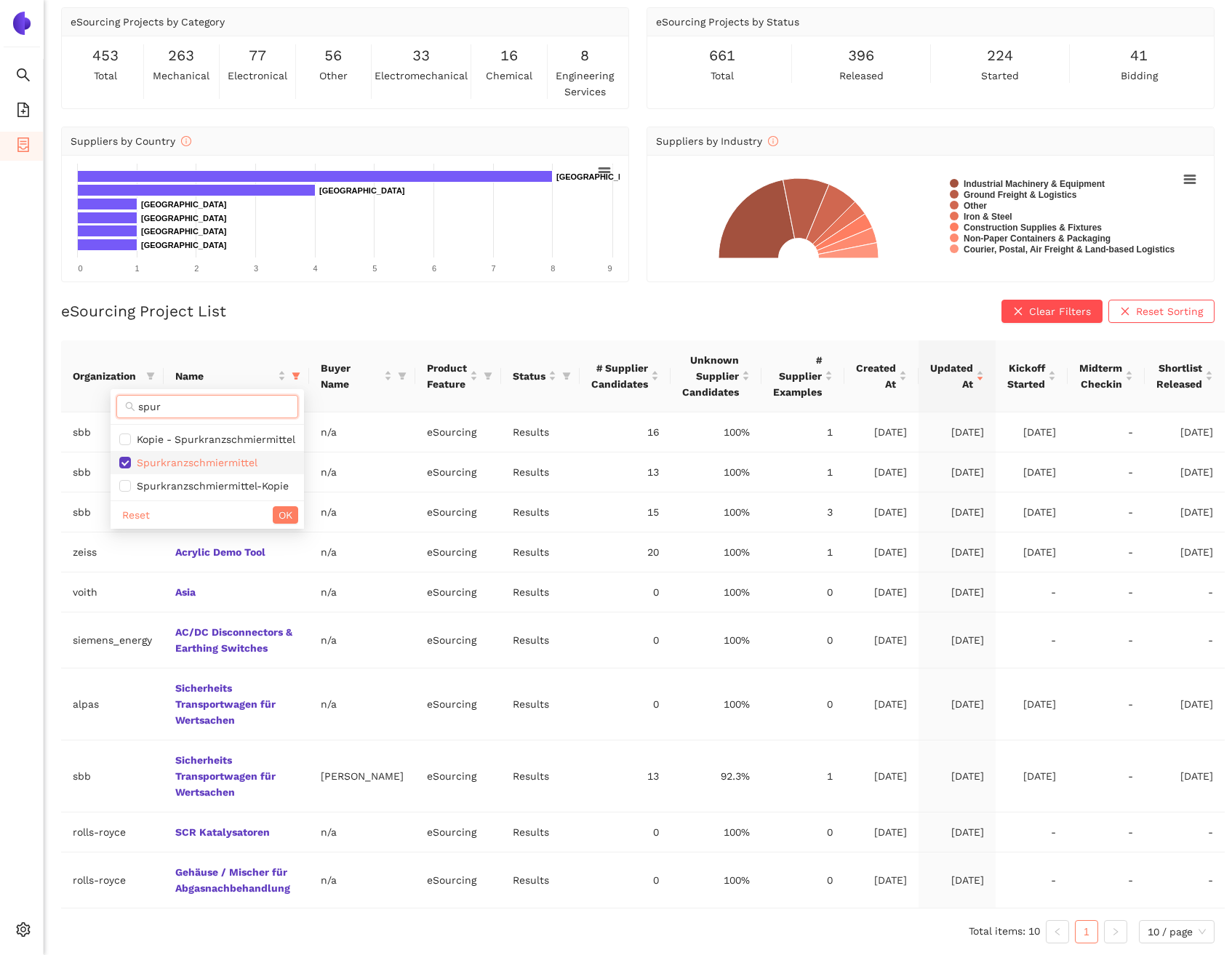
type input "spur"
click at [296, 458] on li "Spurkranzschmiermittel" at bounding box center [207, 463] width 194 height 24
checkbox input "false"
click at [239, 408] on input "spur" at bounding box center [214, 406] width 151 height 16
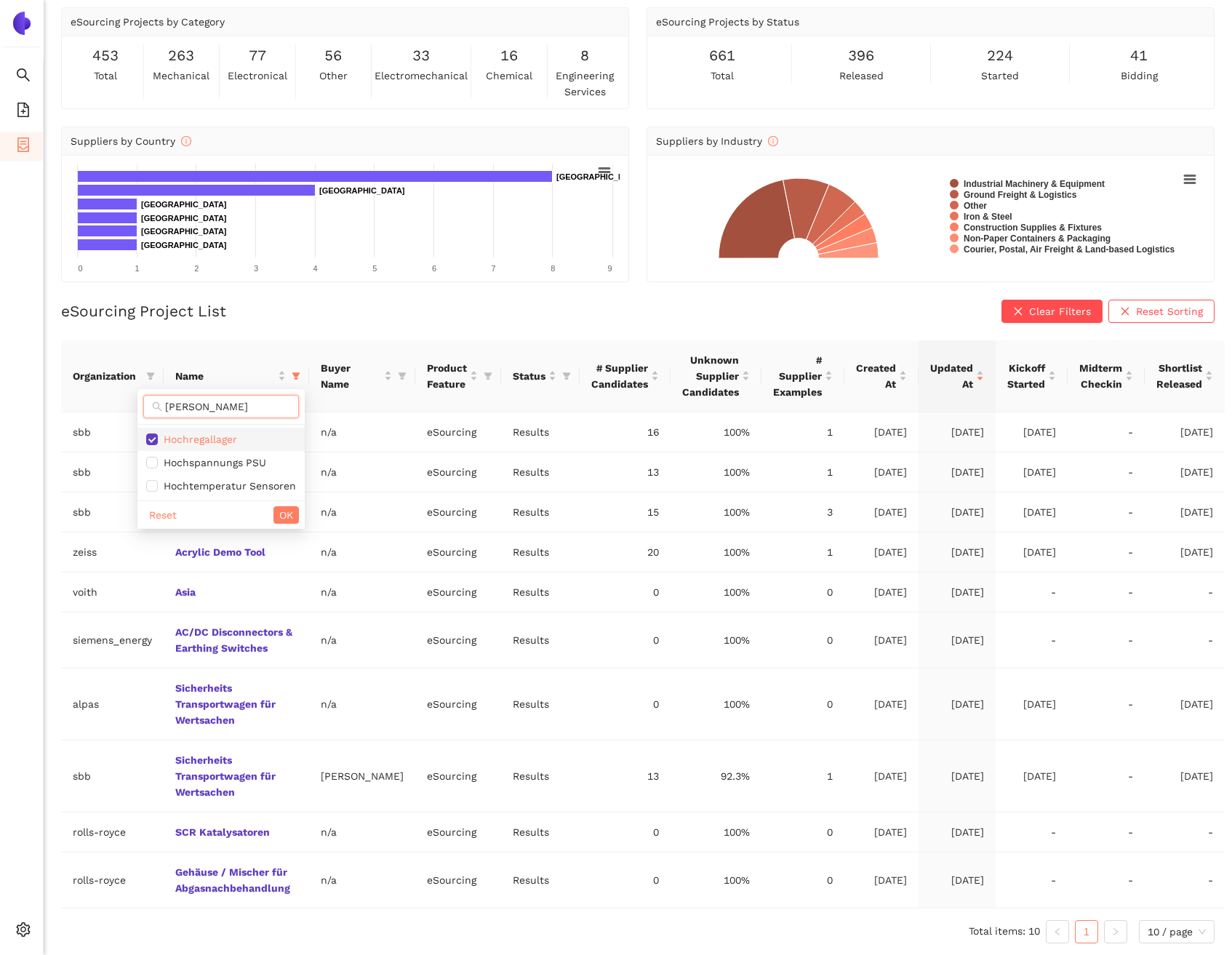
type input "[PERSON_NAME]"
click at [235, 431] on span "Hochregallager" at bounding box center [222, 439] width 150 height 16
checkbox input "false"
click at [232, 409] on input "[PERSON_NAME]" at bounding box center [227, 406] width 125 height 16
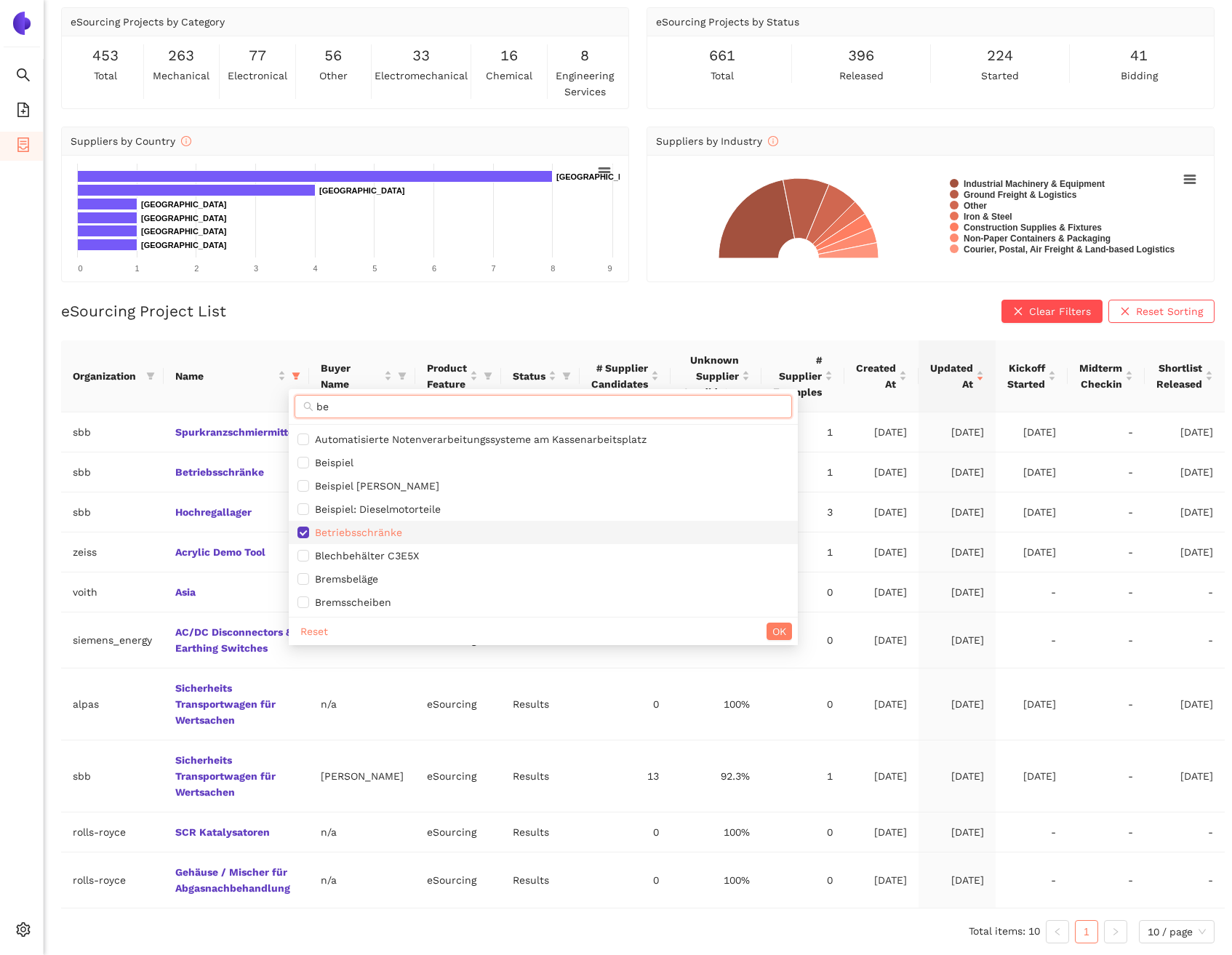
type input "be"
click at [314, 524] on span "Betriebsschränke" at bounding box center [543, 532] width 492 height 16
checkbox input "false"
click at [787, 628] on span "OK" at bounding box center [778, 632] width 14 height 16
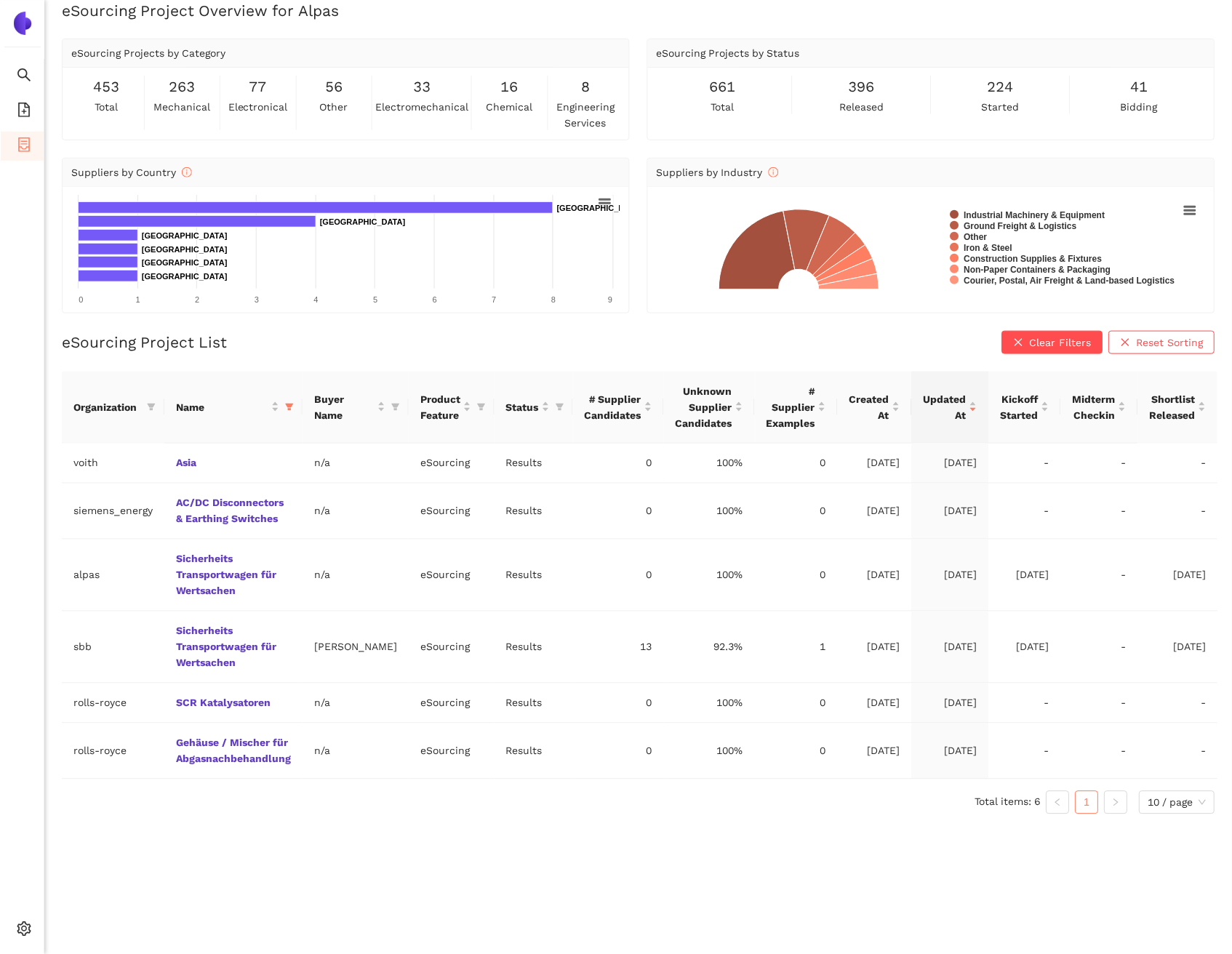
scroll to position [17, 0]
click at [549, 783] on div "Organization Name Buyer Name Product Feature Status # Supplier Candidates Unkno…" at bounding box center [637, 593] width 1153 height 443
click at [290, 411] on icon "filter" at bounding box center [289, 407] width 9 height 9
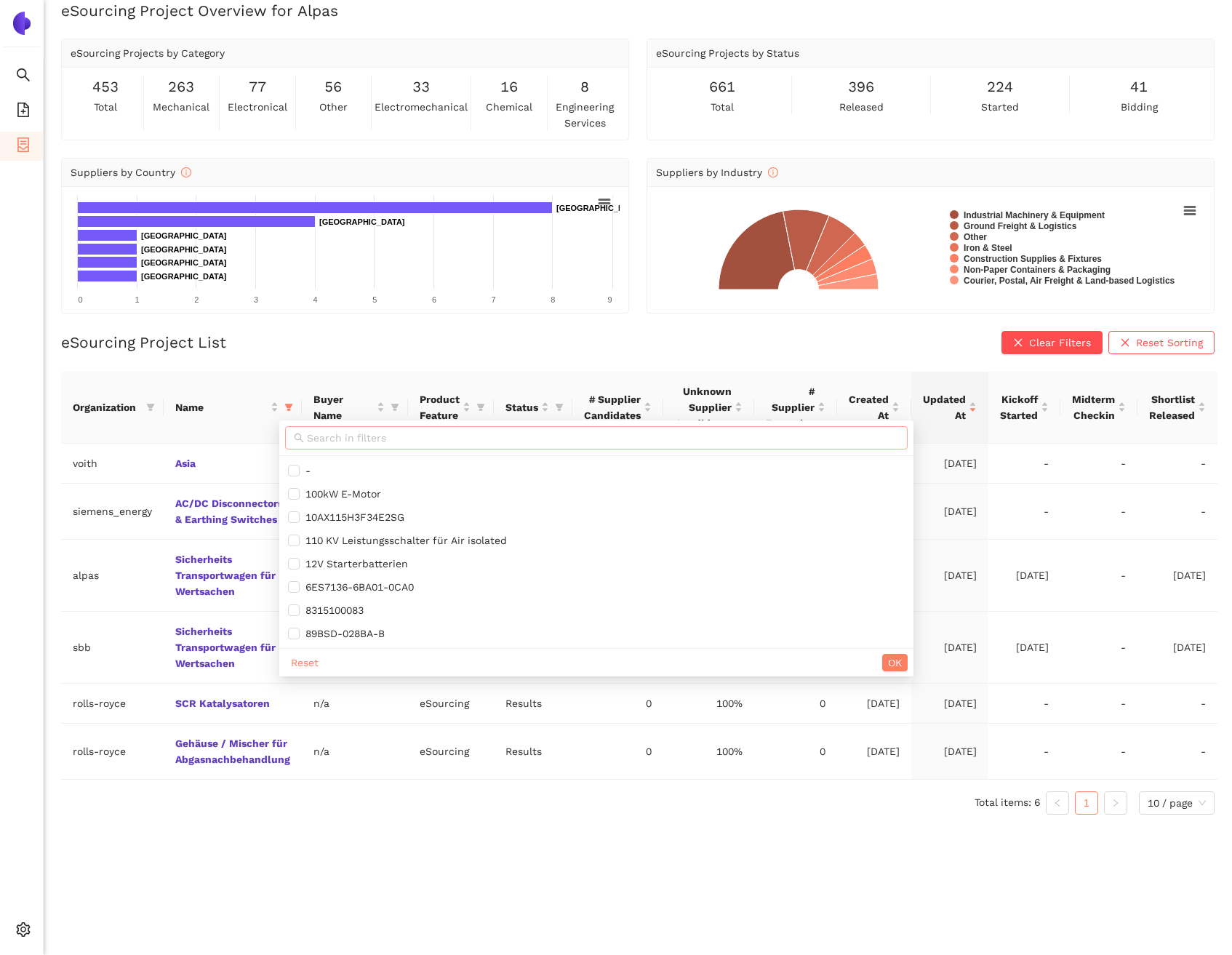
click at [307, 441] on input "text" at bounding box center [603, 438] width 592 height 16
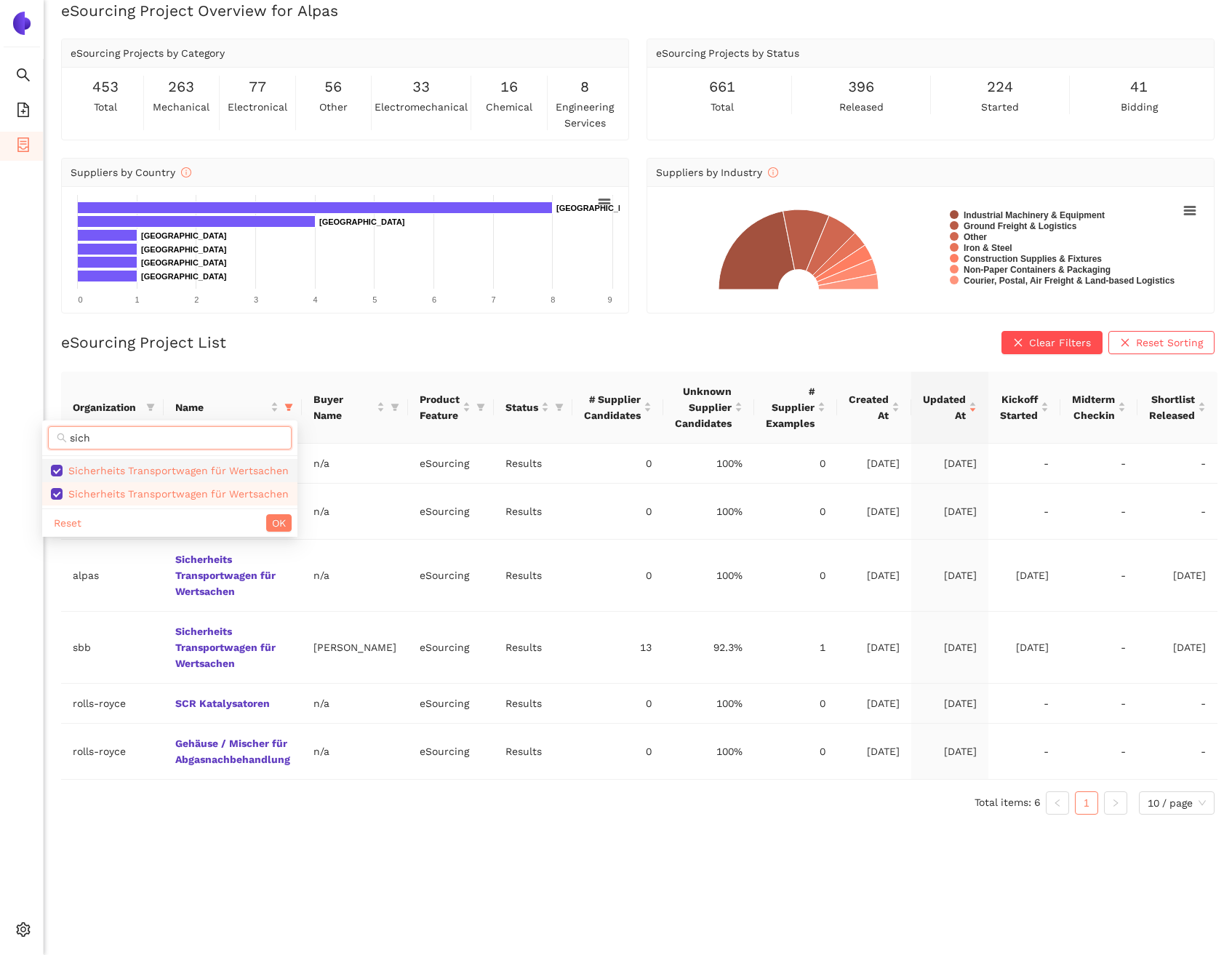
type input "sich"
click at [261, 468] on span "Sicherheits Transportwagen für Wertsachen" at bounding box center [176, 470] width 226 height 12
checkbox input "false"
click at [251, 491] on span "Sicherheits Transportwagen für Wertsachen" at bounding box center [176, 493] width 226 height 12
checkbox input "false"
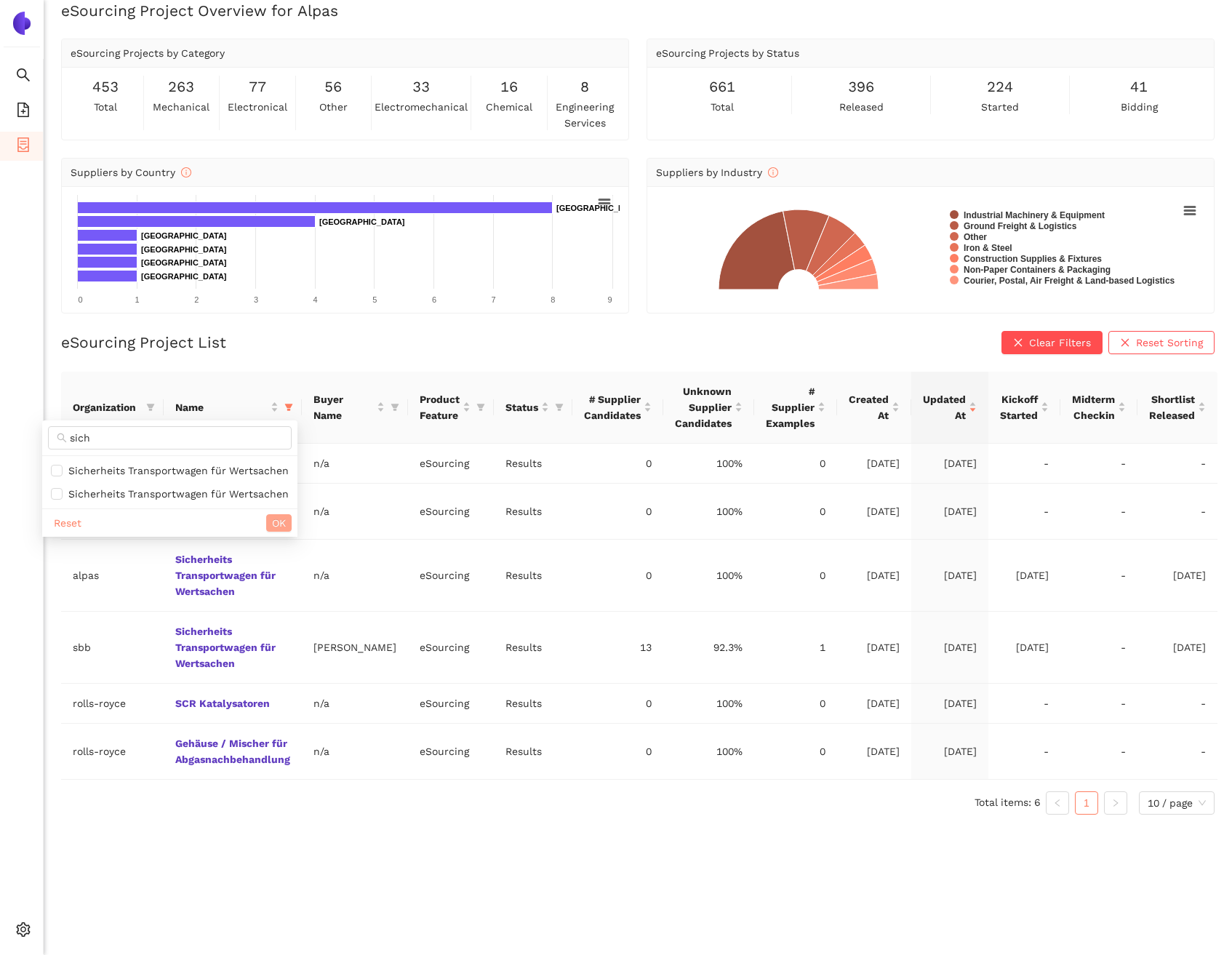
click at [280, 528] on span "OK" at bounding box center [279, 523] width 14 height 16
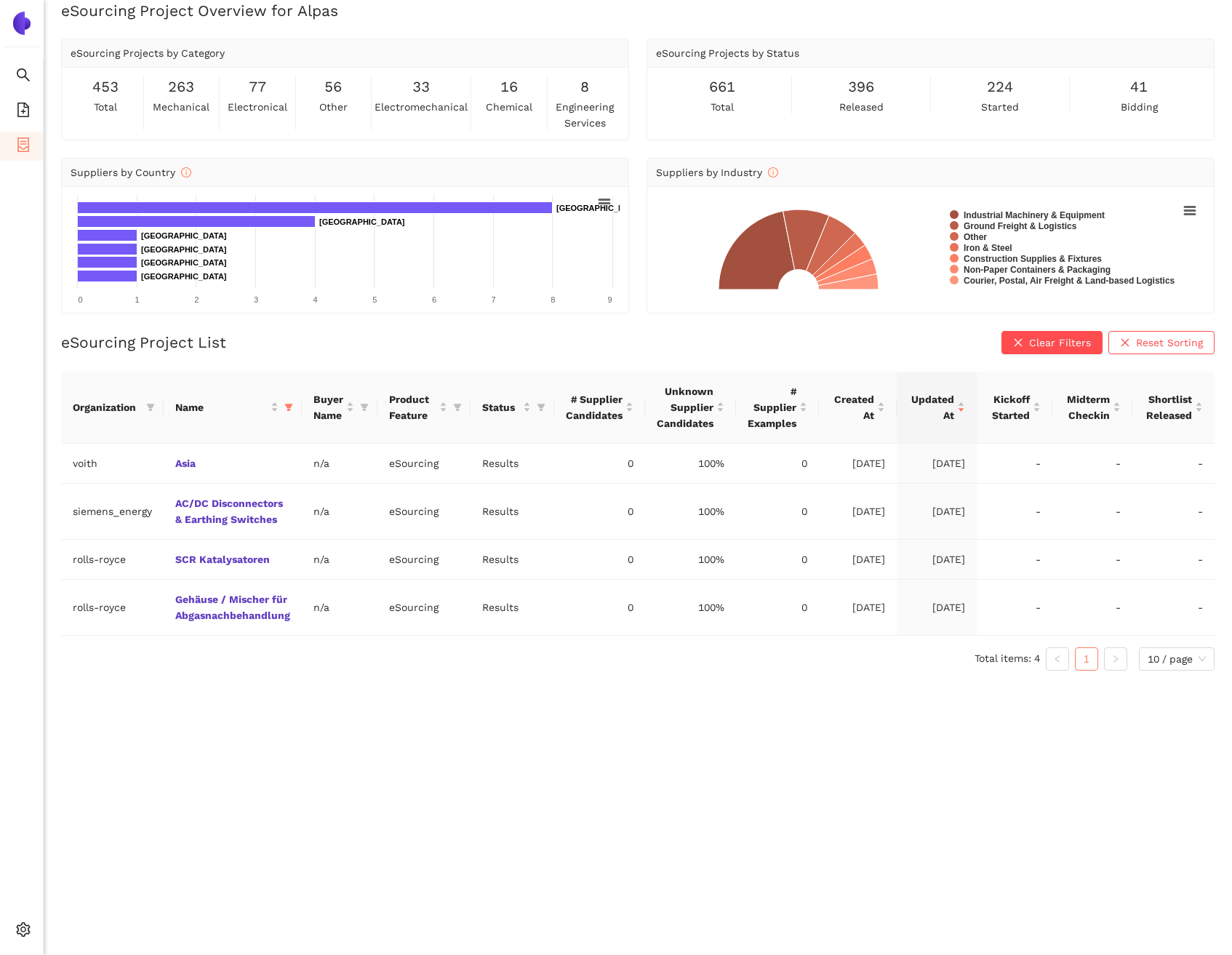
click at [395, 739] on div "eSourcing Project Overview for Alpas eSourcing Projects by Category 453 total 2…" at bounding box center [637, 477] width 1189 height 955
click at [124, 817] on li "Internal Area" at bounding box center [103, 824] width 120 height 29
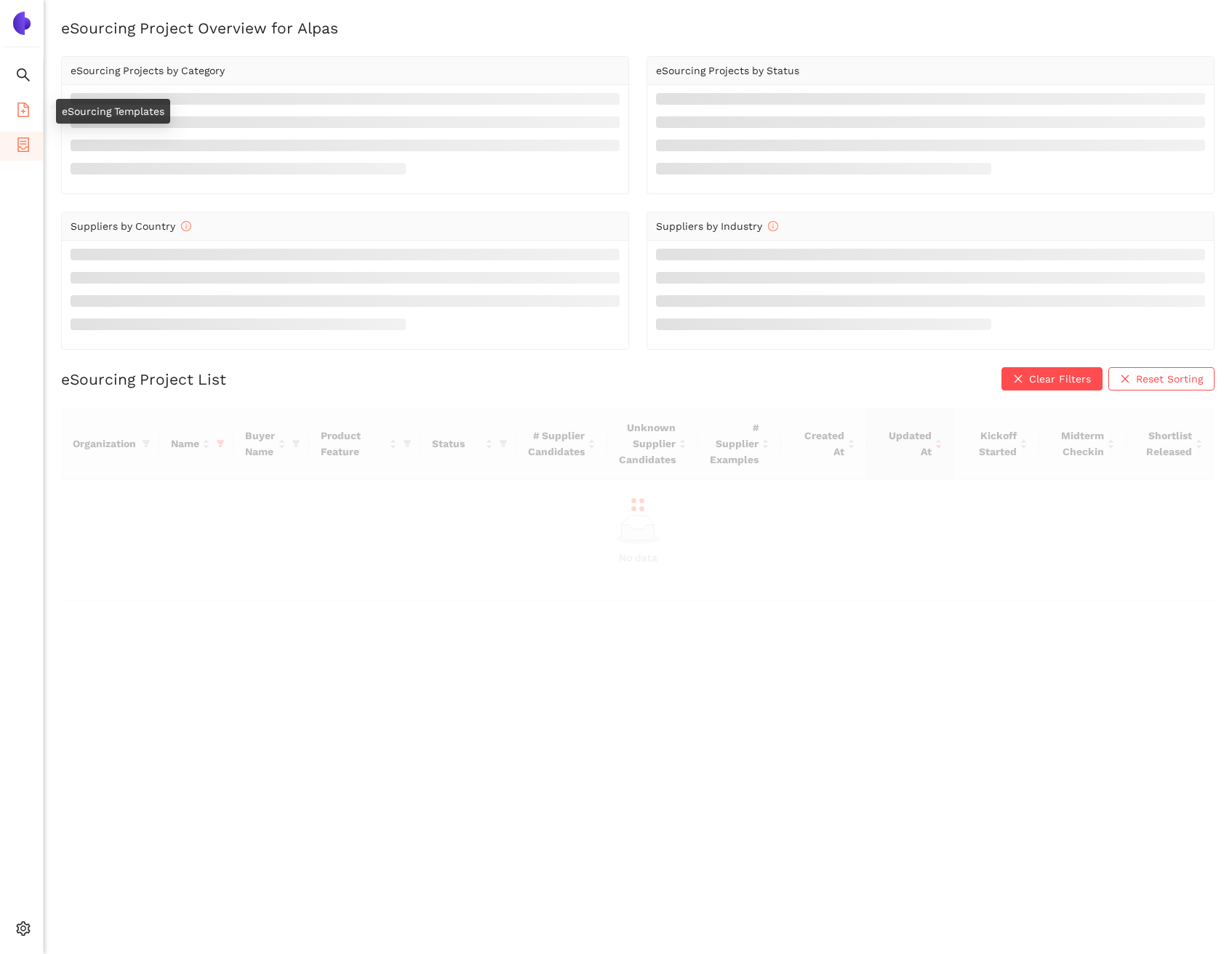
click at [24, 116] on icon "file-add" at bounding box center [23, 110] width 12 height 14
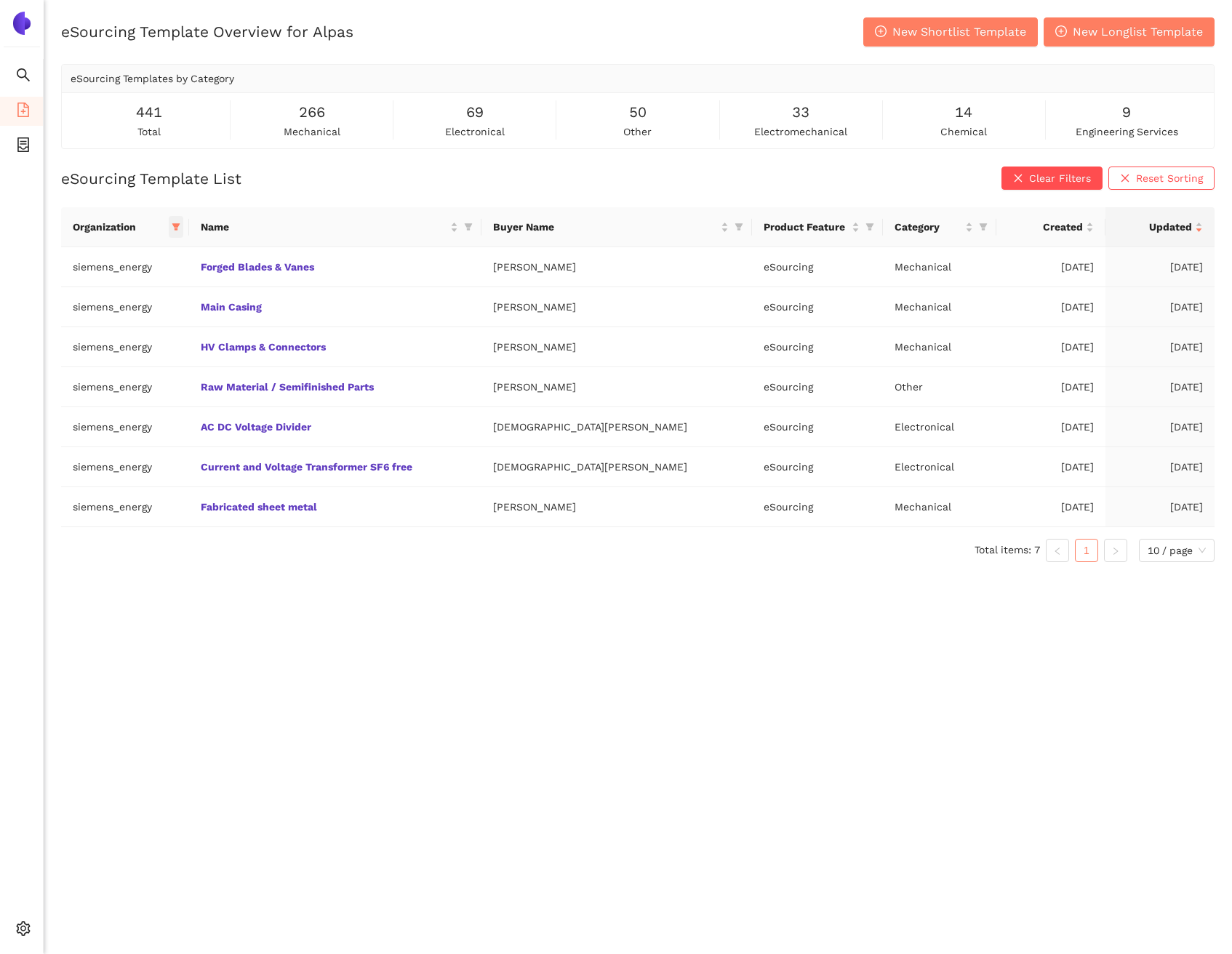
click at [183, 225] on span at bounding box center [176, 227] width 14 height 22
click at [62, 487] on span "Reset" at bounding box center [53, 483] width 28 height 16
checkbox input "false"
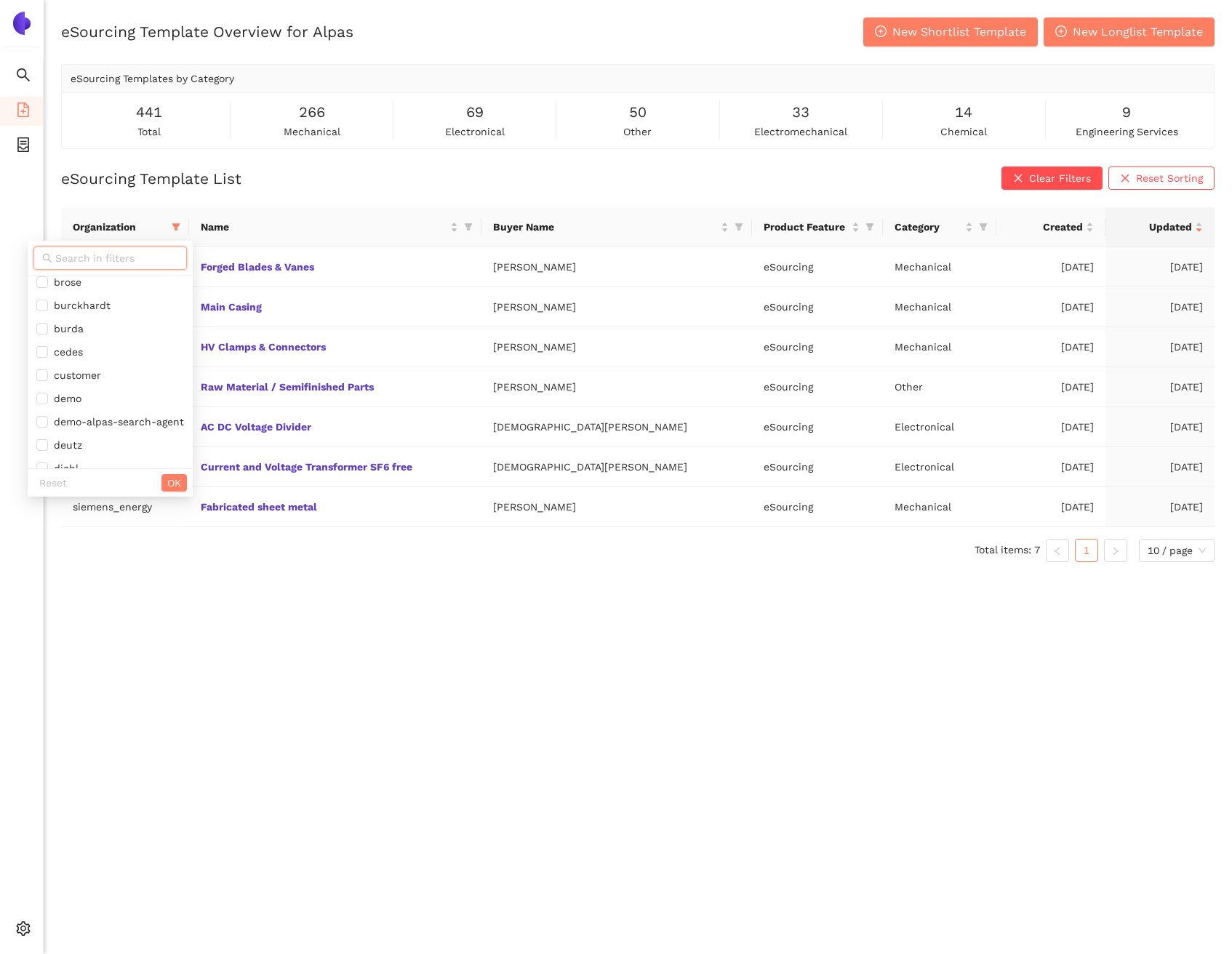
click at [102, 253] on input "text" at bounding box center [117, 258] width 123 height 16
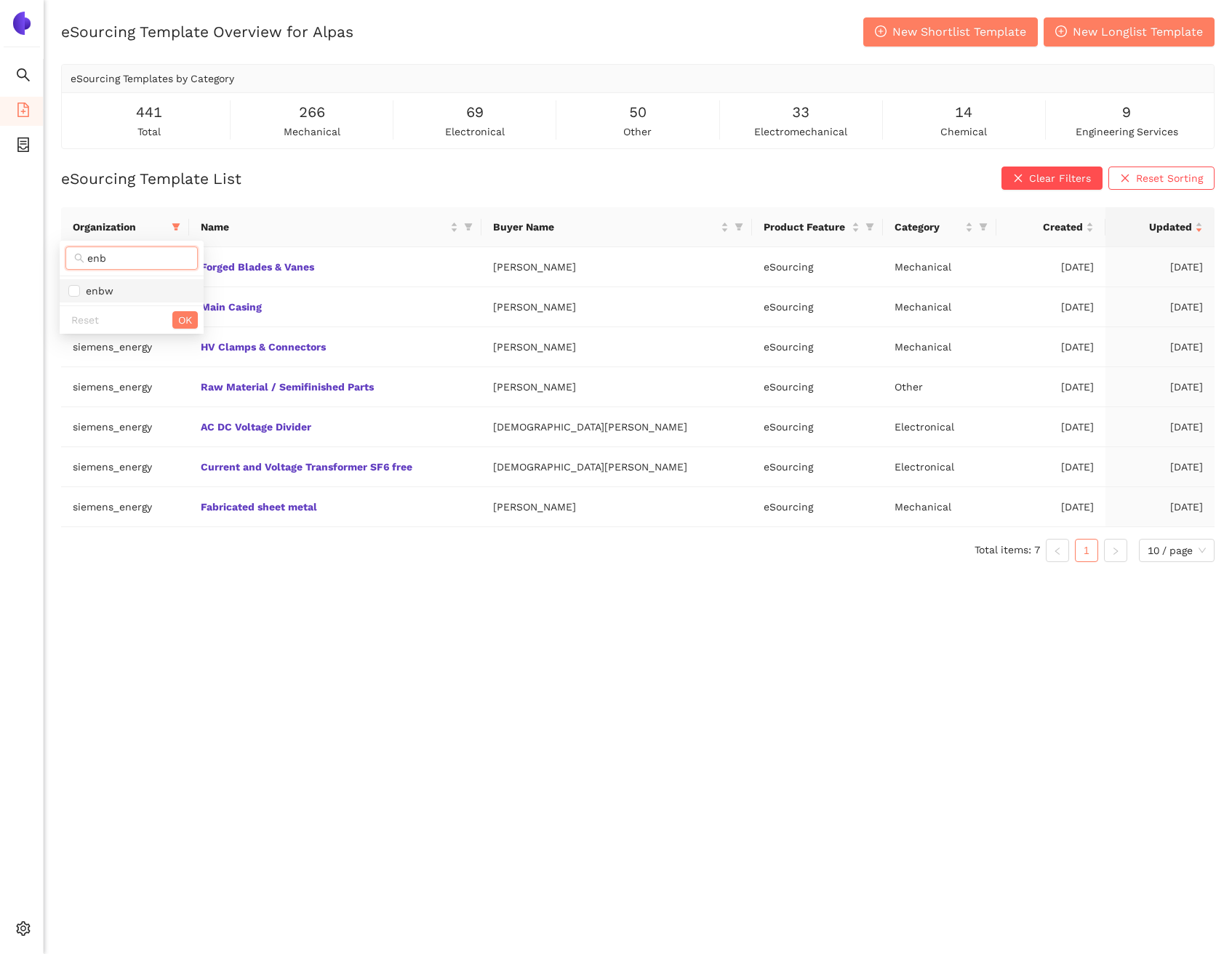
type input "enb"
click at [102, 292] on span "enbw" at bounding box center [96, 291] width 33 height 12
checkbox input "true"
click at [179, 320] on span "OK" at bounding box center [185, 320] width 14 height 16
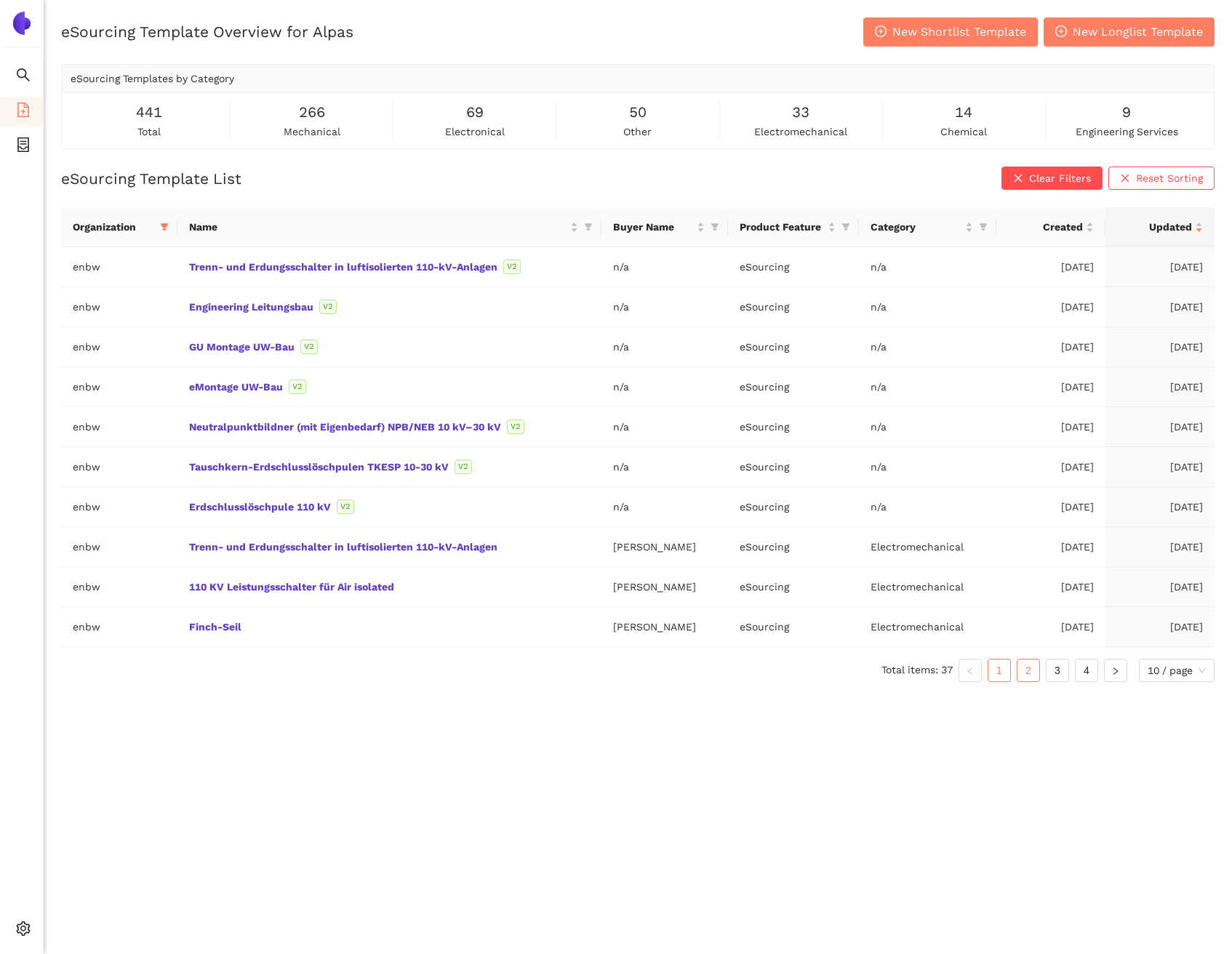
click at [1020, 661] on link "2" at bounding box center [1028, 671] width 22 height 22
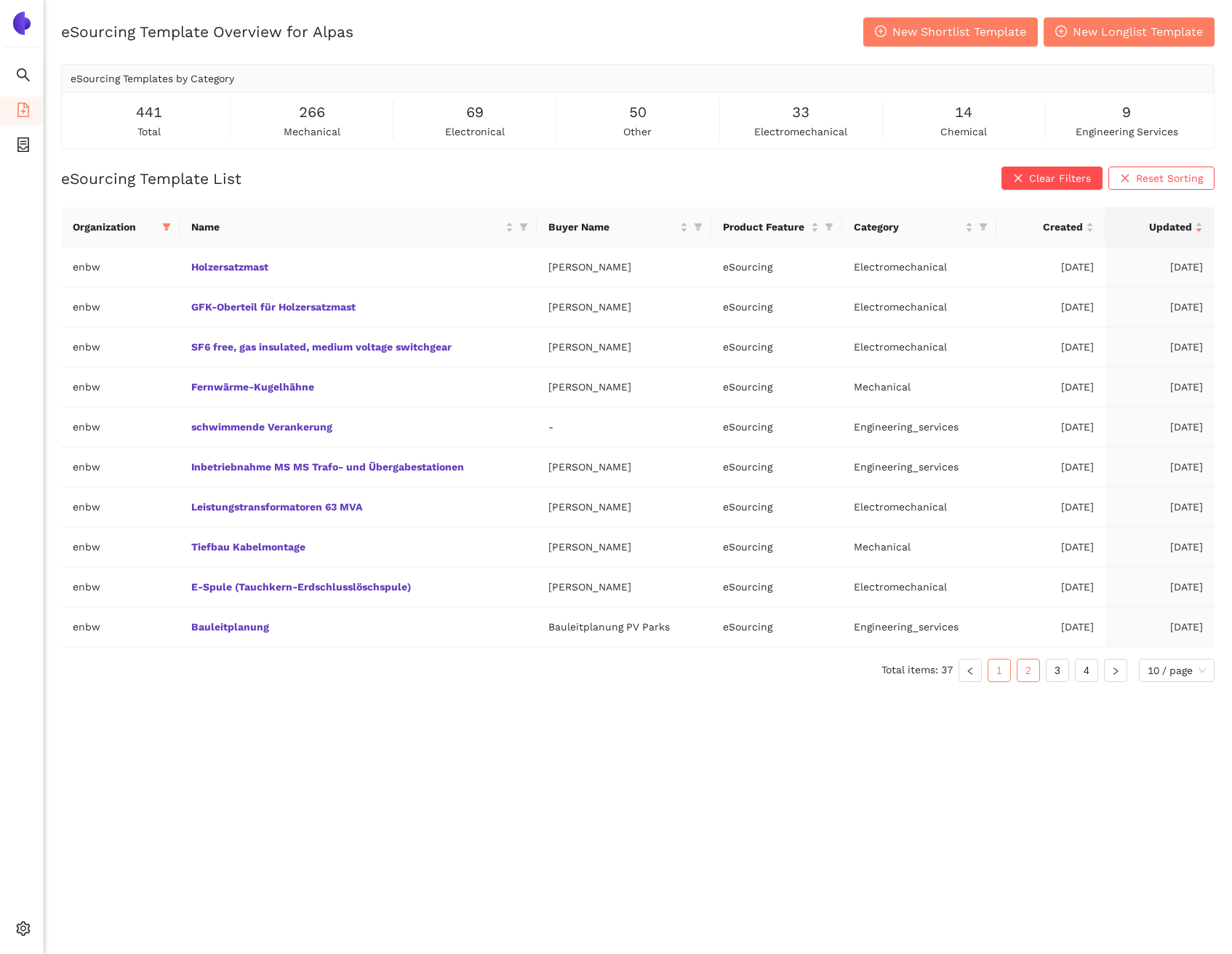
click at [1005, 668] on link "1" at bounding box center [999, 671] width 22 height 22
